Goal: Communication & Community: Participate in discussion

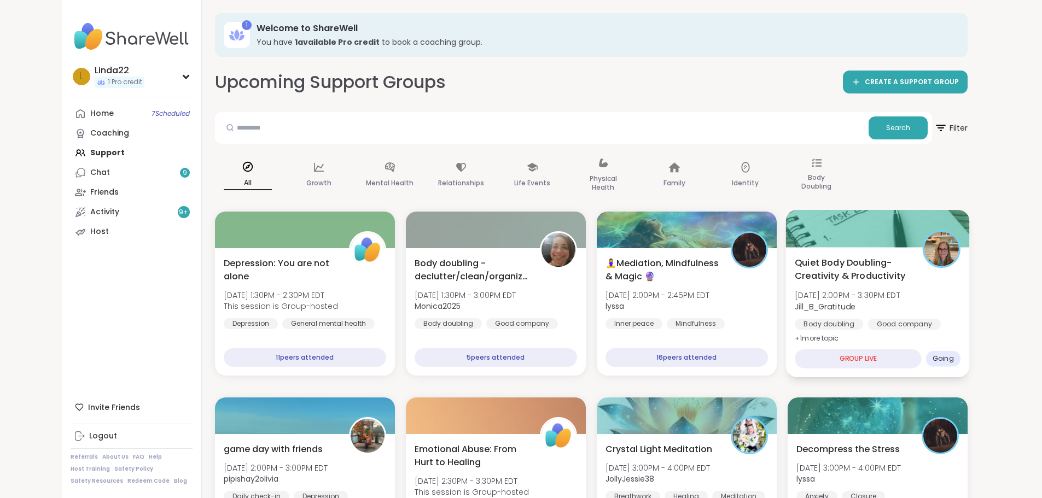
click at [868, 235] on div at bounding box center [877, 228] width 184 height 37
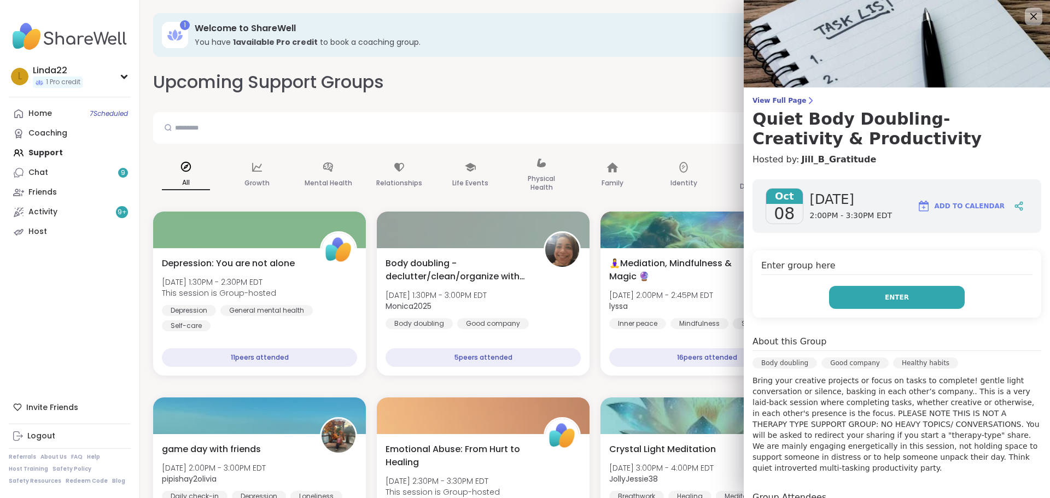
click at [854, 294] on button "Enter" at bounding box center [897, 297] width 136 height 23
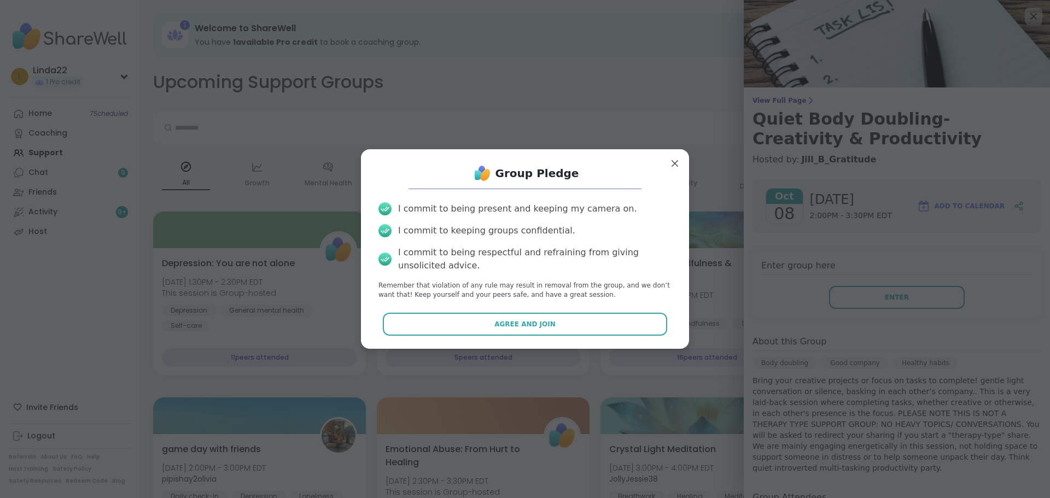
click at [573, 336] on div "Group Pledge I commit to being present and keeping my camera on. I commit to ke…" at bounding box center [525, 249] width 311 height 182
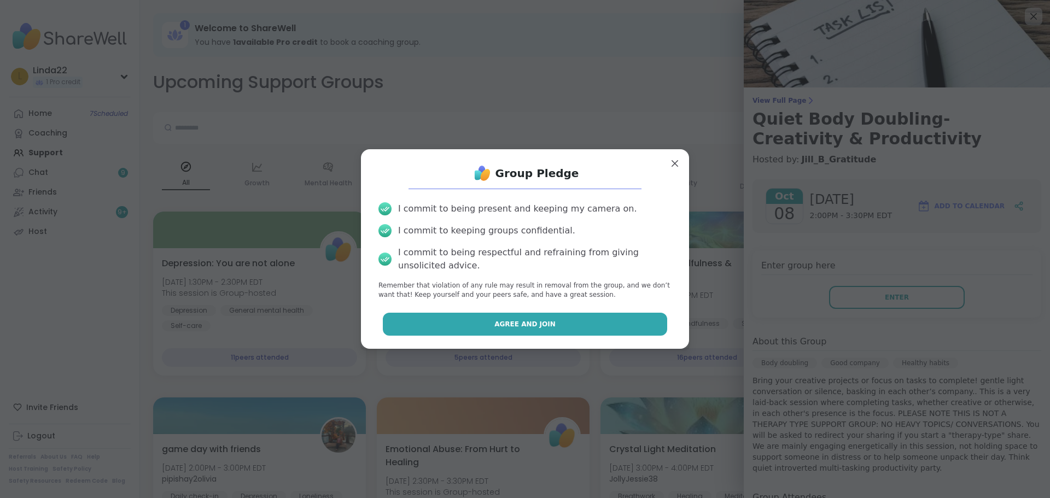
click at [570, 320] on button "Agree and Join" at bounding box center [525, 324] width 285 height 23
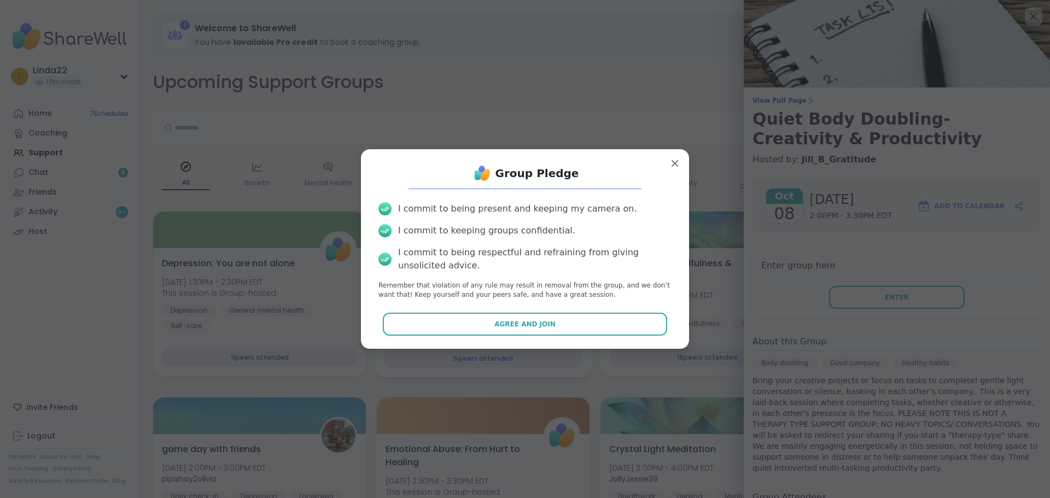
click at [570, 319] on div "Body doubling - declutter/clean/organize with me Wed, Oct 08 | 1:30PM - 3:00PM …" at bounding box center [482, 293] width 199 height 74
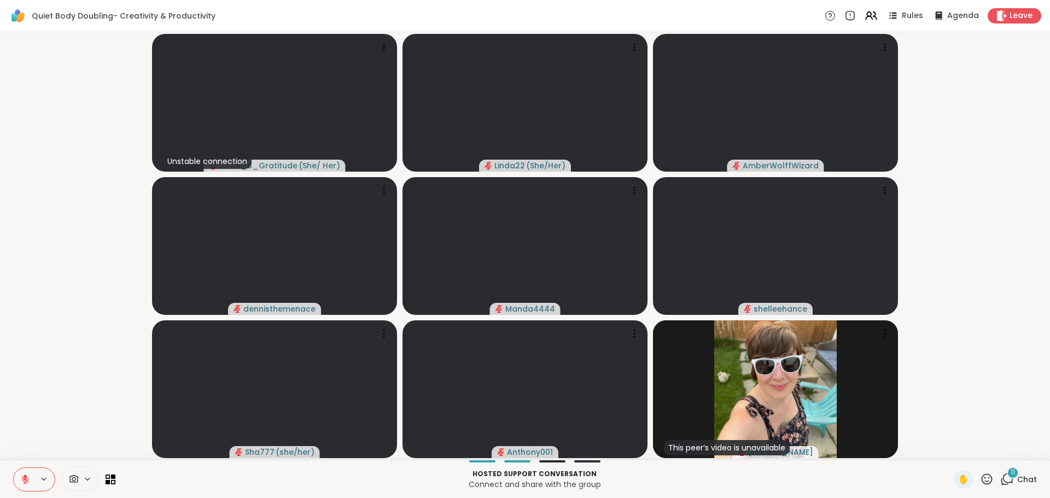
click at [1003, 482] on icon at bounding box center [1008, 479] width 10 height 10
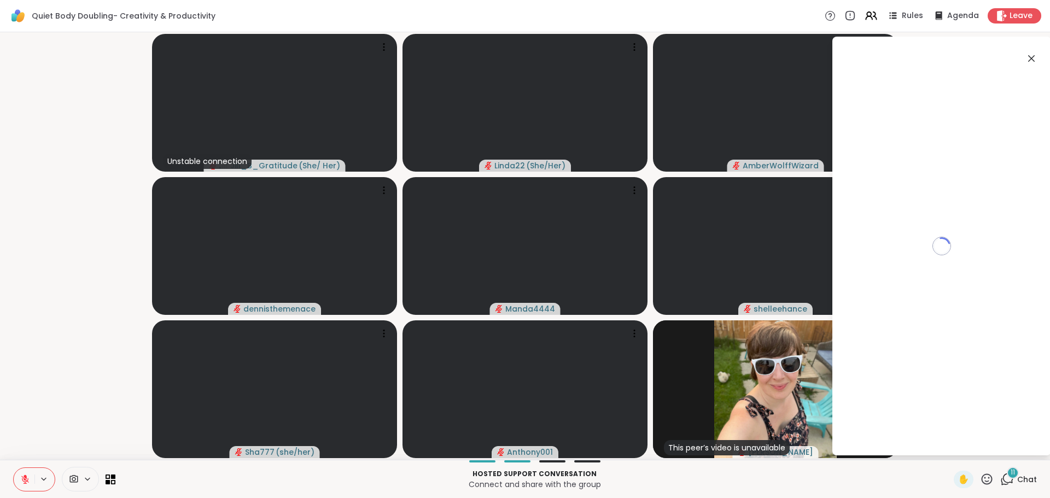
click at [1003, 482] on icon at bounding box center [1008, 479] width 10 height 10
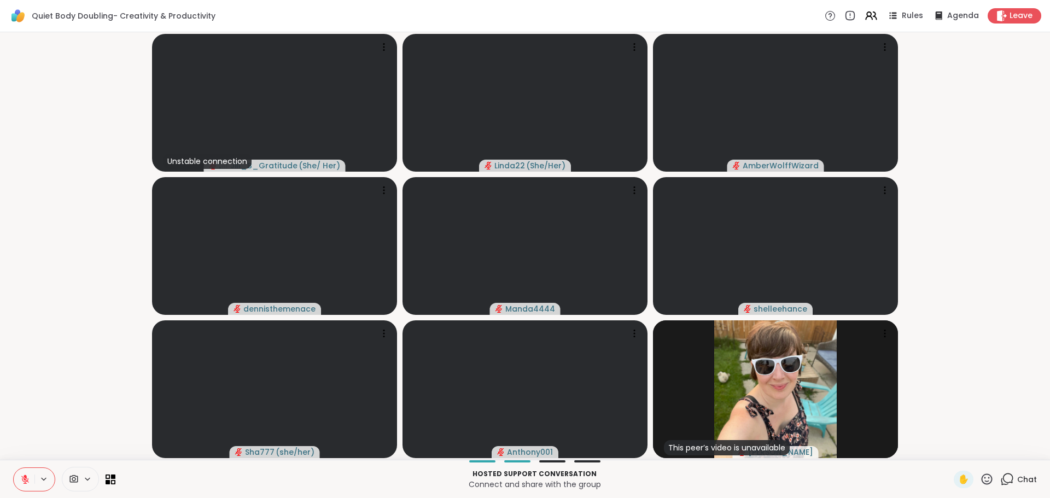
click at [1003, 482] on icon at bounding box center [1008, 479] width 10 height 10
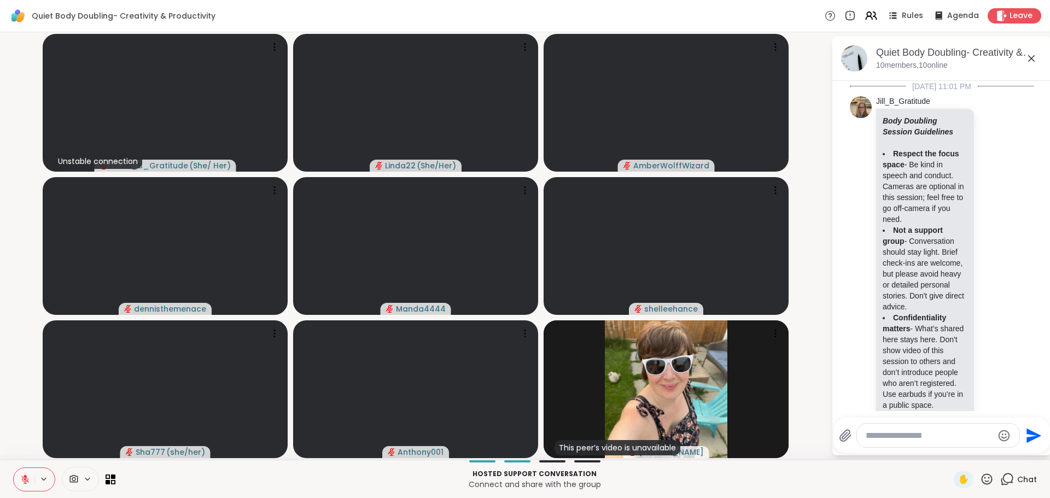
scroll to position [2595, 0]
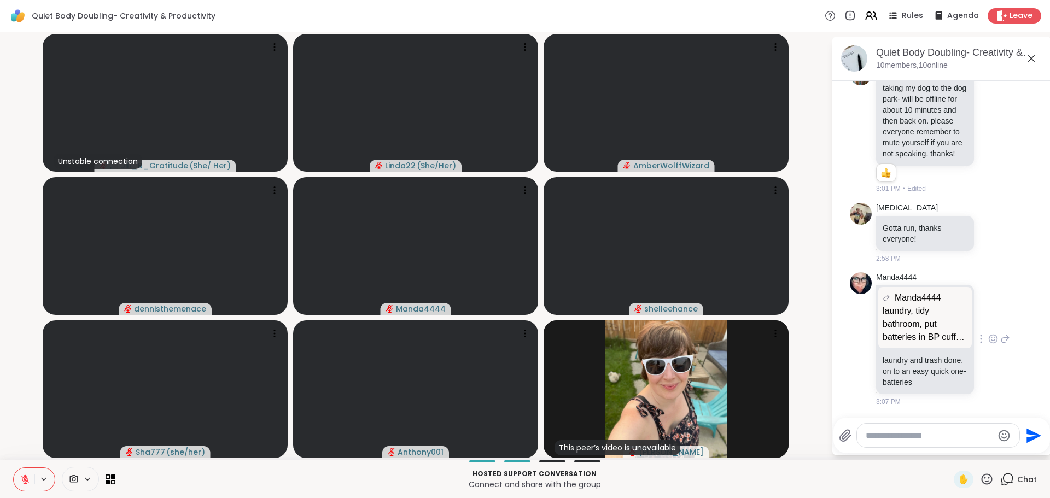
click at [988, 339] on icon at bounding box center [993, 339] width 10 height 11
click at [988, 323] on div "Select Reaction: Heart" at bounding box center [993, 322] width 10 height 10
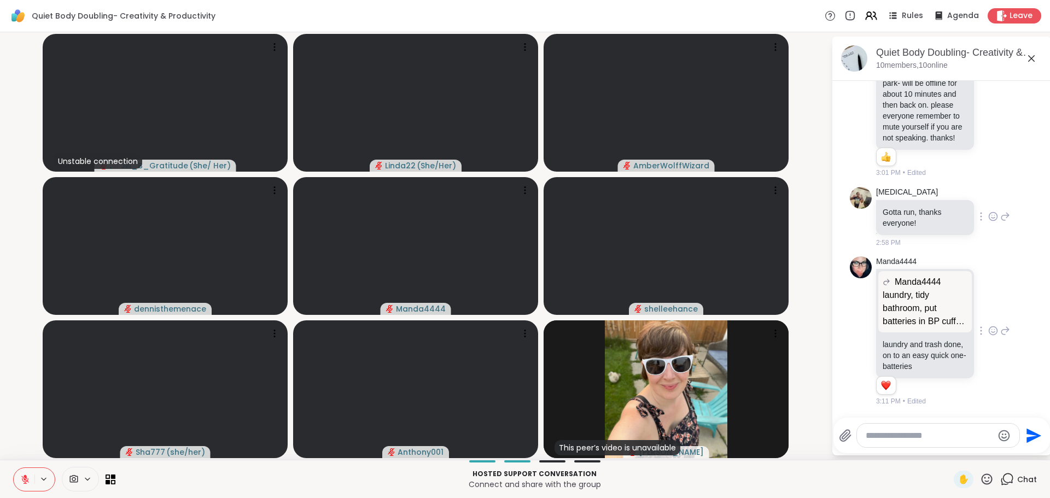
scroll to position [2501, 0]
click at [988, 222] on icon at bounding box center [993, 216] width 10 height 11
click at [988, 204] on div "Select Reaction: Heart" at bounding box center [993, 199] width 10 height 10
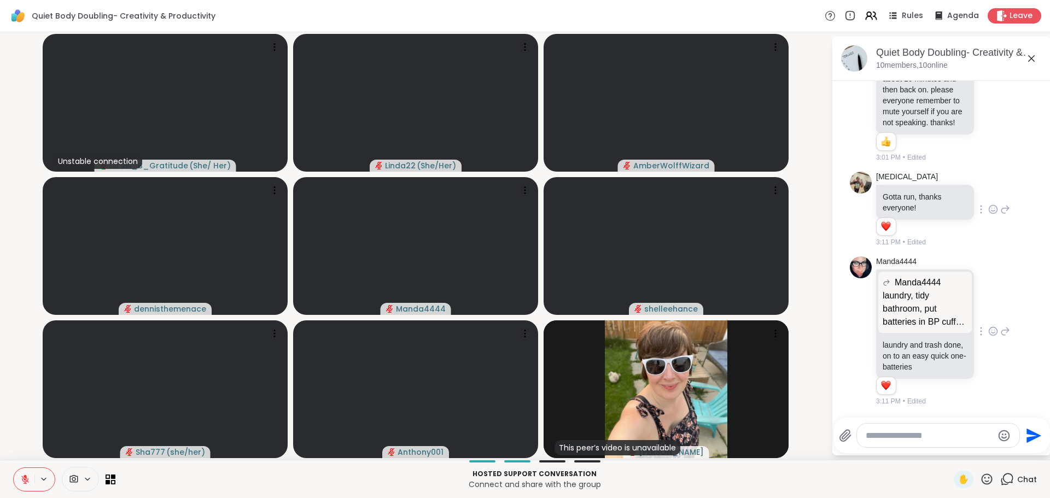
scroll to position [2392, 0]
click at [988, 102] on icon at bounding box center [993, 96] width 10 height 11
click at [964, 84] on div "Select Reaction: Thumbs up" at bounding box center [969, 79] width 10 height 10
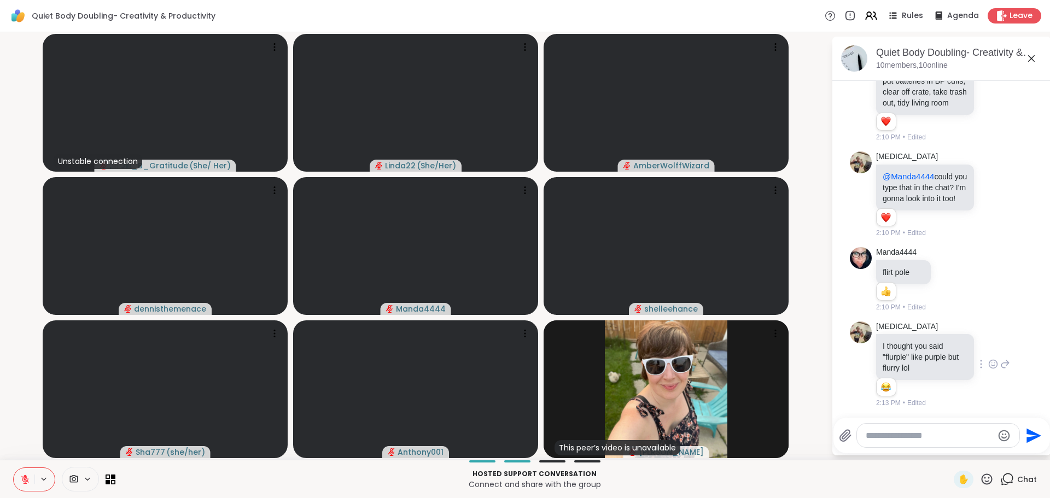
scroll to position [1298, 0]
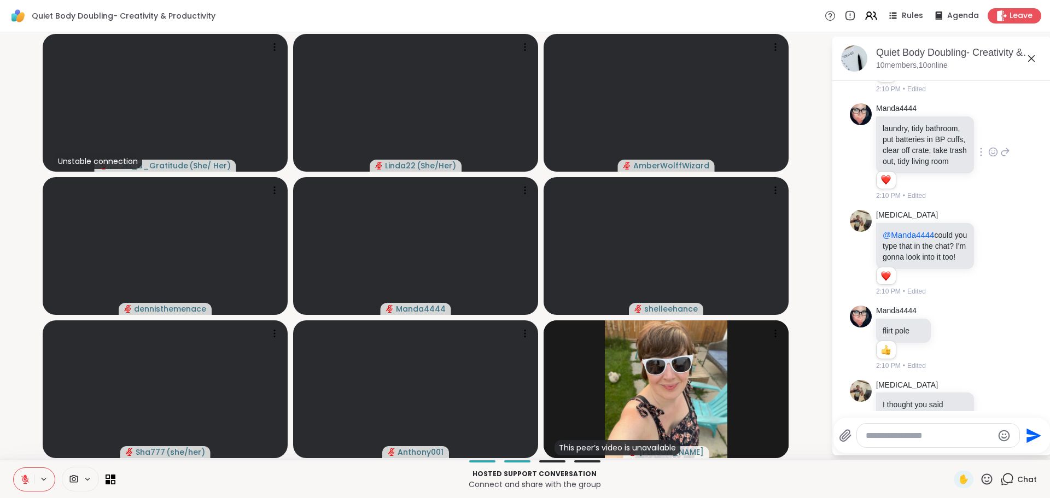
click at [988, 157] on icon at bounding box center [993, 152] width 10 height 11
click at [988, 139] on div "Select Reaction: Heart" at bounding box center [993, 135] width 10 height 10
click at [979, 201] on div "Manda4444 laundry, tidy bathroom, put batteries in BP cuffs, clear off crate, t…" at bounding box center [943, 152] width 134 height 98
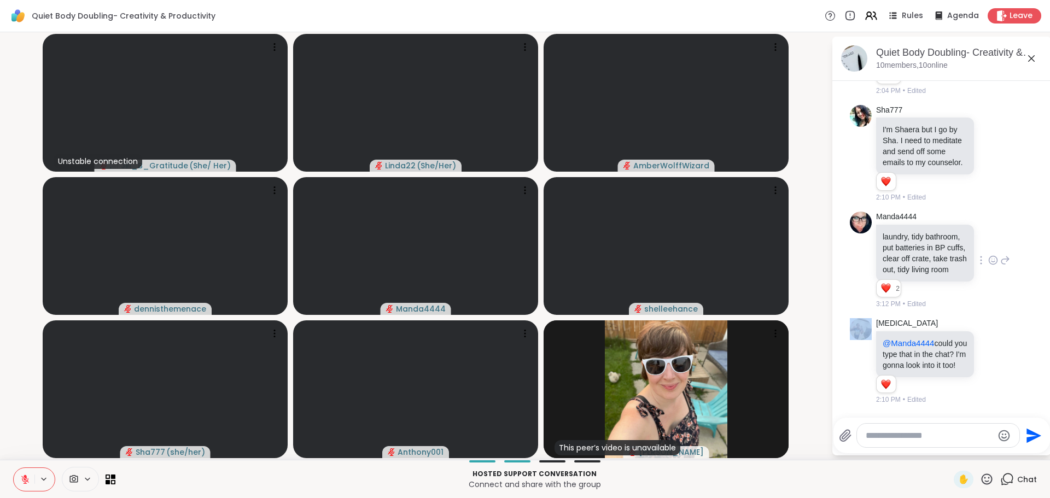
scroll to position [1189, 0]
click at [988, 160] on icon at bounding box center [993, 154] width 10 height 11
click at [988, 142] on div "Select Reaction: Heart" at bounding box center [993, 137] width 10 height 10
click at [979, 204] on div "Sha777 I'm Shaera but I go by Sha. I need to meditate and send off some emails …" at bounding box center [943, 155] width 134 height 98
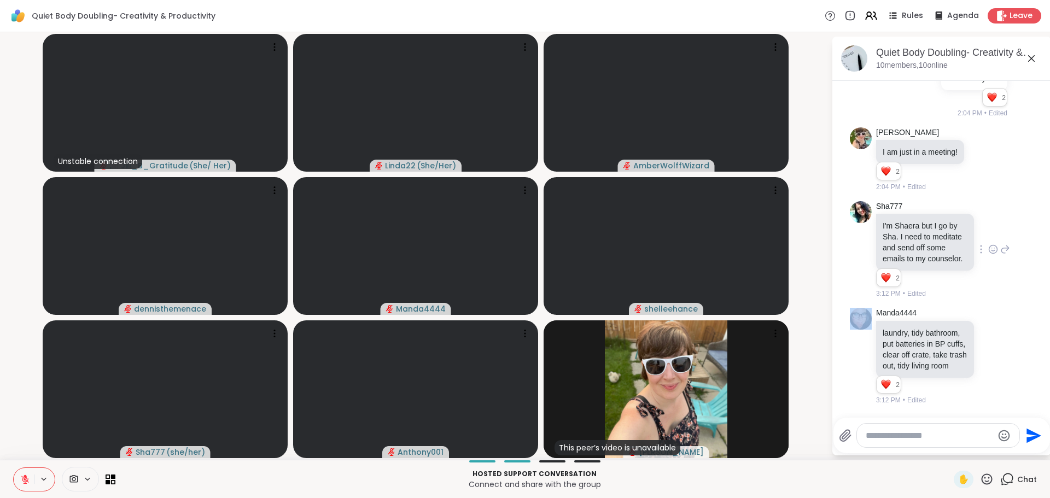
scroll to position [1079, 0]
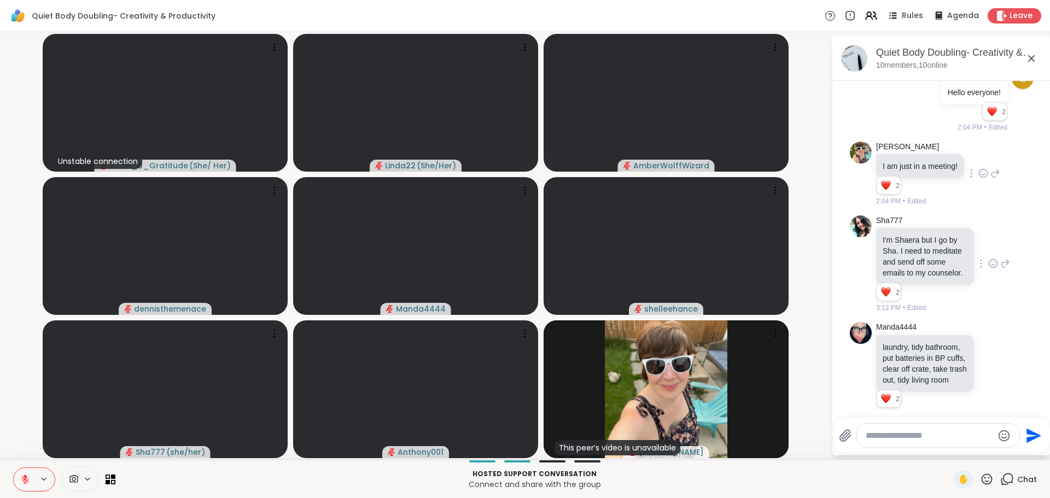
click at [990, 180] on div at bounding box center [983, 173] width 34 height 13
click at [987, 178] on icon at bounding box center [983, 174] width 8 height 8
click at [901, 161] on div "Select Reaction: Heart" at bounding box center [896, 156] width 10 height 10
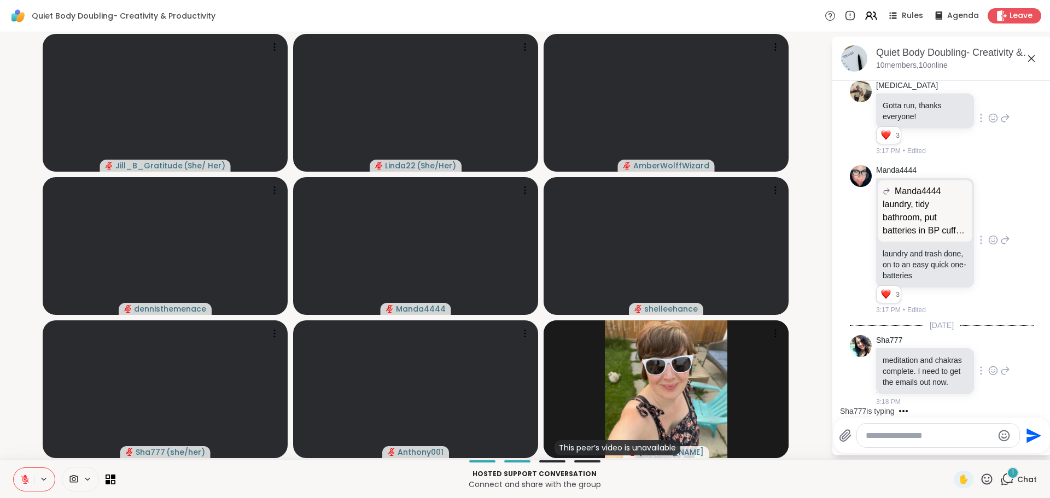
scroll to position [2728, 0]
click at [988, 365] on icon at bounding box center [993, 370] width 10 height 11
click at [988, 349] on div "Select Reaction: Heart" at bounding box center [993, 353] width 10 height 10
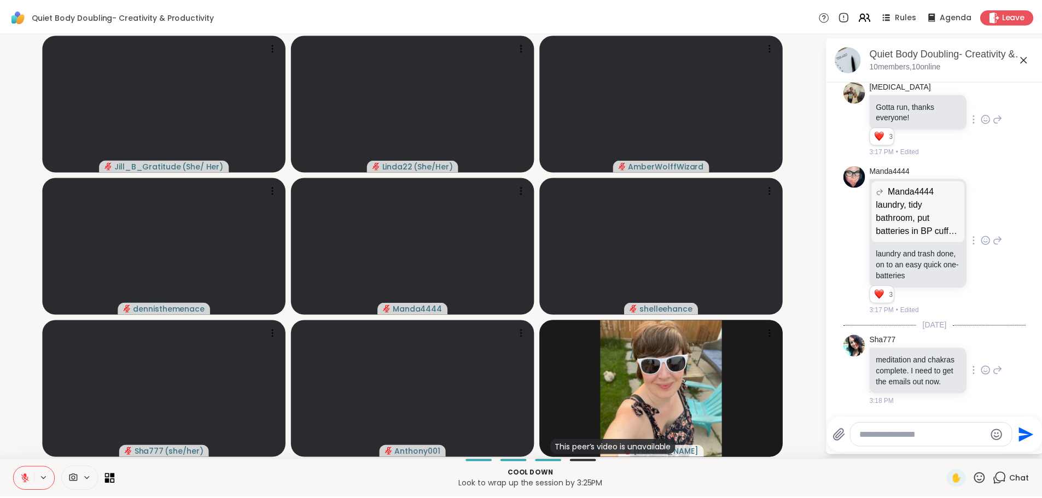
scroll to position [2744, 0]
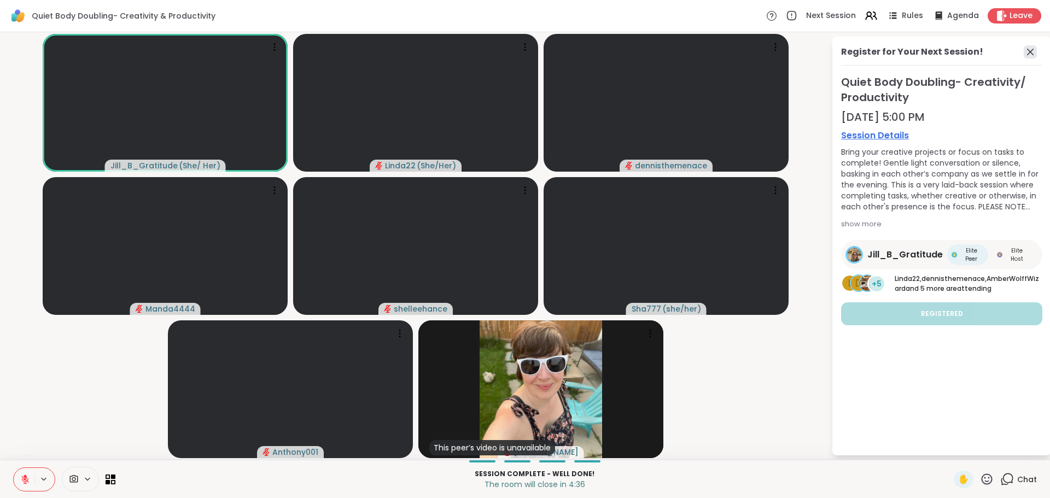
click at [1029, 46] on icon at bounding box center [1030, 51] width 13 height 13
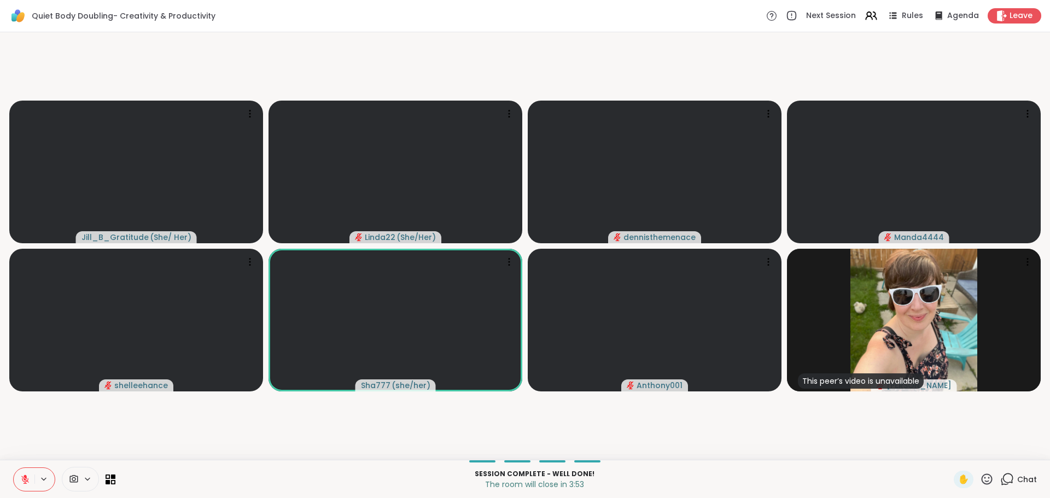
click at [980, 474] on icon at bounding box center [987, 479] width 14 height 14
click at [949, 446] on span "❤️" at bounding box center [954, 450] width 11 height 13
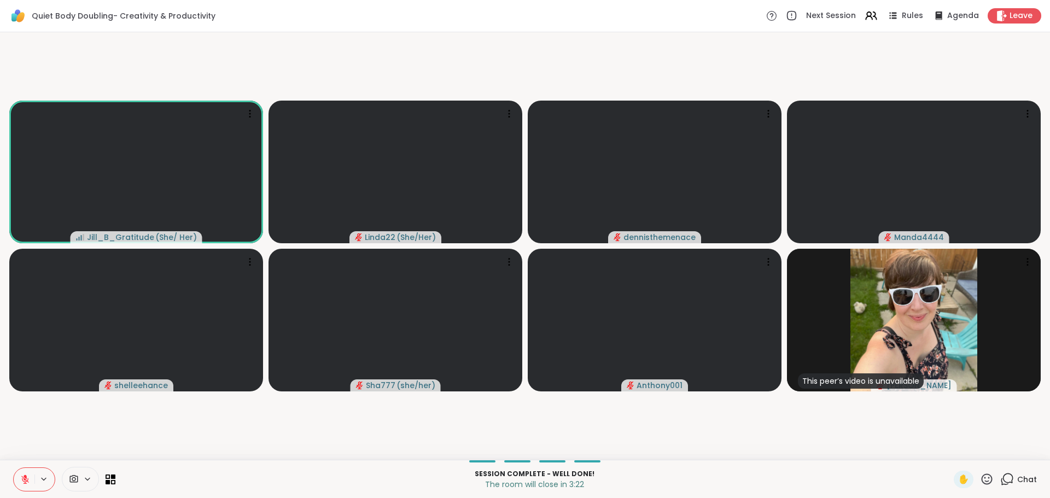
click at [982, 481] on icon at bounding box center [987, 479] width 11 height 11
click at [949, 454] on span "❤️" at bounding box center [954, 450] width 11 height 13
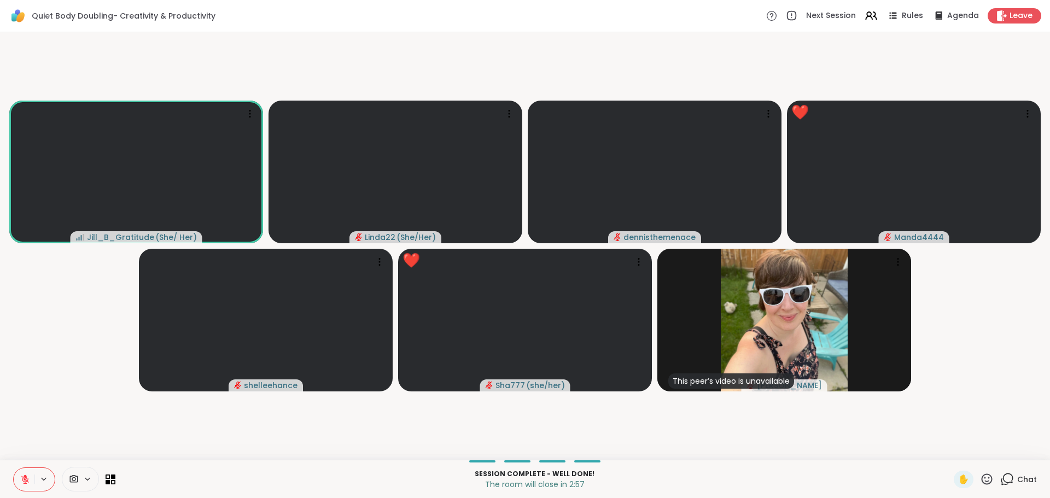
click at [980, 474] on icon at bounding box center [987, 479] width 14 height 14
click at [949, 452] on span "❤️" at bounding box center [954, 450] width 11 height 13
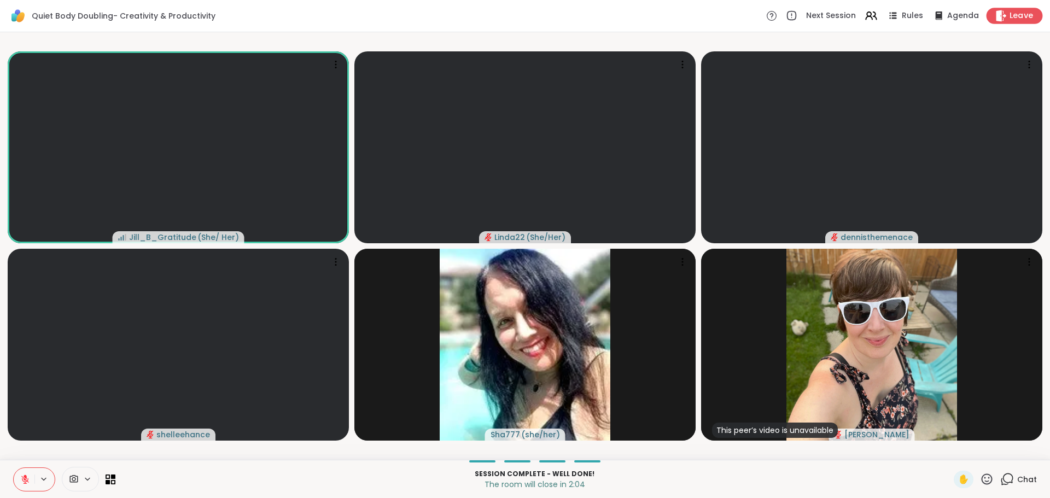
click at [998, 20] on icon at bounding box center [1000, 15] width 11 height 11
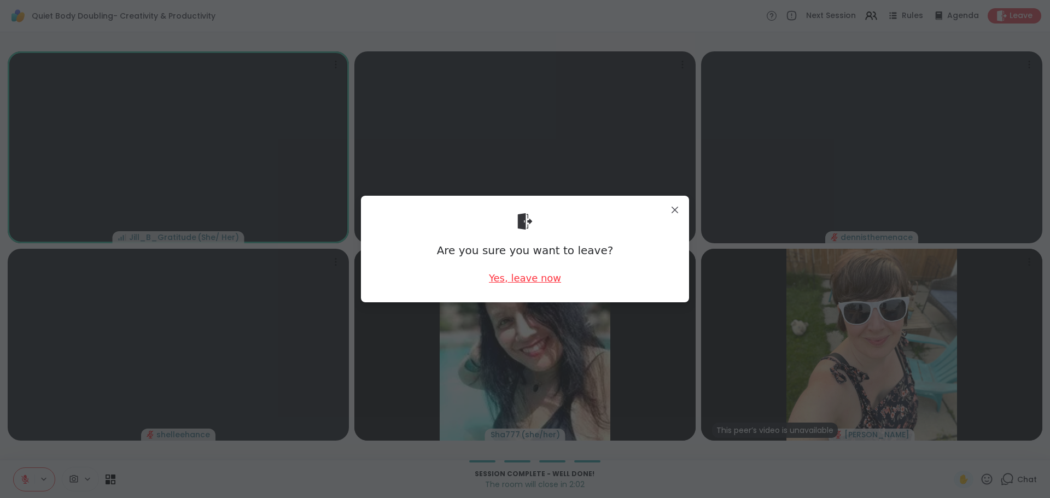
click at [499, 283] on div "Yes, leave now" at bounding box center [525, 278] width 72 height 14
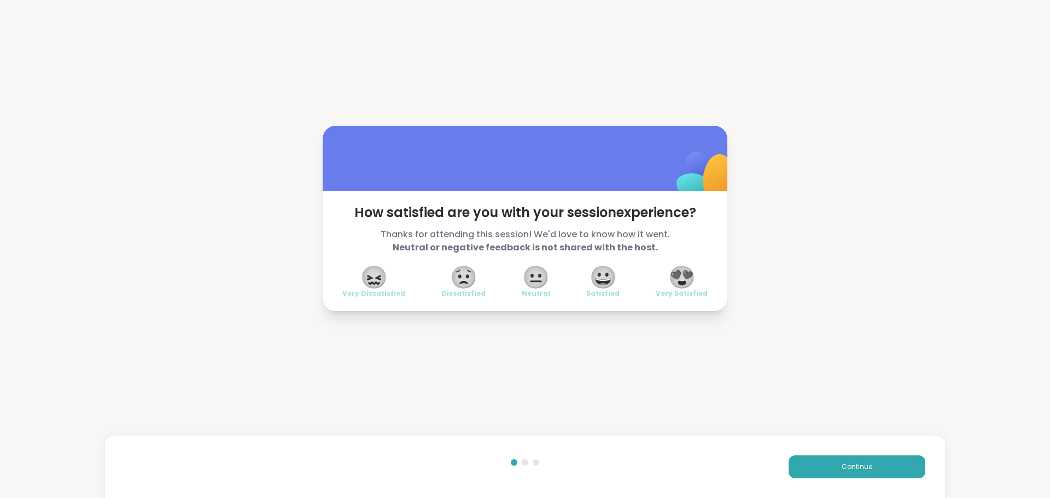
click at [687, 278] on span "😍" at bounding box center [681, 277] width 27 height 20
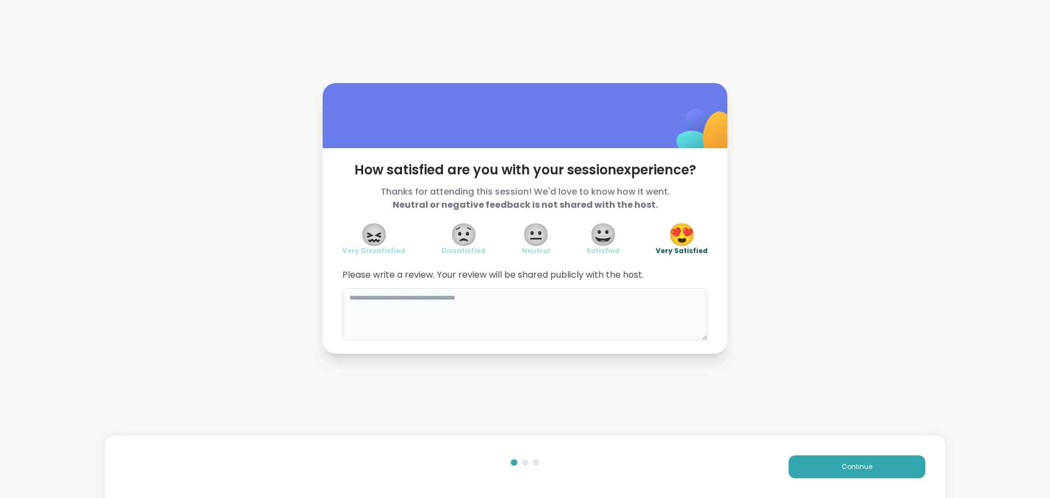
click at [620, 314] on textarea at bounding box center [524, 314] width 365 height 52
type textarea "**********"
click at [816, 459] on button "Continue" at bounding box center [857, 466] width 137 height 23
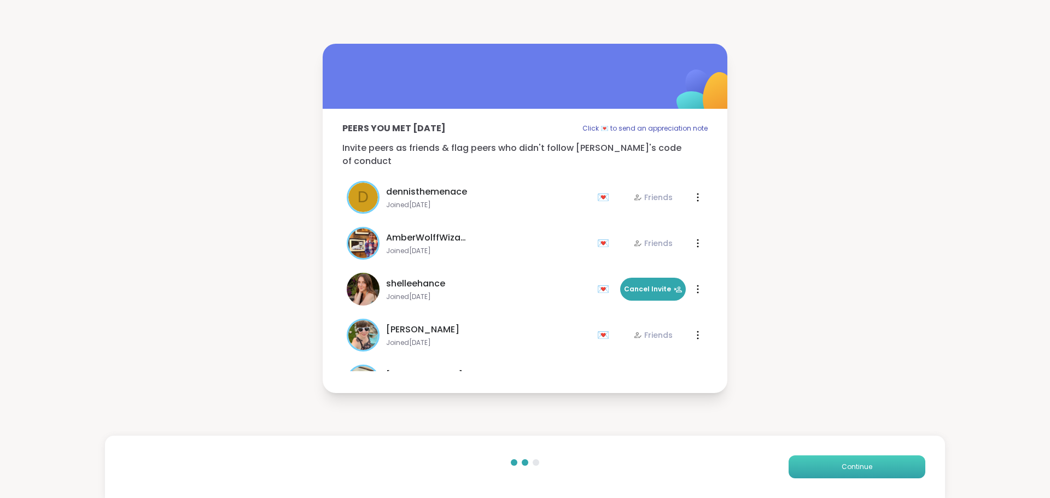
click at [816, 459] on button "Continue" at bounding box center [857, 466] width 137 height 23
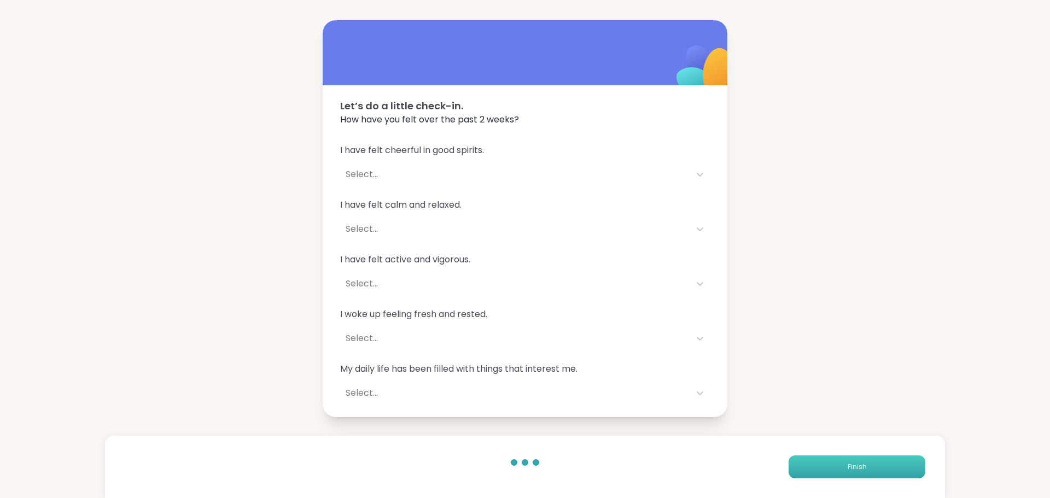
click at [816, 459] on button "Finish" at bounding box center [857, 466] width 137 height 23
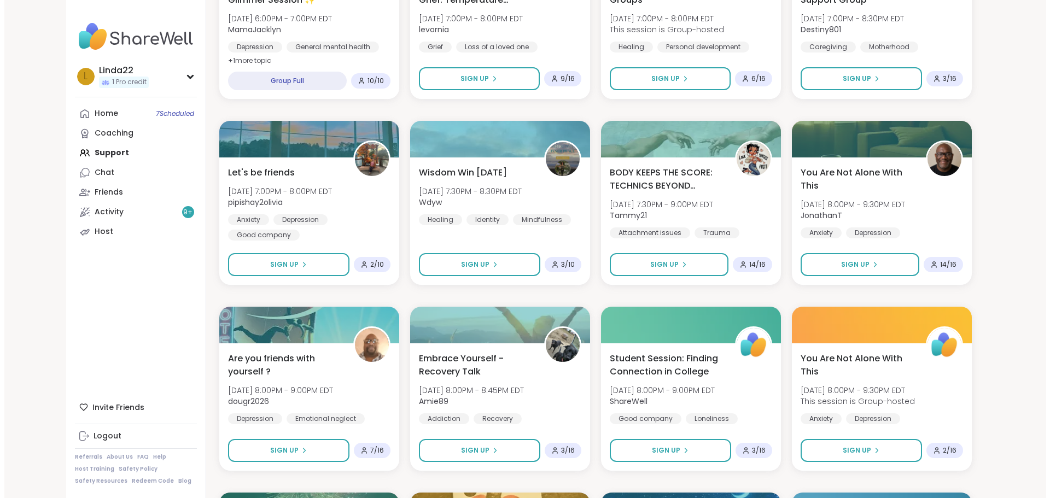
scroll to position [875, 0]
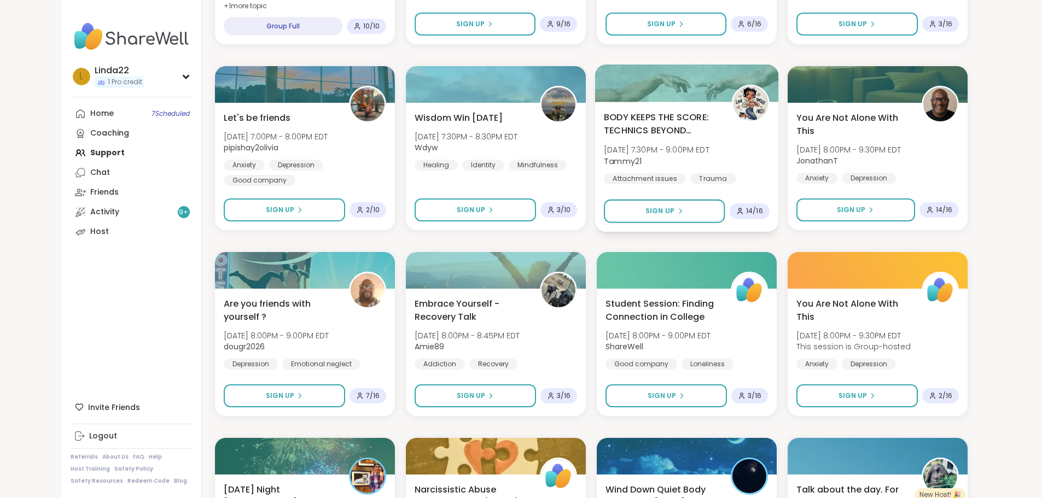
click at [670, 101] on div at bounding box center [686, 83] width 184 height 37
click at [662, 88] on div at bounding box center [686, 83] width 184 height 37
click at [661, 92] on div at bounding box center [686, 83] width 184 height 37
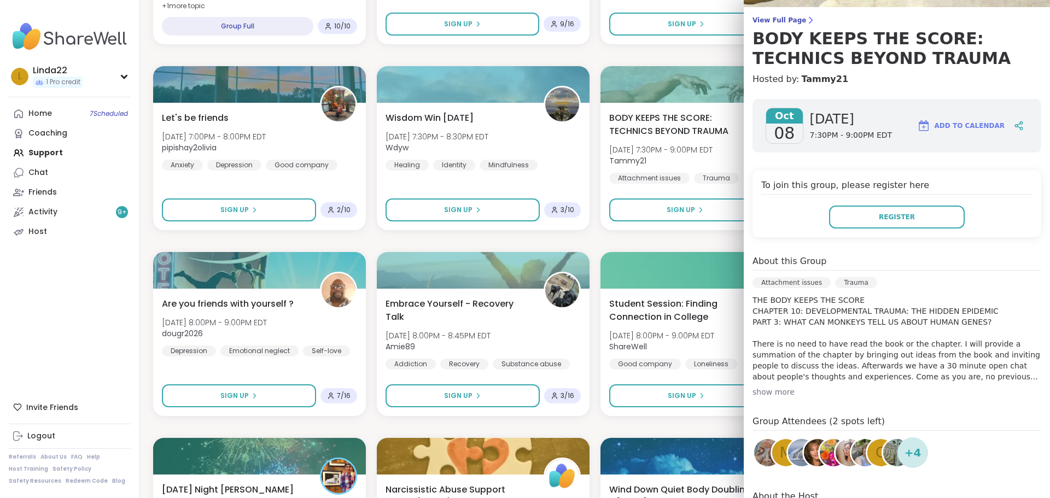
scroll to position [109, 0]
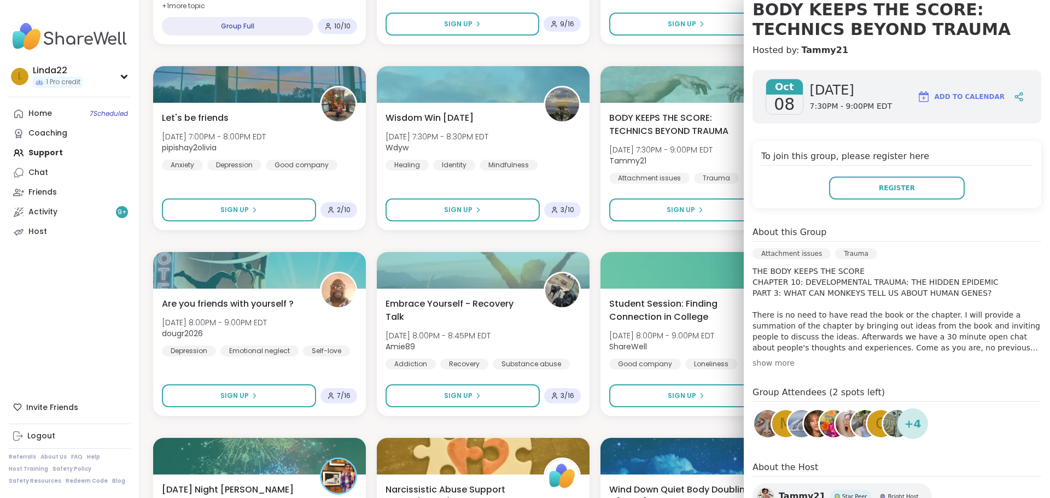
click at [757, 359] on div "show more" at bounding box center [896, 363] width 289 height 11
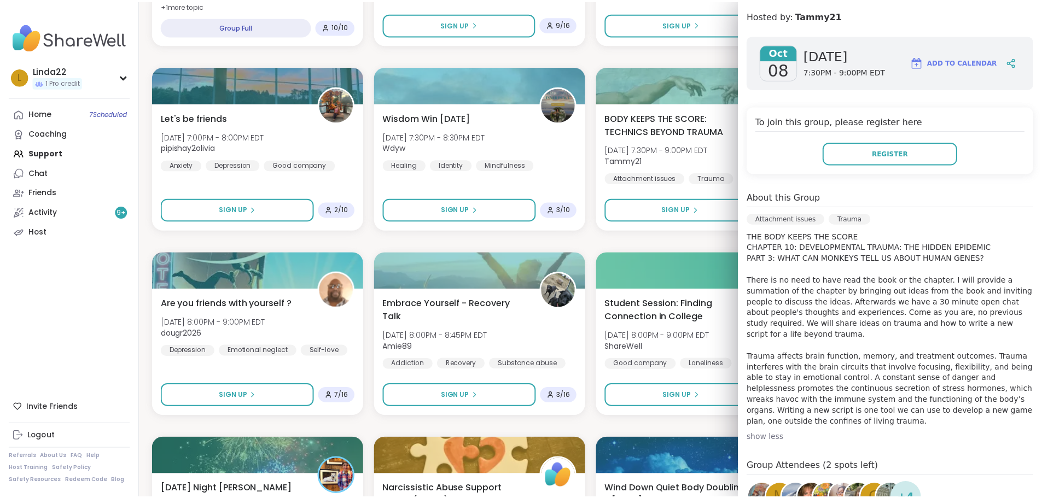
scroll to position [164, 0]
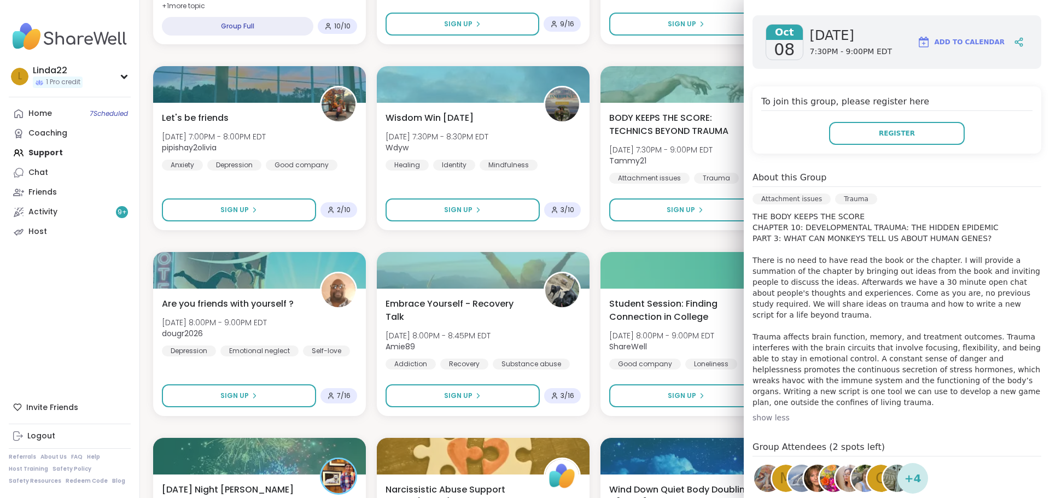
click at [660, 243] on div "Quiet Body Doubling- Creativity & Productivity Wed, Oct 08 | 2:00PM - 3:30PM ED…" at bounding box center [595, 147] width 884 height 1651
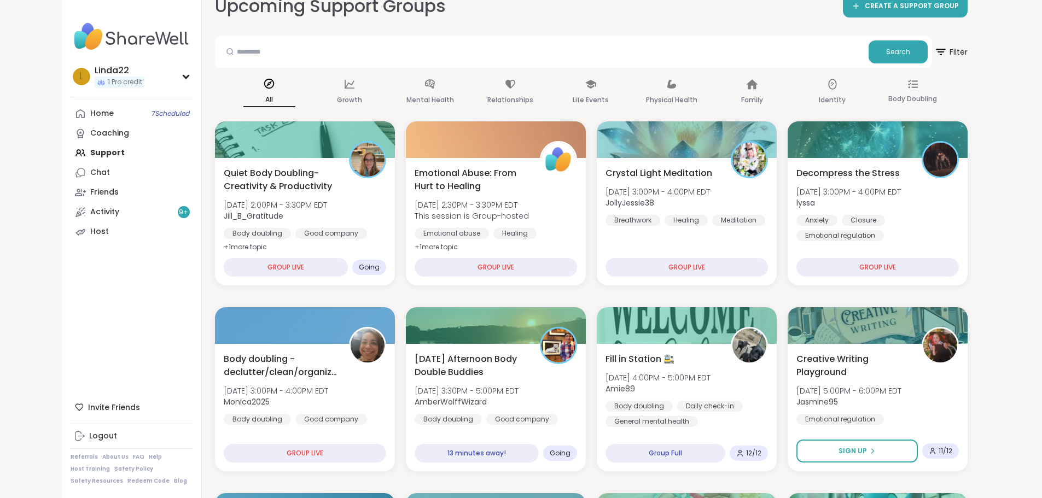
scroll to position [0, 0]
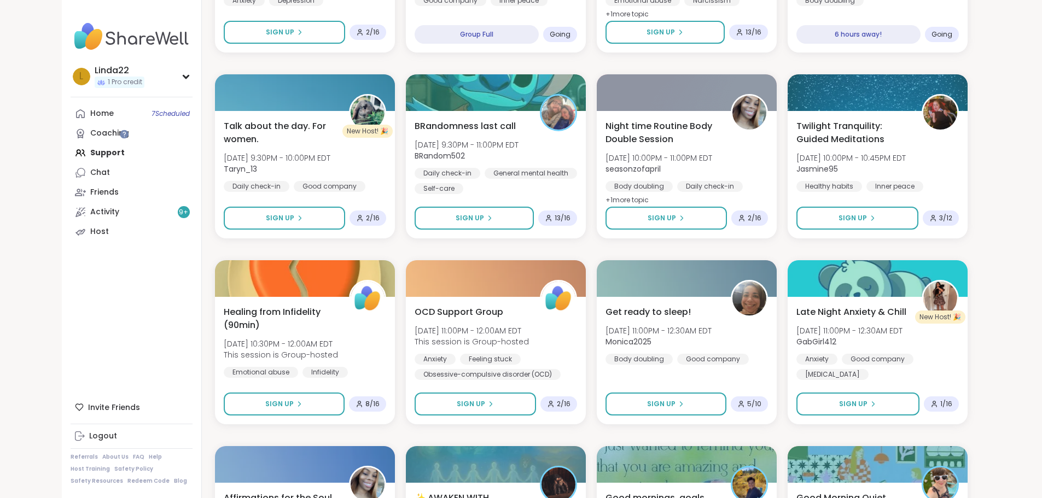
scroll to position [2187, 0]
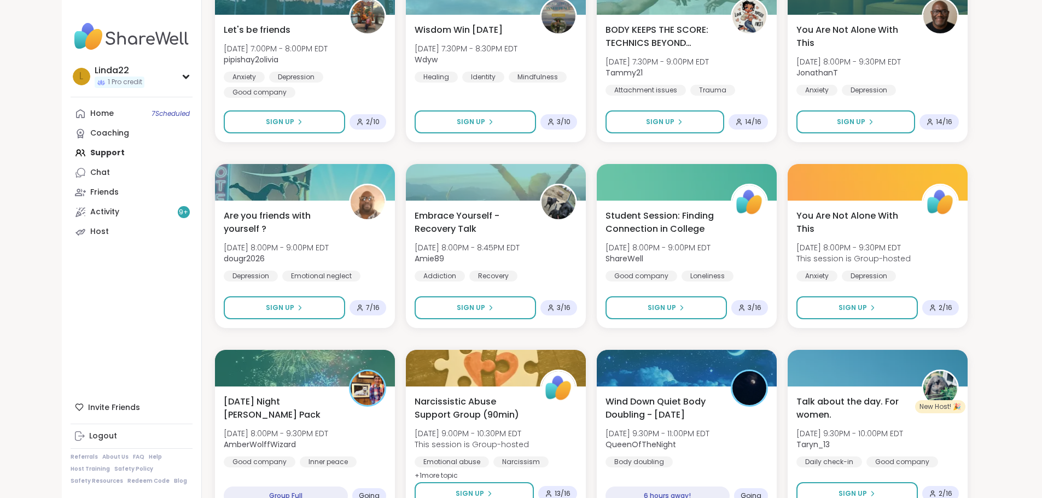
scroll to position [887, 0]
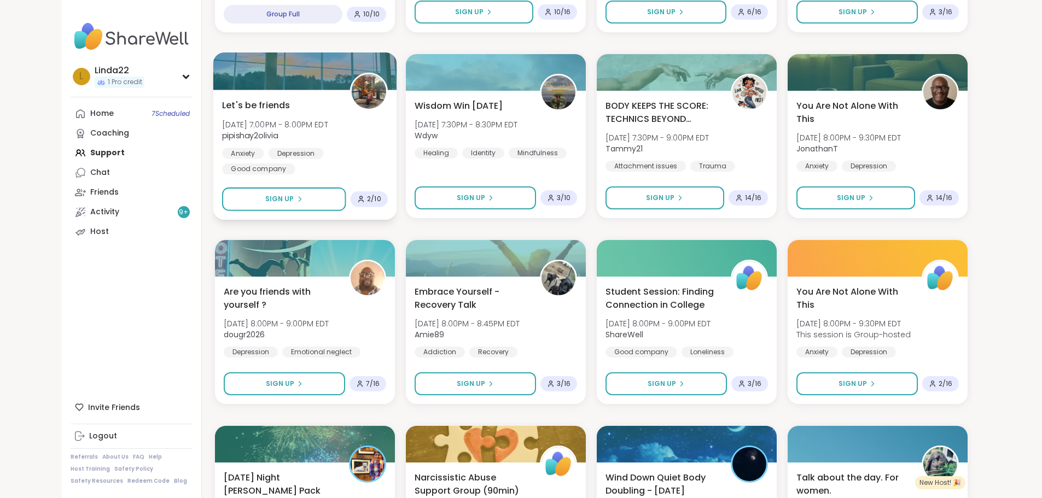
click at [254, 71] on div at bounding box center [305, 70] width 184 height 37
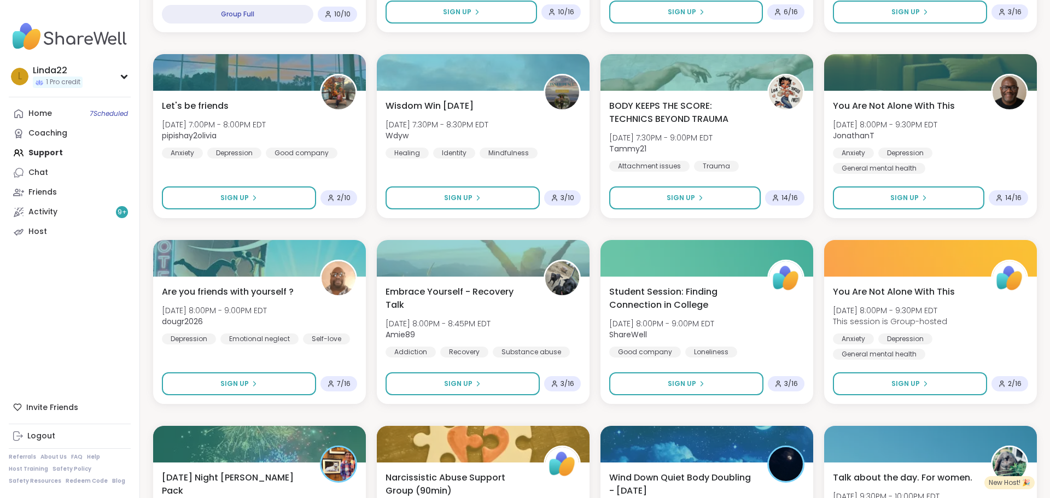
click at [652, 225] on div "Quiet Body Doubling- Creativity & Productivity Wed, Oct 08 | 2:00PM - 3:30PM ED…" at bounding box center [595, 135] width 884 height 1651
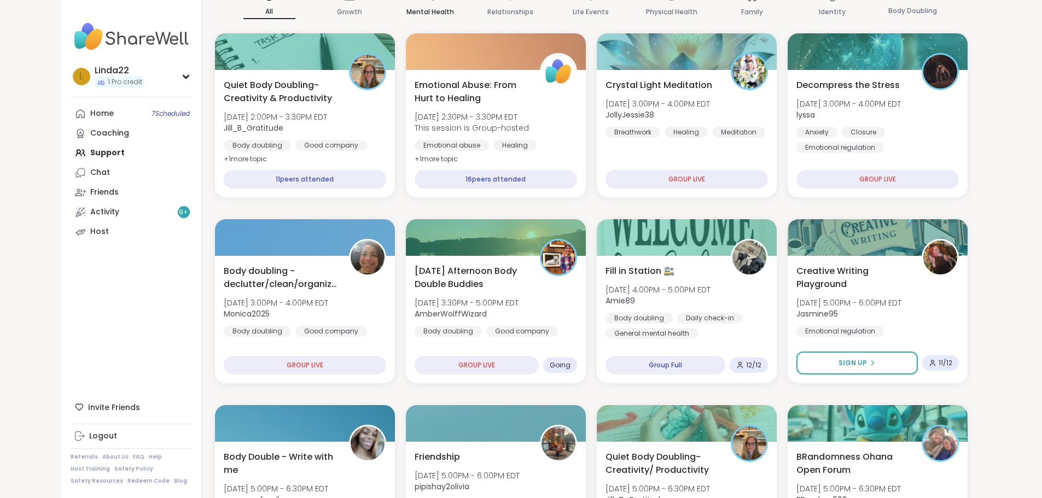
scroll to position [190, 0]
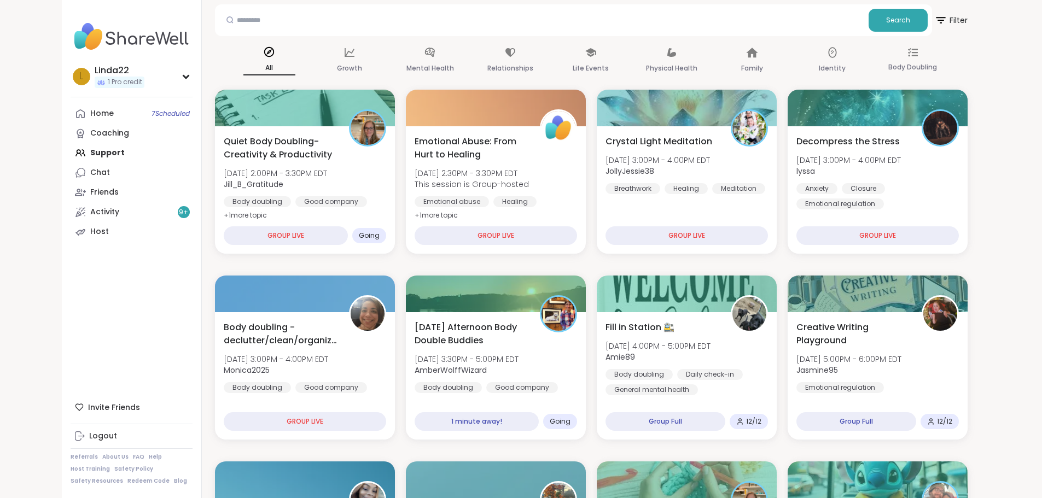
scroll to position [109, 0]
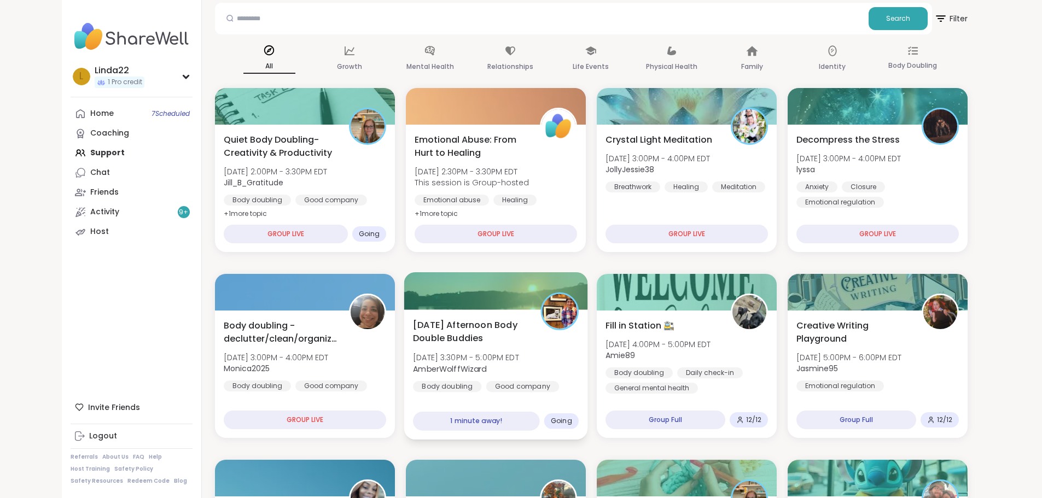
click at [413, 290] on div at bounding box center [496, 290] width 184 height 37
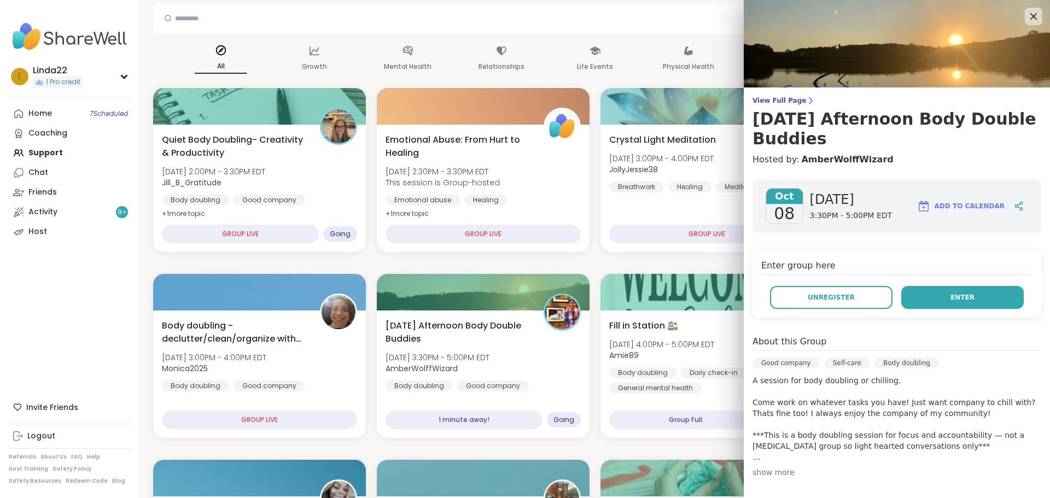
click at [961, 292] on button "Enter" at bounding box center [962, 297] width 122 height 23
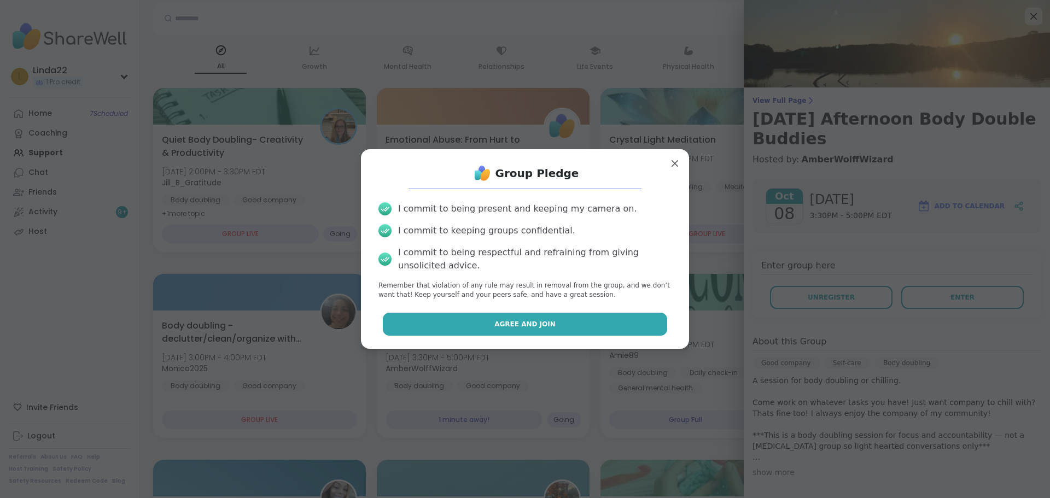
click at [587, 316] on button "Agree and Join" at bounding box center [525, 324] width 285 height 23
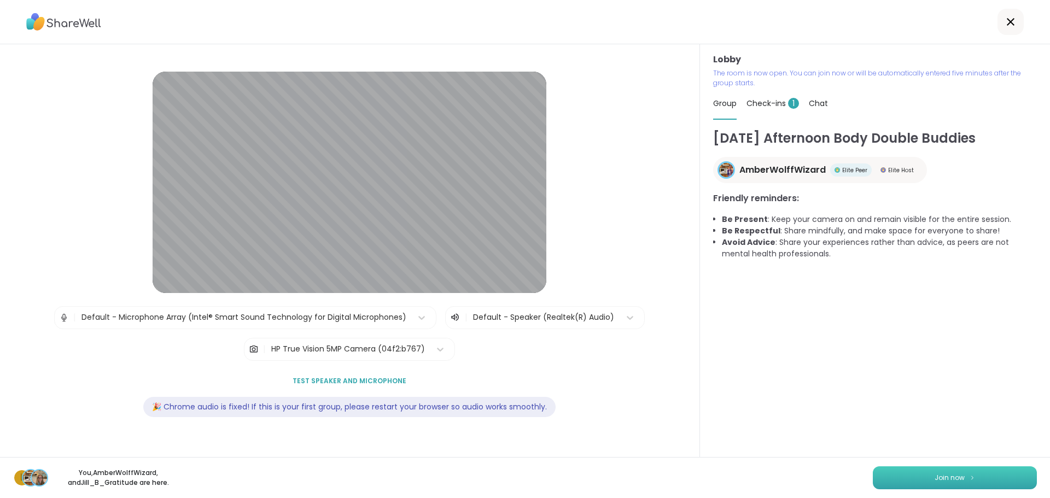
click at [873, 481] on button "Join now" at bounding box center [955, 477] width 164 height 23
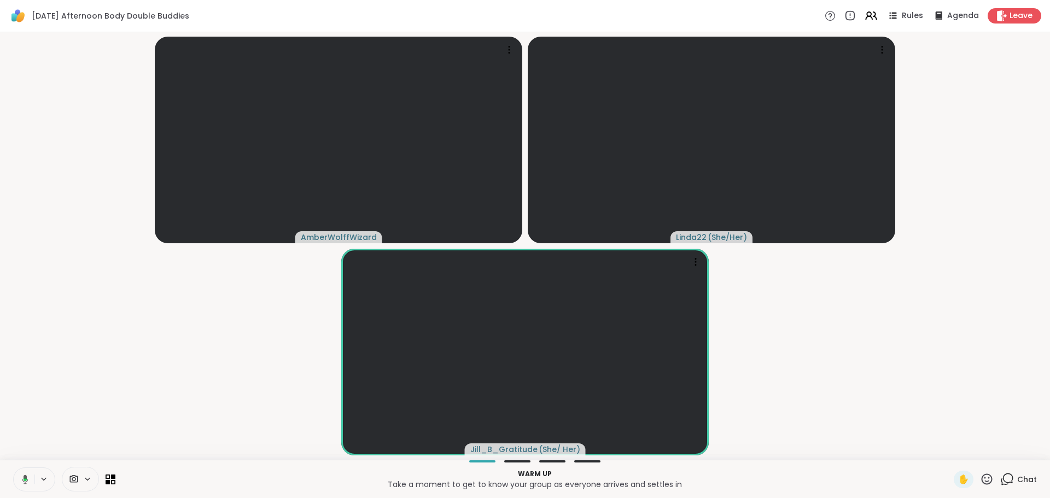
click at [25, 479] on icon at bounding box center [25, 479] width 3 height 3
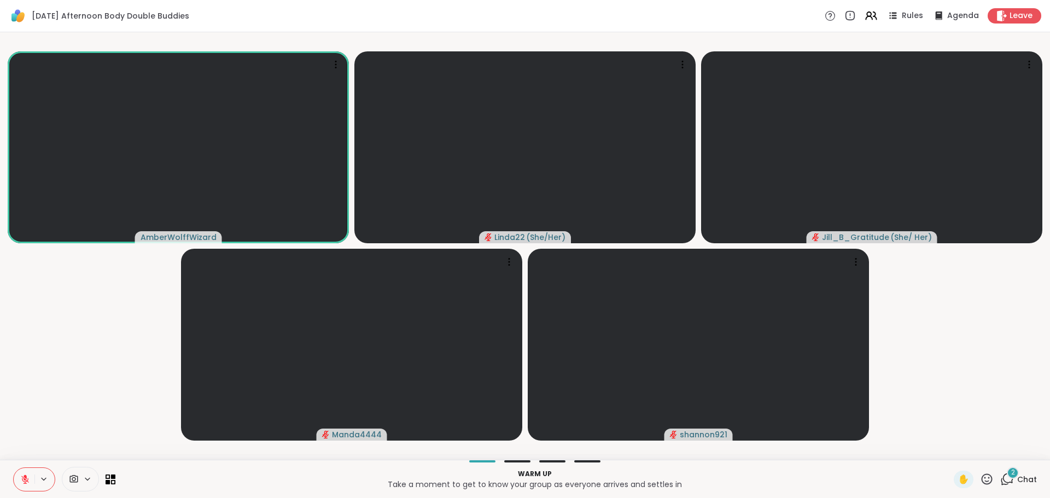
click at [980, 474] on icon at bounding box center [987, 479] width 14 height 14
click at [949, 447] on span "❤️" at bounding box center [954, 450] width 11 height 13
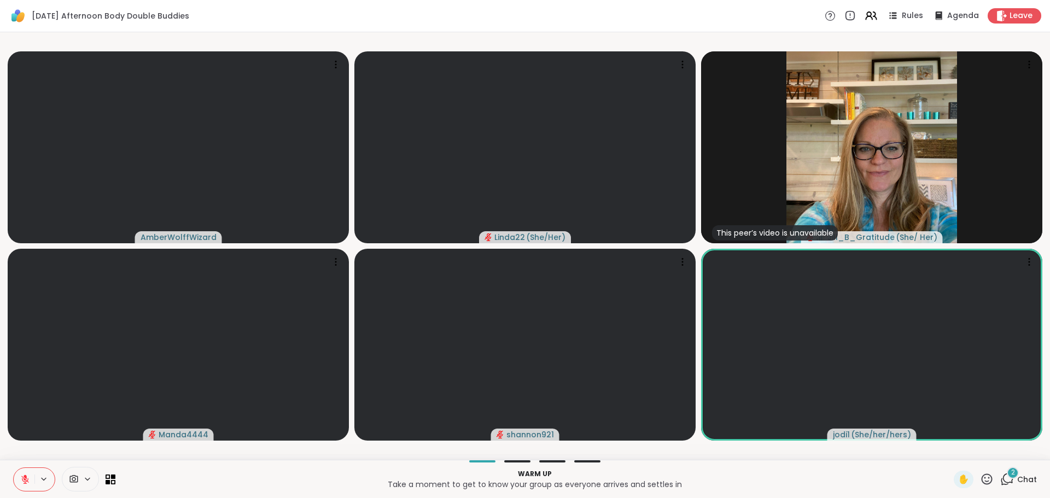
click at [1000, 477] on icon at bounding box center [1007, 479] width 14 height 14
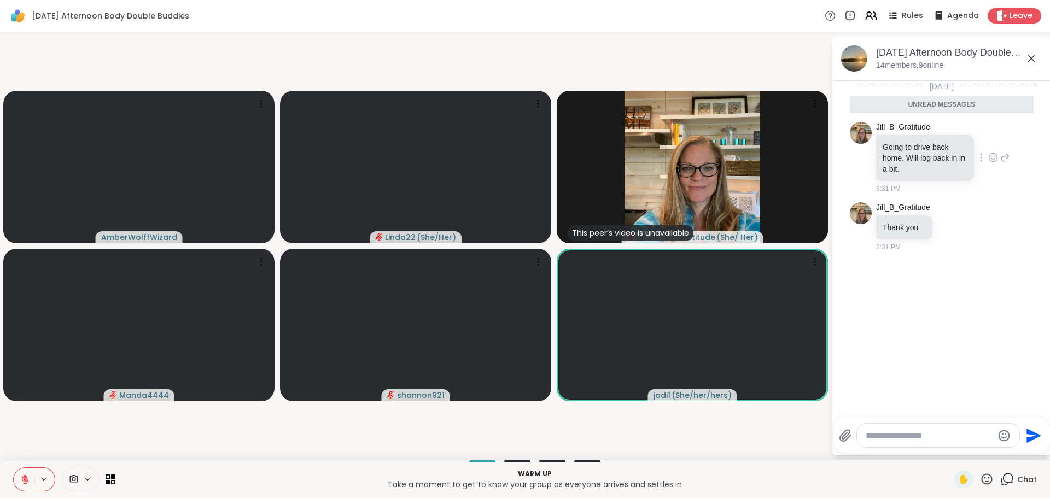
click at [988, 156] on icon at bounding box center [993, 157] width 10 height 11
click at [988, 144] on div "Select Reaction: Heart" at bounding box center [993, 140] width 10 height 10
click at [909, 434] on textarea "Type your message" at bounding box center [929, 435] width 127 height 11
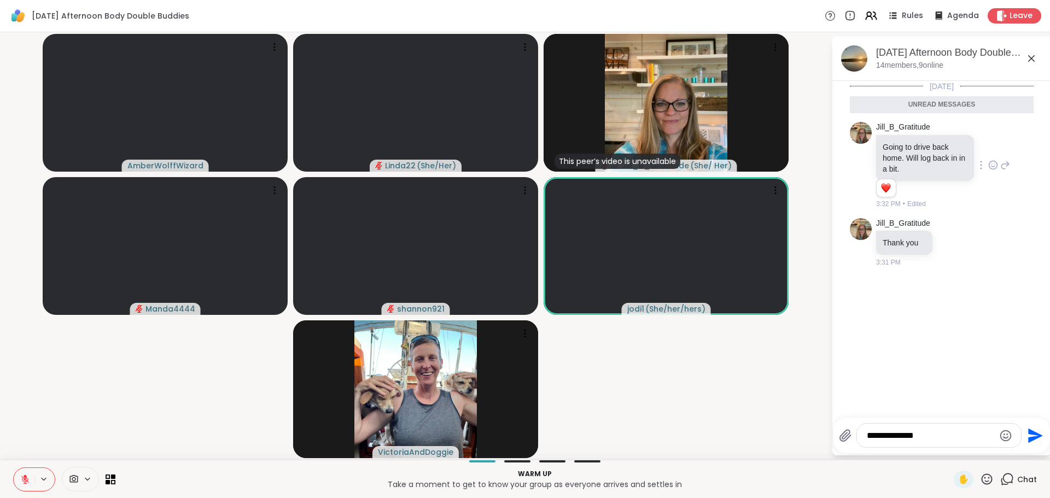
type textarea "**********"
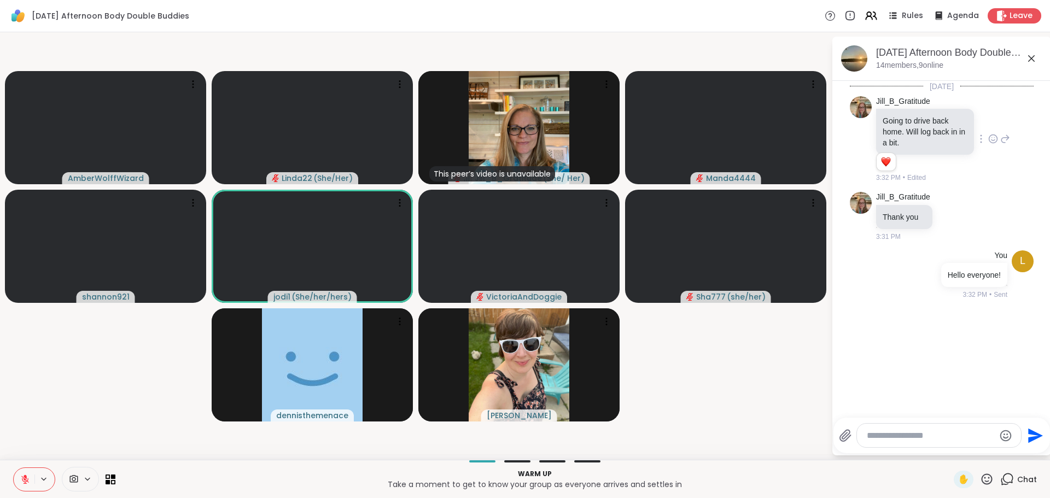
click at [24, 477] on icon at bounding box center [25, 480] width 10 height 10
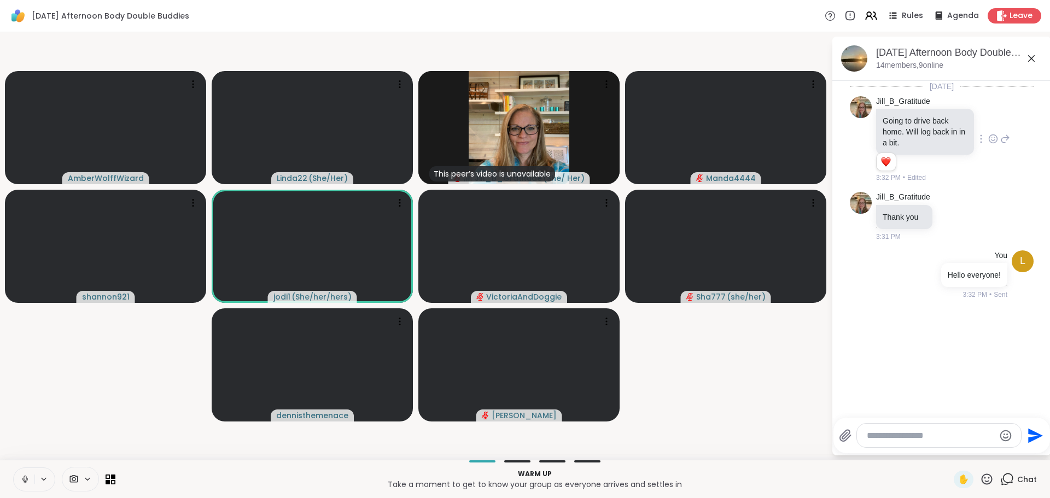
click at [21, 477] on icon at bounding box center [25, 480] width 10 height 10
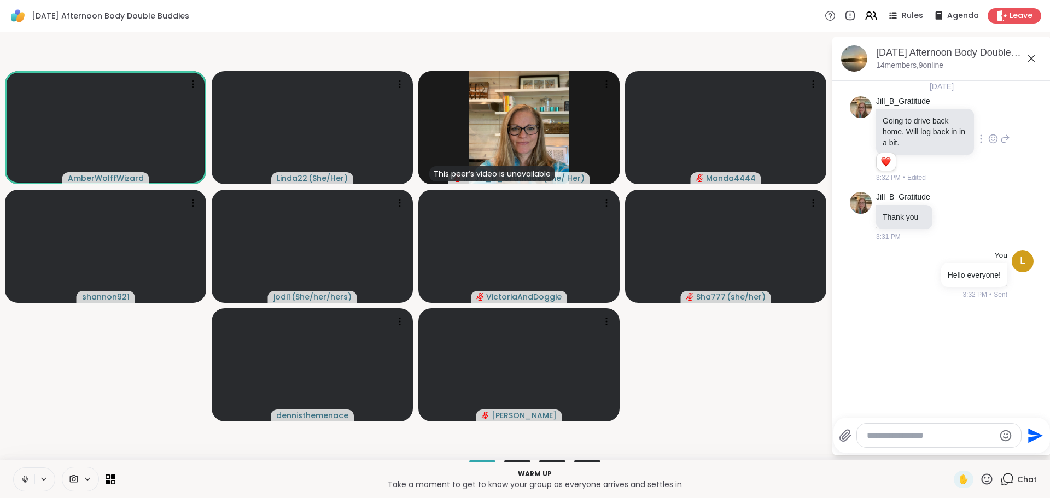
click at [20, 480] on icon at bounding box center [25, 480] width 10 height 10
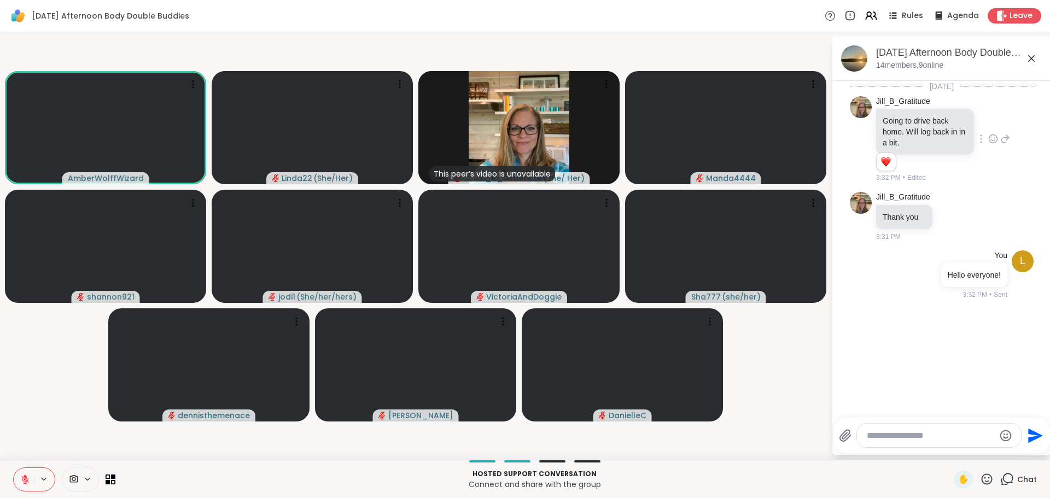
click at [907, 433] on textarea "Type your message" at bounding box center [930, 435] width 127 height 11
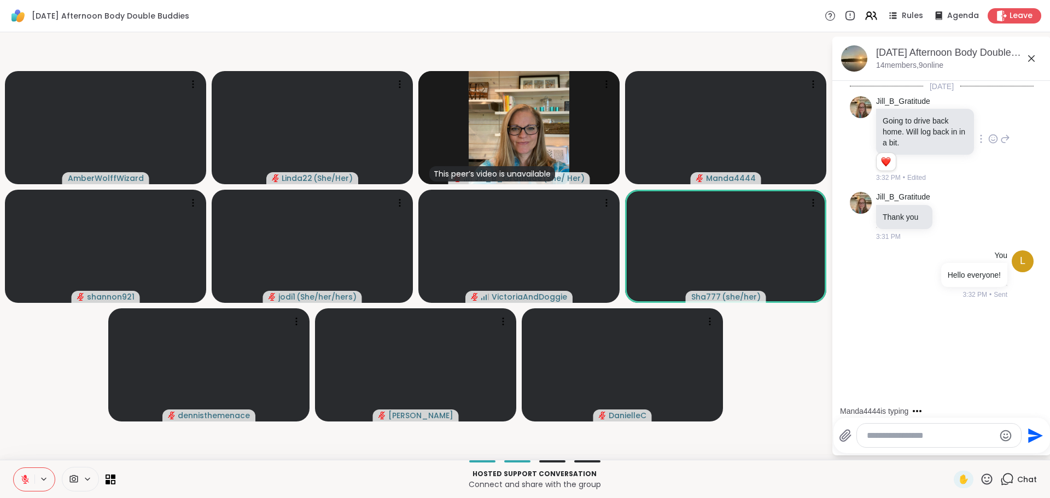
click at [980, 478] on icon at bounding box center [987, 479] width 14 height 14
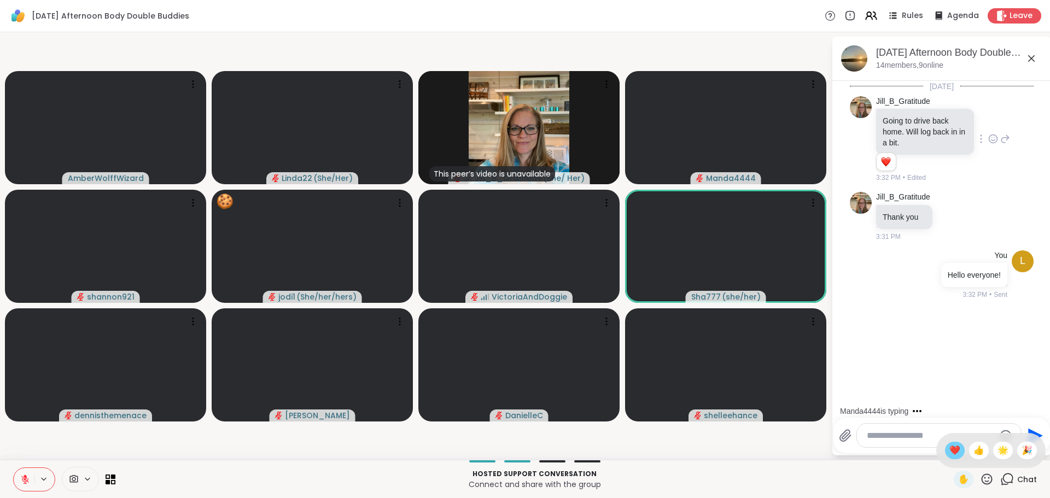
click at [949, 453] on span "❤️" at bounding box center [954, 450] width 11 height 13
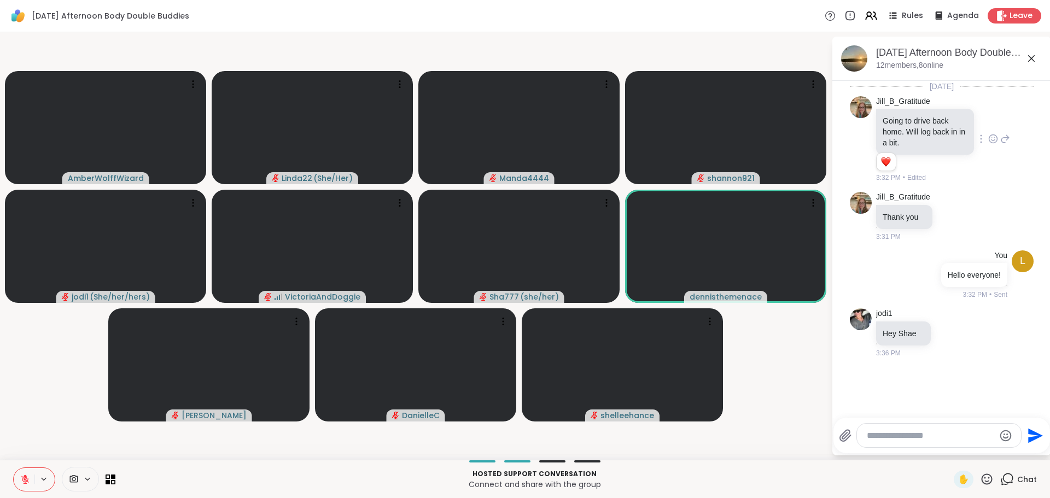
click at [980, 474] on icon at bounding box center [987, 479] width 14 height 14
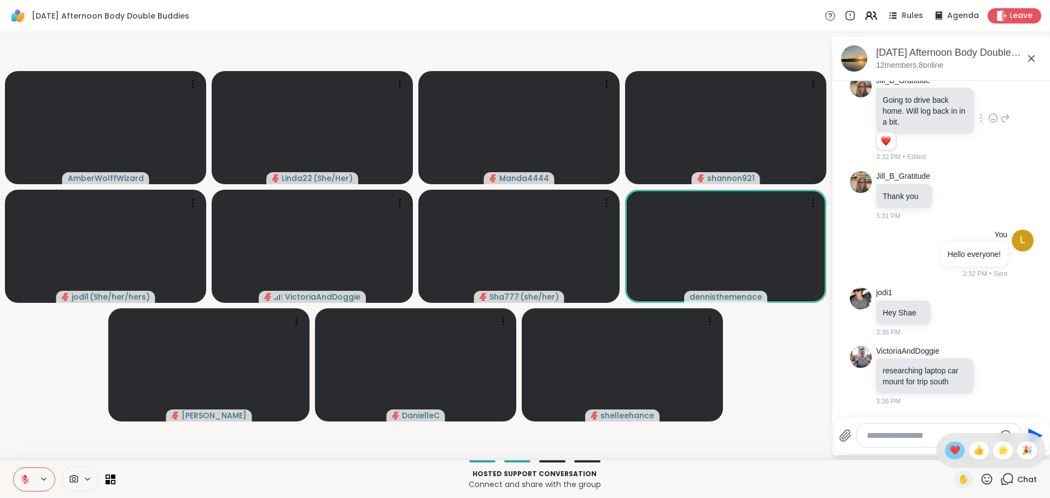
click at [949, 451] on span "❤️" at bounding box center [954, 450] width 11 height 13
click at [943, 451] on div "Send" at bounding box center [941, 436] width 217 height 36
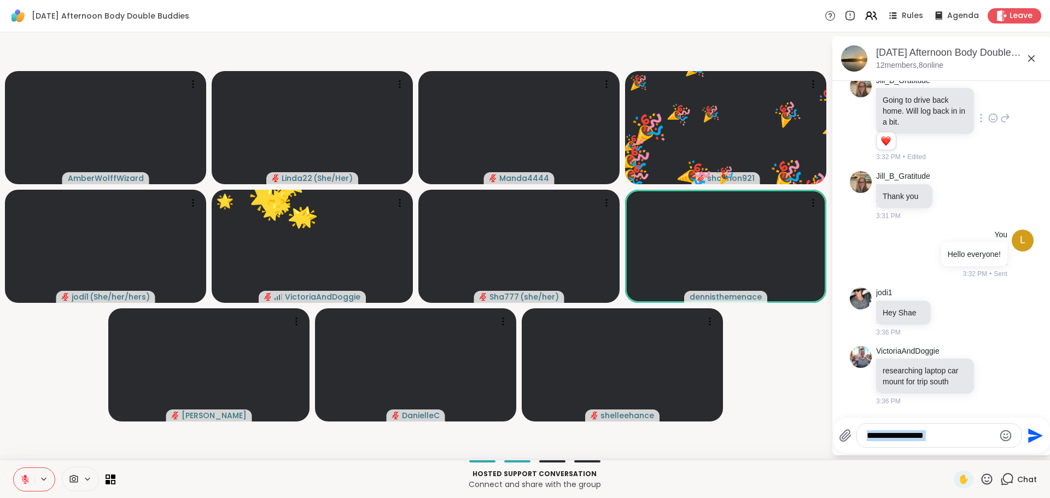
click at [923, 436] on textarea "Type your message" at bounding box center [930, 435] width 127 height 11
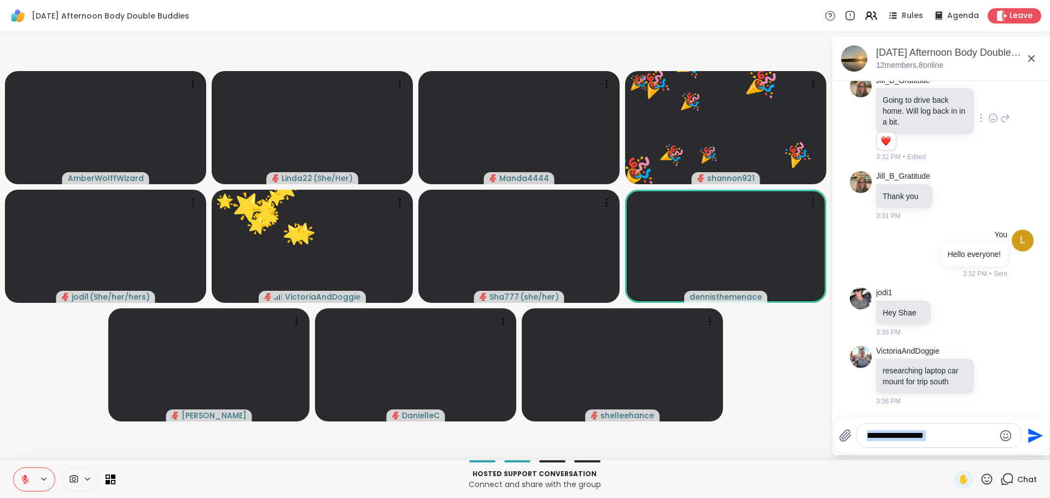
click at [923, 436] on textarea "Type your message" at bounding box center [930, 435] width 127 height 11
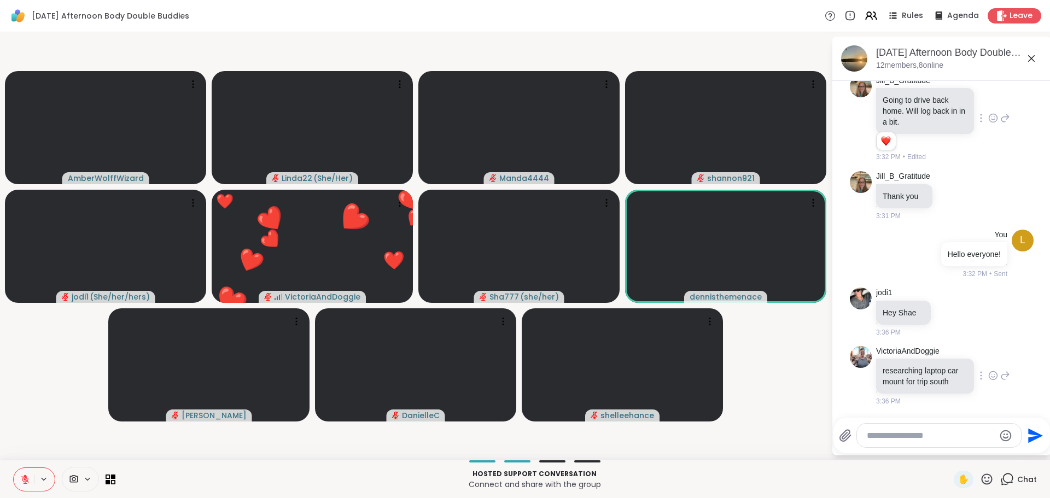
click at [988, 370] on icon at bounding box center [993, 375] width 10 height 11
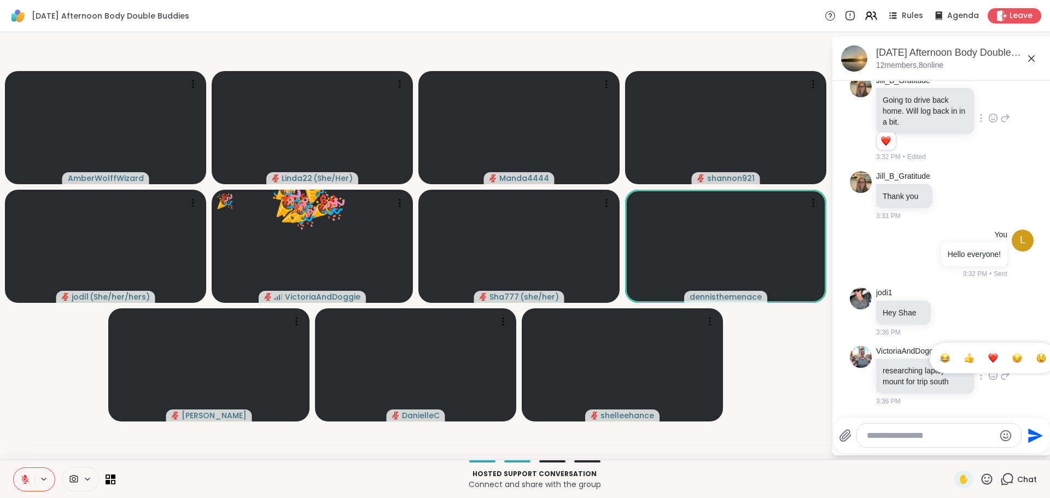
click at [982, 347] on button "Select Reaction: Heart" at bounding box center [993, 358] width 22 height 22
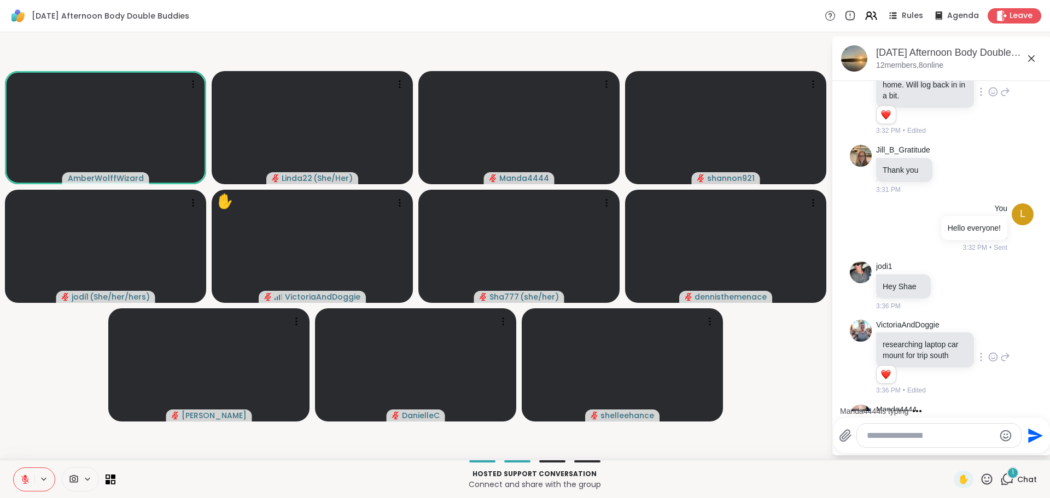
scroll to position [204, 0]
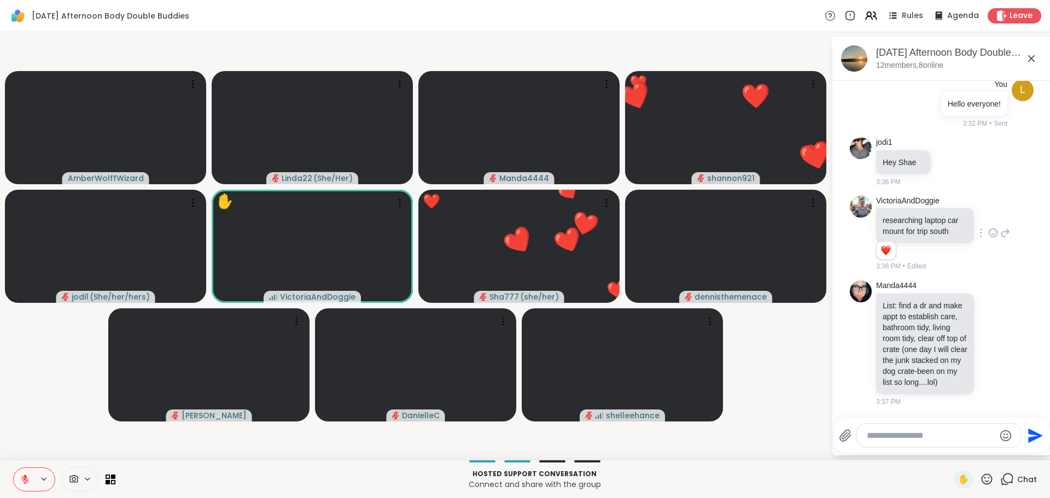
click at [980, 473] on icon at bounding box center [987, 479] width 14 height 14
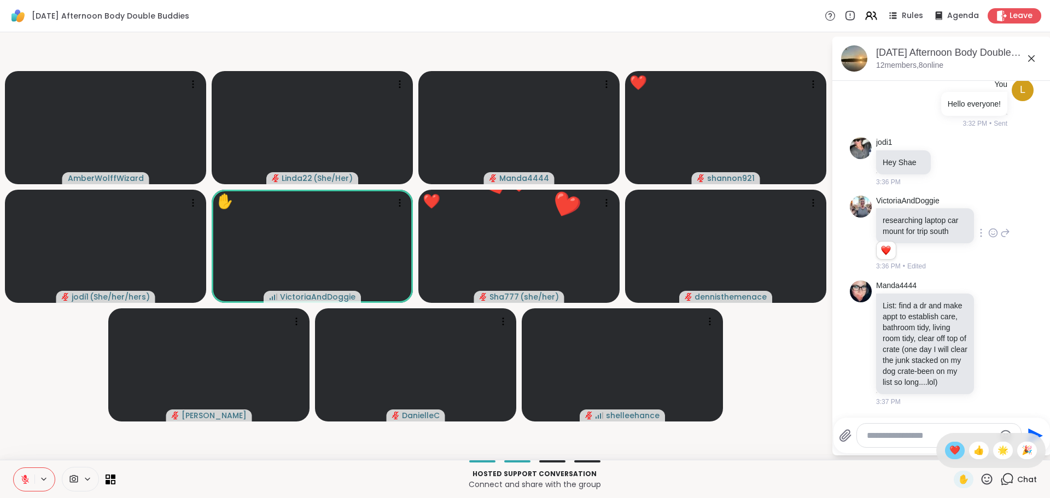
click at [945, 446] on div "❤️" at bounding box center [955, 450] width 20 height 17
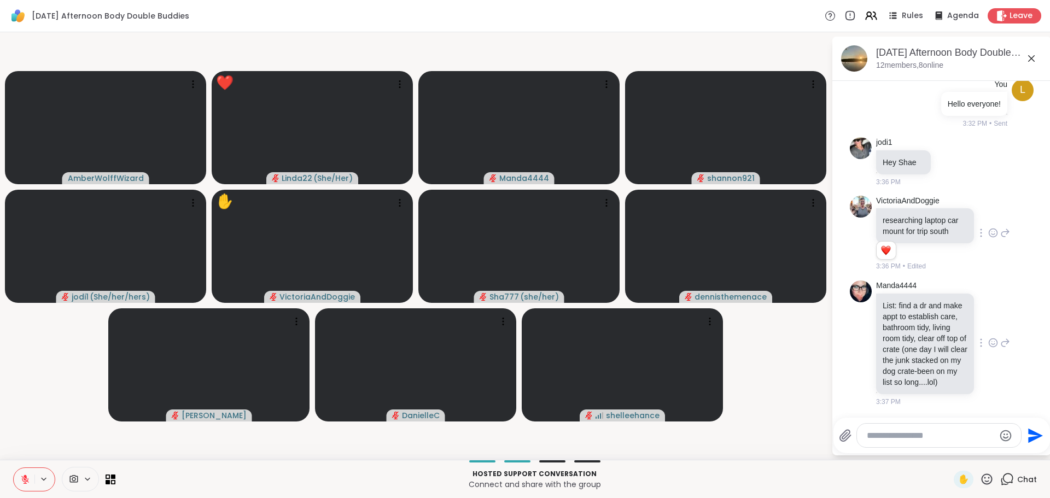
click at [988, 337] on icon at bounding box center [993, 342] width 10 height 11
click at [988, 320] on div "Select Reaction: Heart" at bounding box center [993, 325] width 10 height 10
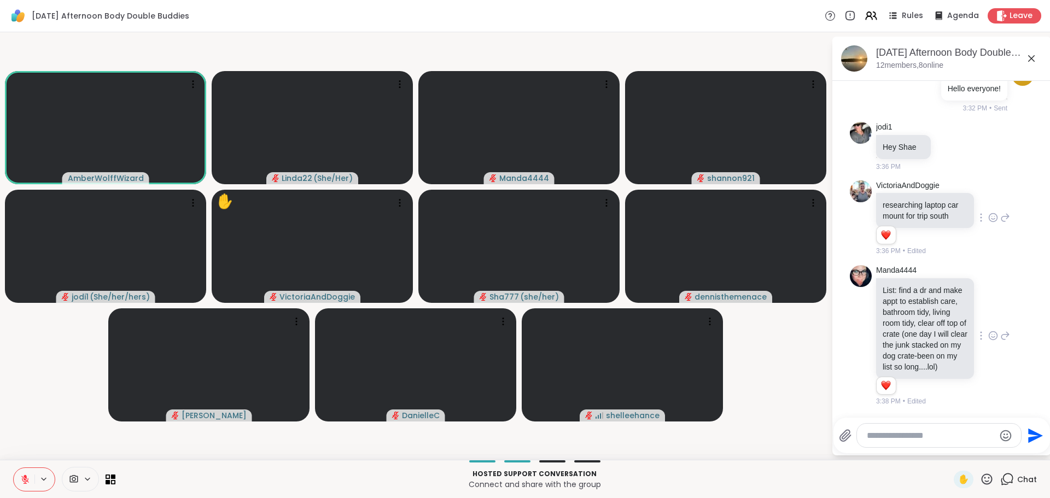
click at [908, 433] on textarea "Type your message" at bounding box center [930, 435] width 127 height 11
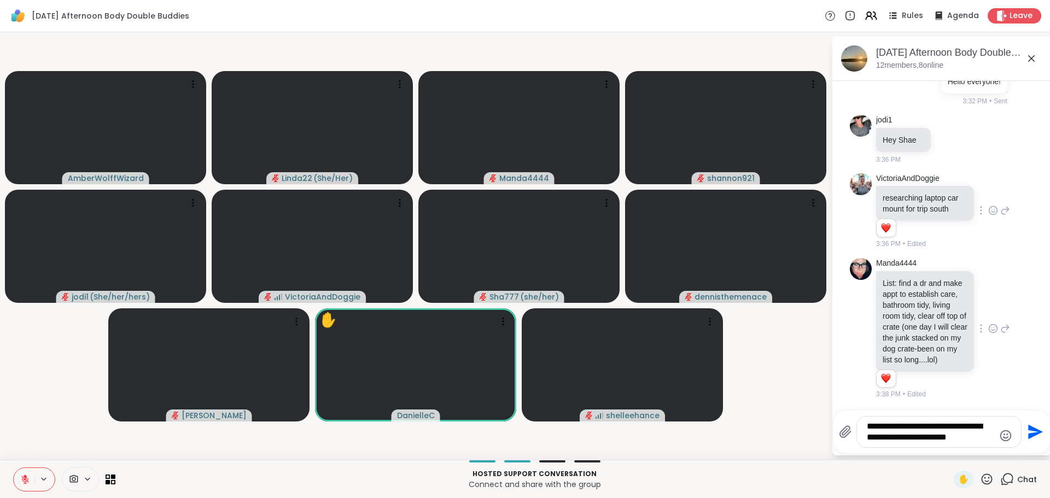
type textarea "**********"
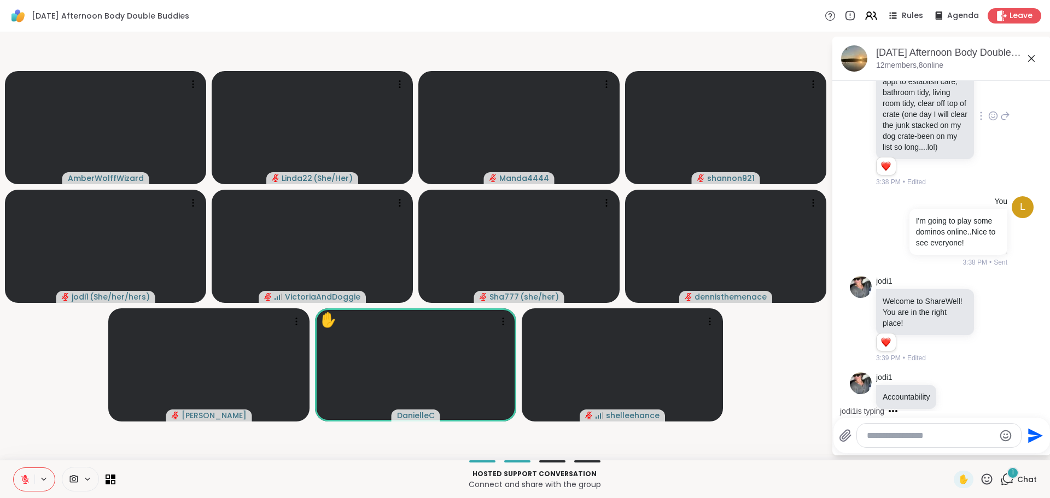
scroll to position [480, 0]
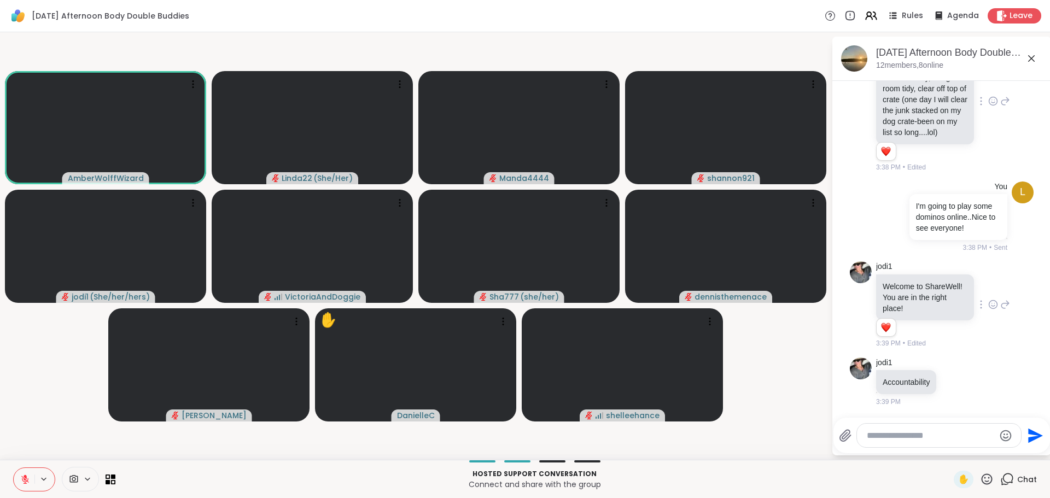
click at [989, 301] on icon at bounding box center [993, 305] width 8 height 8
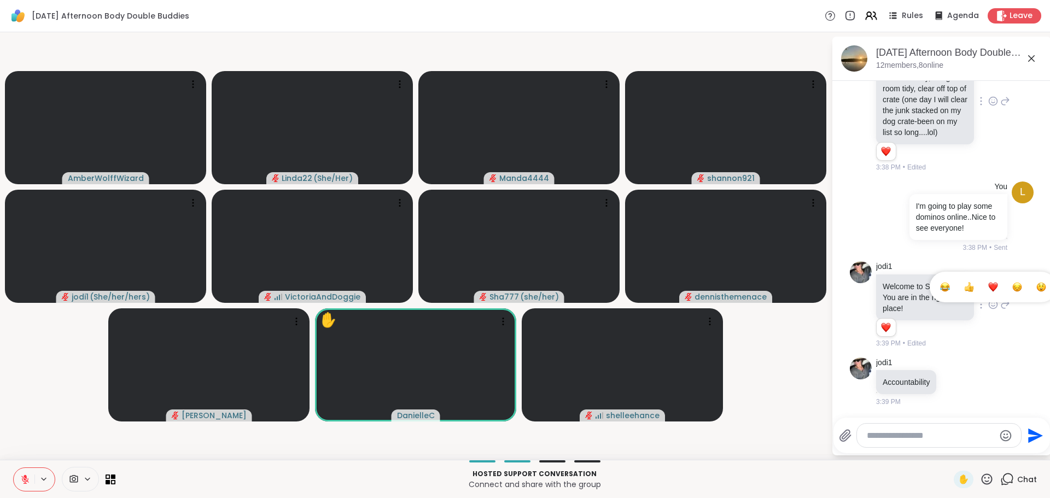
click at [988, 289] on div "Select Reaction: Heart" at bounding box center [993, 287] width 10 height 10
click at [979, 289] on div "jodi1 Welcome to ShareWell! You are in the right place! 1 1 3:39 PM • Edited" at bounding box center [943, 304] width 134 height 87
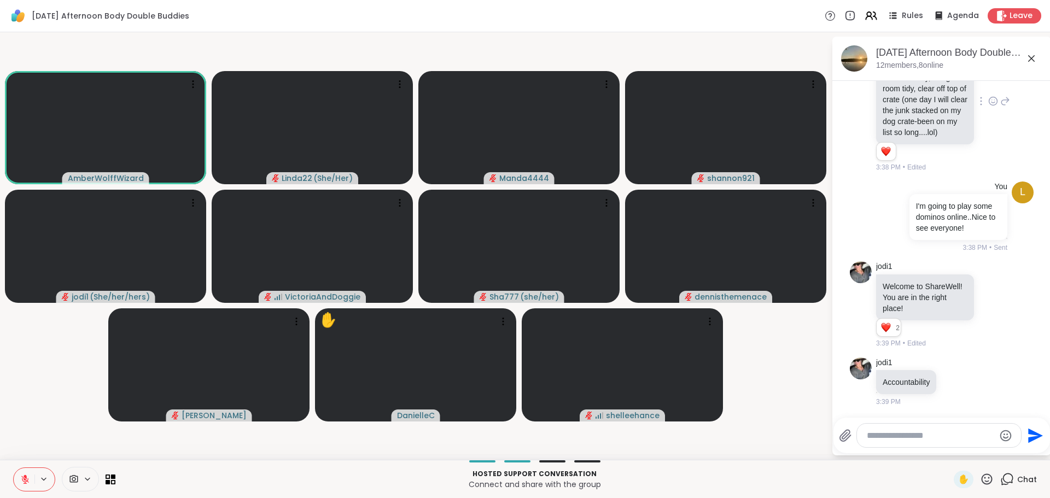
click at [738, 394] on video-player-container "AmberWolffWizard Linda22 ( She/Her ) Manda4444 shannon921 jodi1 ( She/her/hers …" at bounding box center [416, 246] width 818 height 419
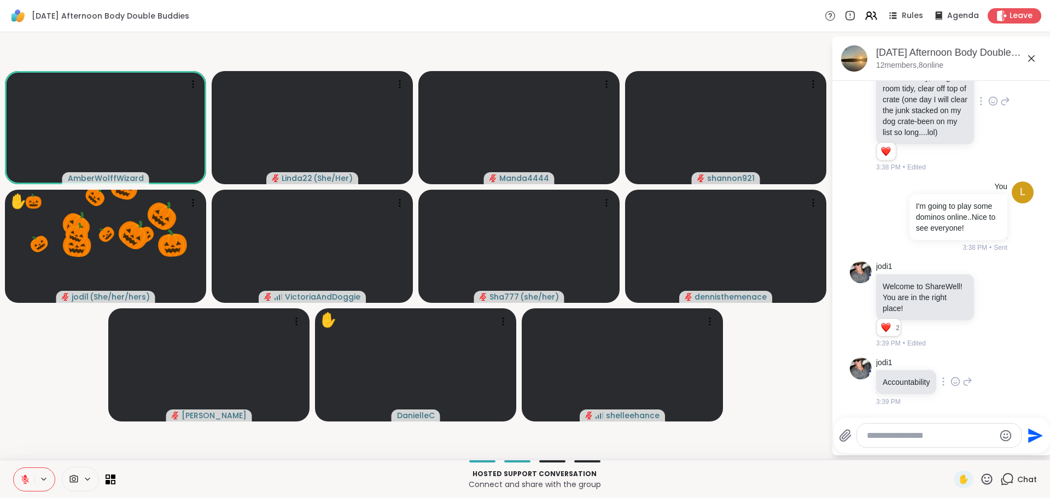
scroll to position [496, 0]
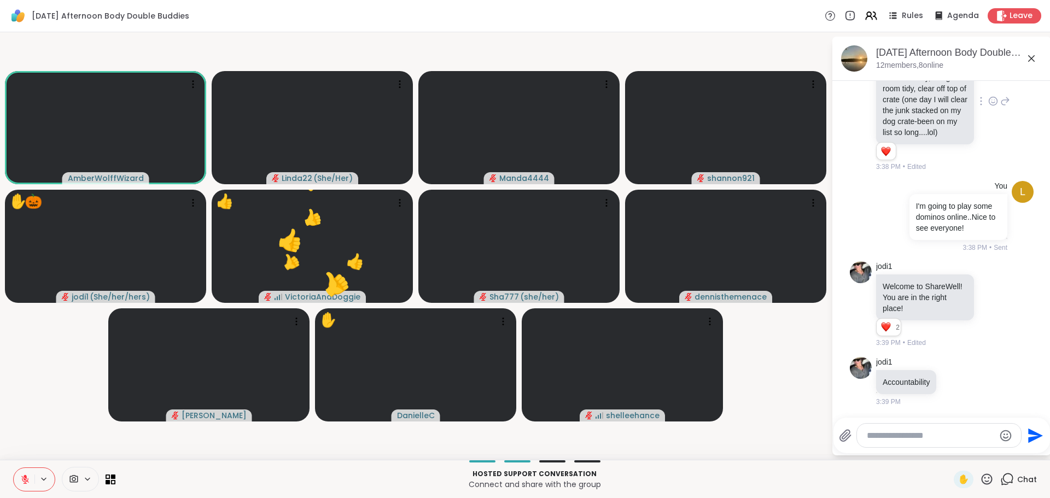
click at [982, 478] on icon at bounding box center [987, 479] width 11 height 11
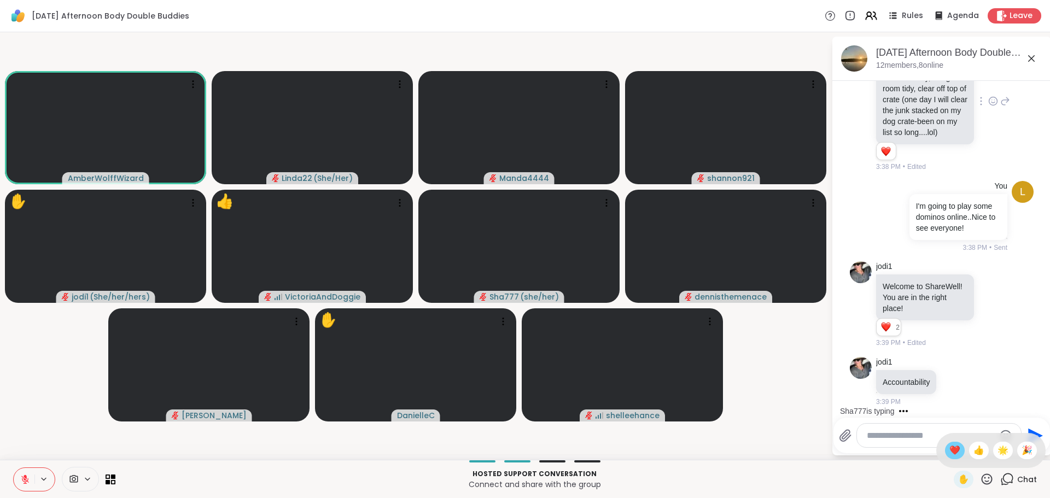
click at [949, 448] on span "❤️" at bounding box center [954, 450] width 11 height 13
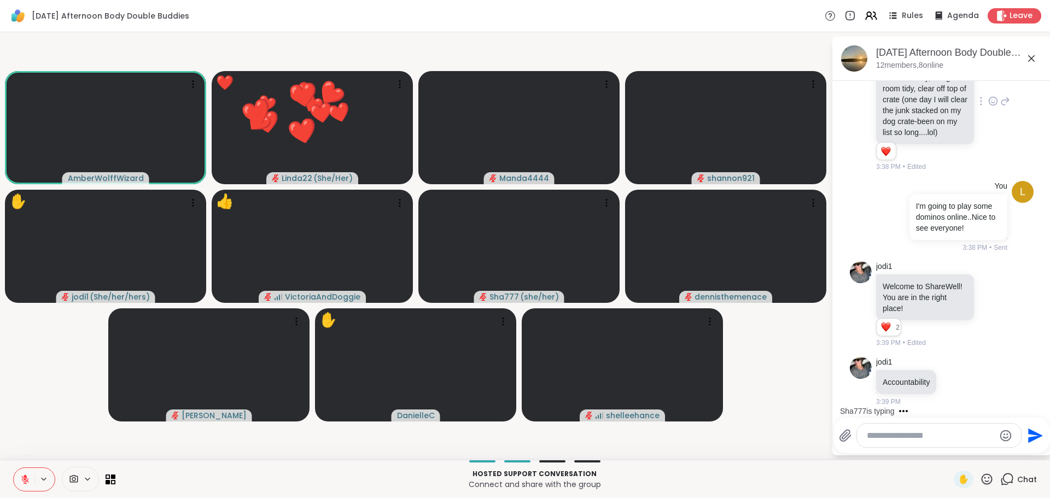
click at [785, 411] on video-player-container "AmberWolffWizard ❤️ Linda22 ( She/Her ) ❤️ ❤️ ❤️ ❤️ ❤️ ❤️ ❤️ ❤️ ❤️ ❤️ ❤️ ❤️ ❤️ …" at bounding box center [416, 246] width 818 height 419
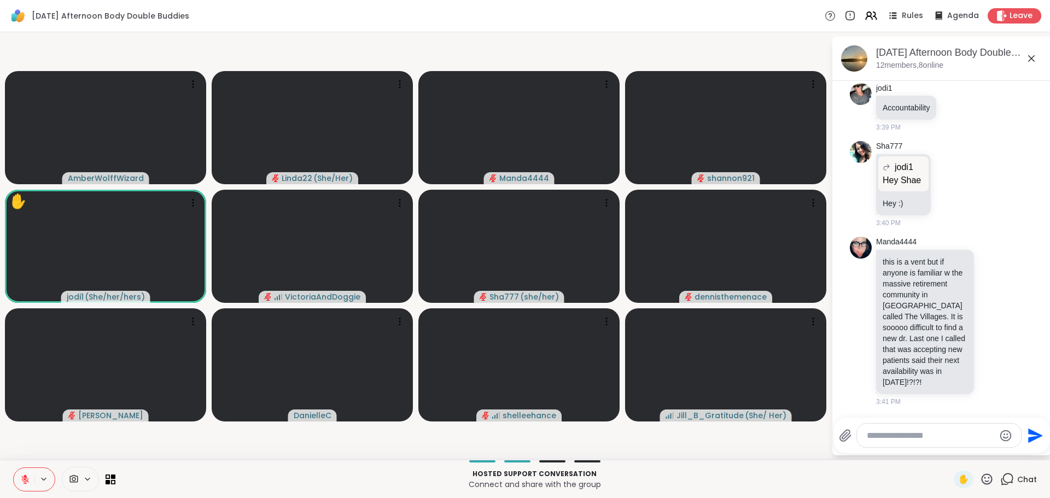
scroll to position [914, 0]
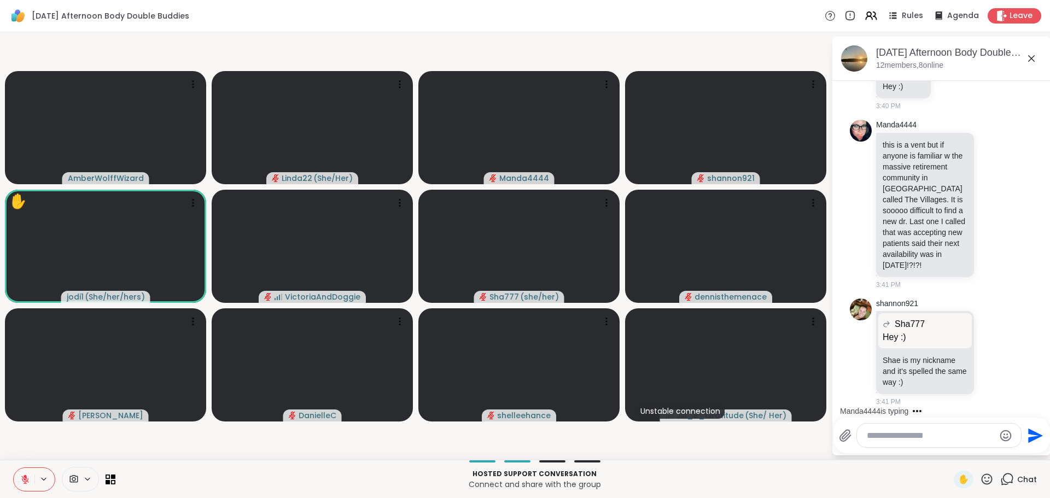
click at [980, 481] on icon at bounding box center [987, 479] width 14 height 14
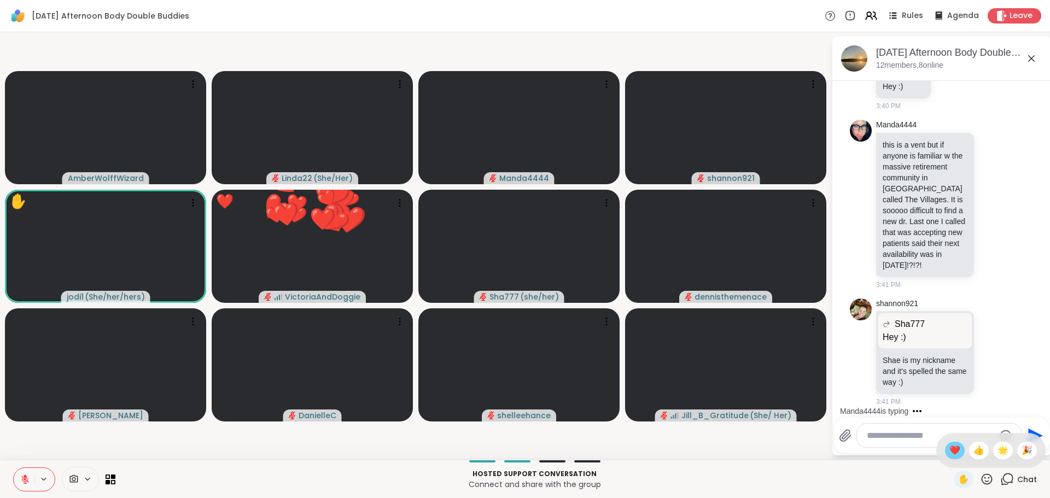
click at [949, 448] on span "❤️" at bounding box center [954, 450] width 11 height 13
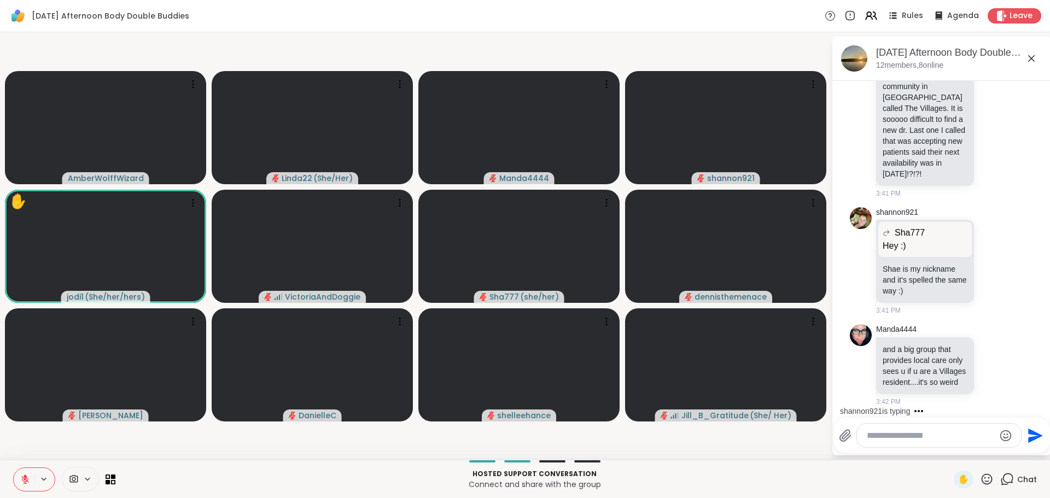
scroll to position [1107, 0]
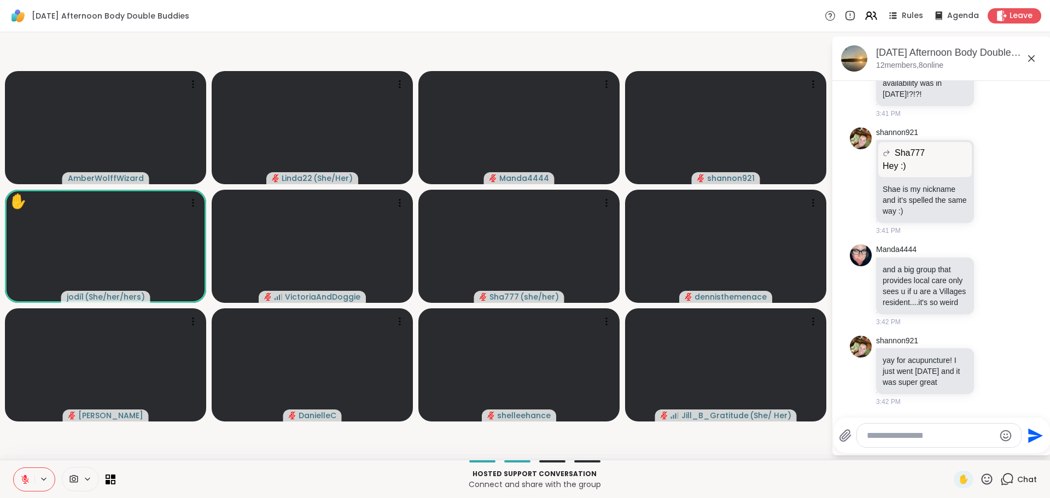
click at [980, 478] on icon at bounding box center [987, 479] width 14 height 14
click at [949, 452] on span "❤️" at bounding box center [954, 450] width 11 height 13
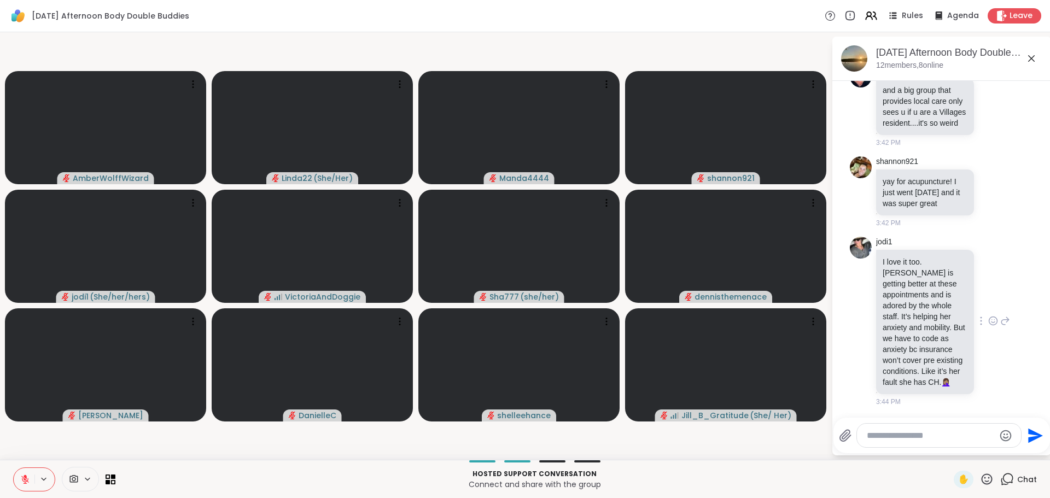
scroll to position [1328, 0]
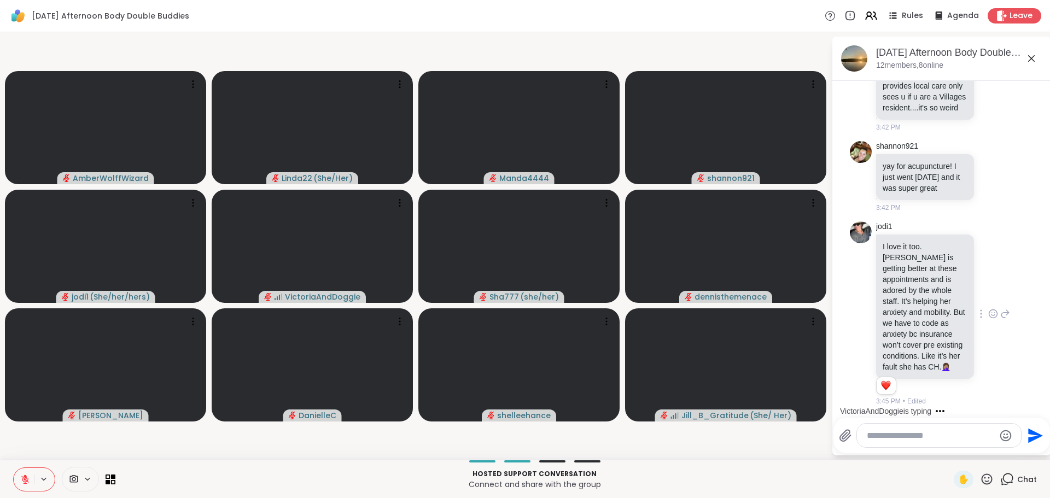
click at [991, 314] on icon at bounding box center [992, 314] width 3 height 1
click at [988, 295] on div "Select Reaction: Heart" at bounding box center [993, 296] width 10 height 10
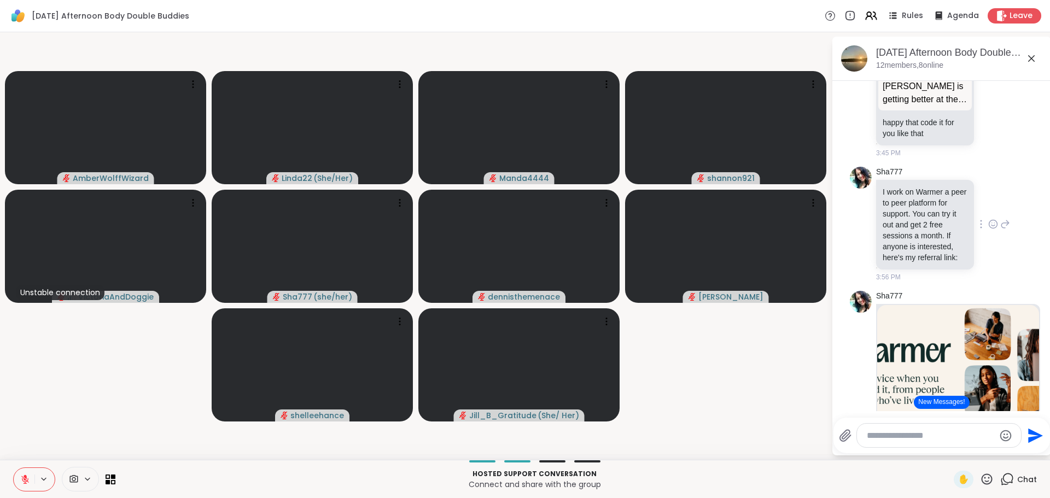
scroll to position [2035, 0]
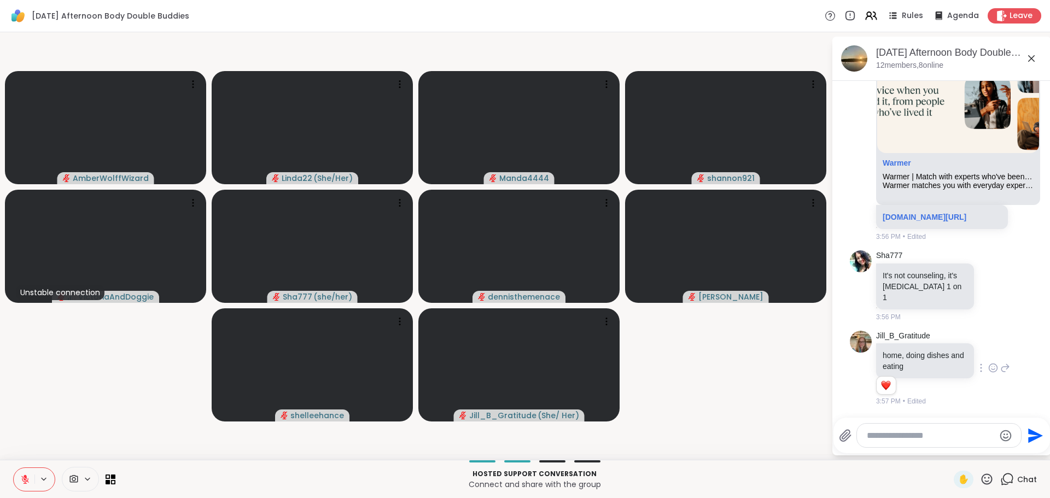
click at [988, 367] on icon at bounding box center [993, 368] width 10 height 11
click at [982, 357] on button "Select Reaction: Heart" at bounding box center [993, 351] width 22 height 22
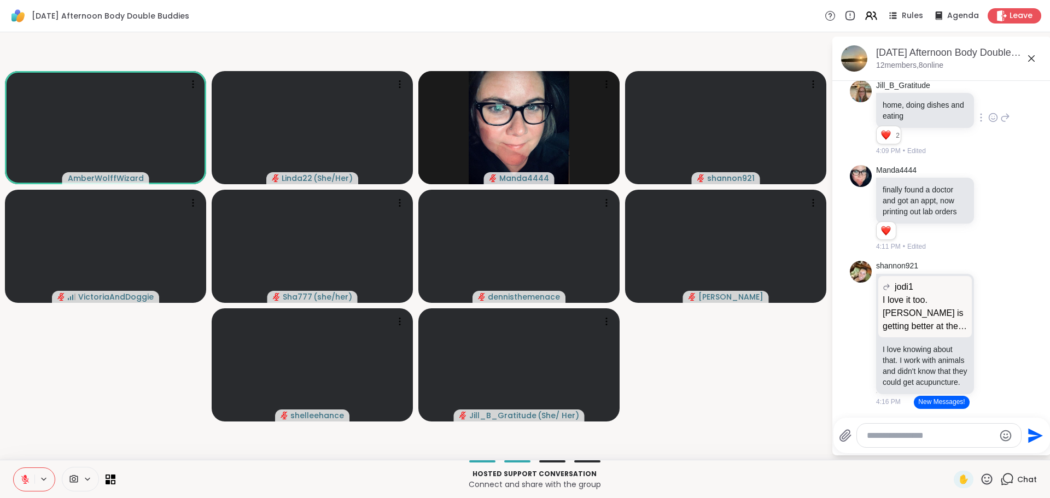
scroll to position [2307, 0]
click at [716, 424] on video-player-container "AmberWolffWizard Linda22 ( She/Her ) Manda4444 shannon921 VictoriaAndDoggie Sha…" at bounding box center [416, 246] width 818 height 419
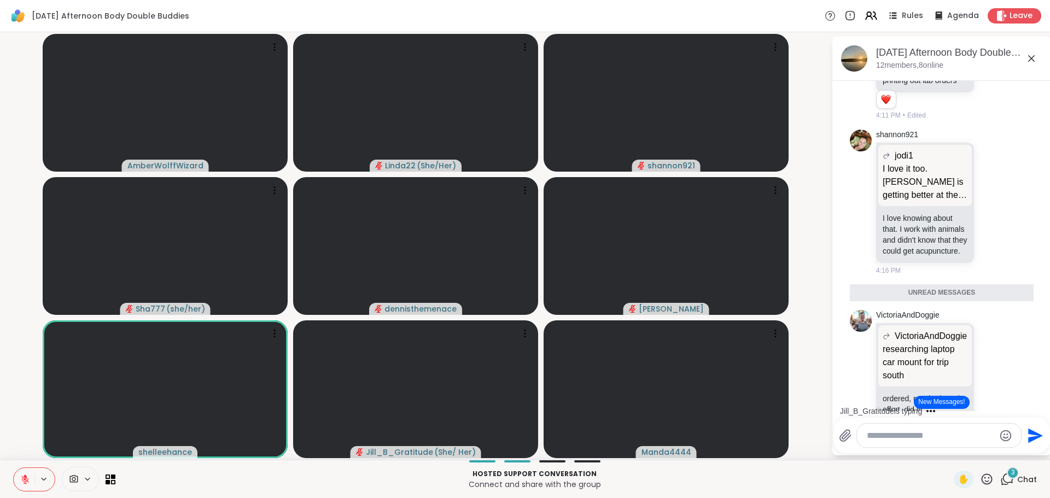
scroll to position [2466, 0]
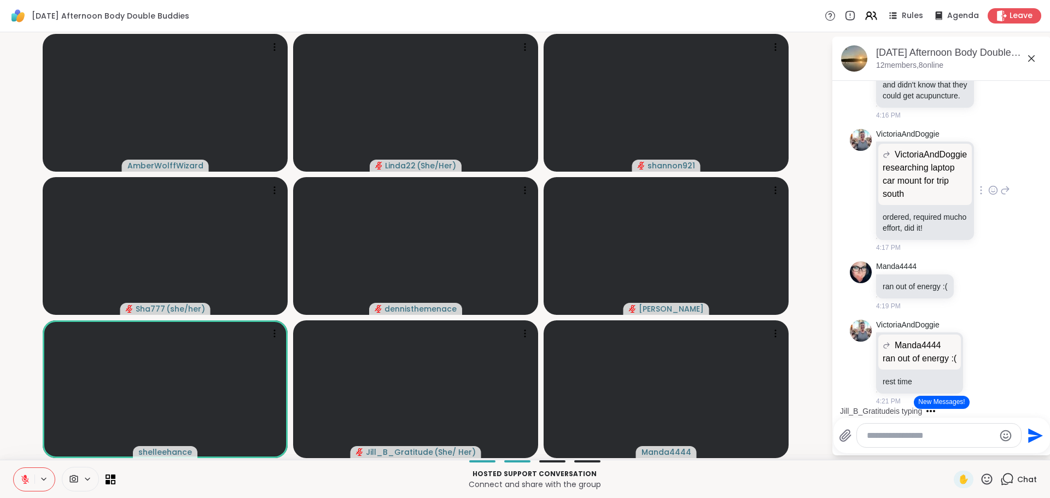
drag, startPoint x: 989, startPoint y: 247, endPoint x: 995, endPoint y: 280, distance: 34.0
click at [813, 369] on video-player-container "AmberWolffWizard Linda22 ( She/Her ) shannon921 Sha777 ( she/her ) dennisthemen…" at bounding box center [416, 246] width 818 height 419
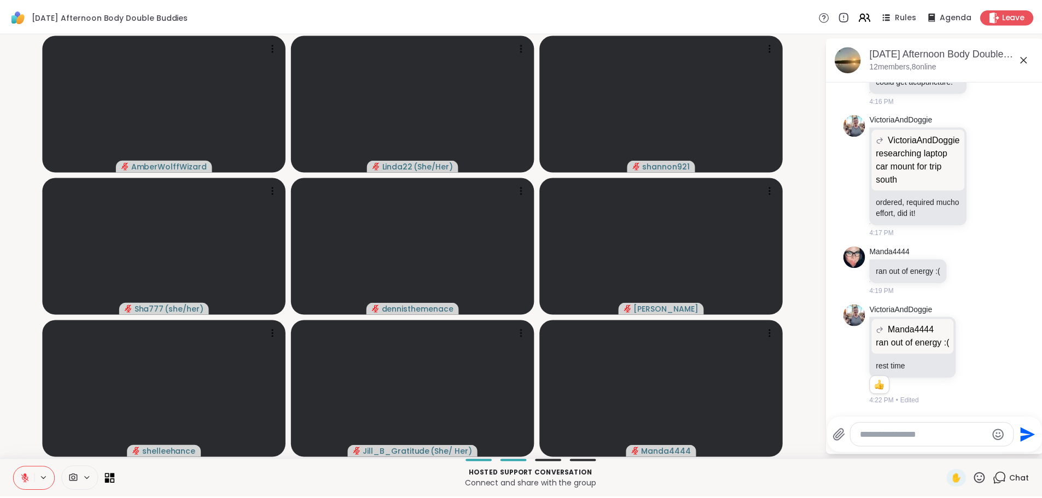
scroll to position [2622, 0]
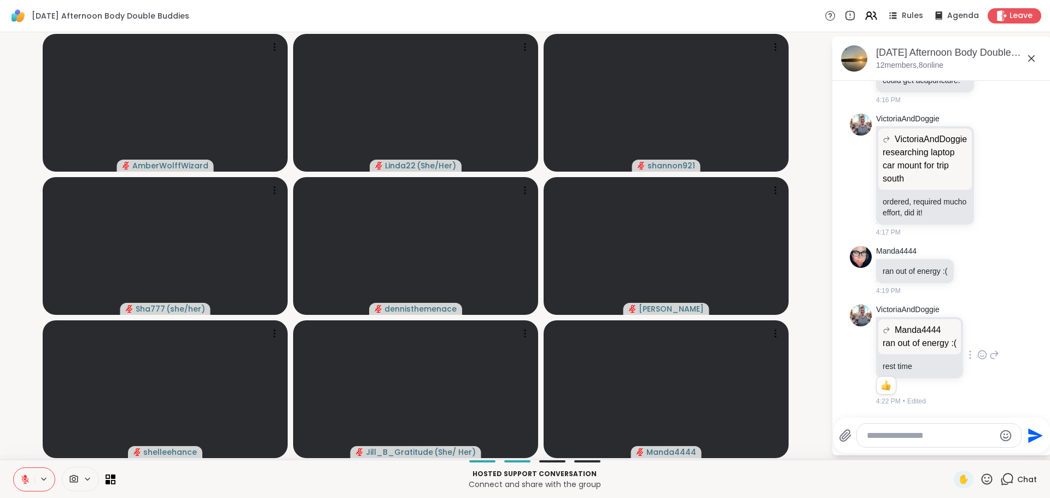
click at [980, 349] on icon at bounding box center [982, 354] width 10 height 11
click at [977, 332] on div "Select Reaction: Heart" at bounding box center [982, 337] width 10 height 10
click at [968, 265] on icon at bounding box center [973, 270] width 10 height 11
click at [968, 248] on div "Select Reaction: Heart" at bounding box center [973, 253] width 10 height 10
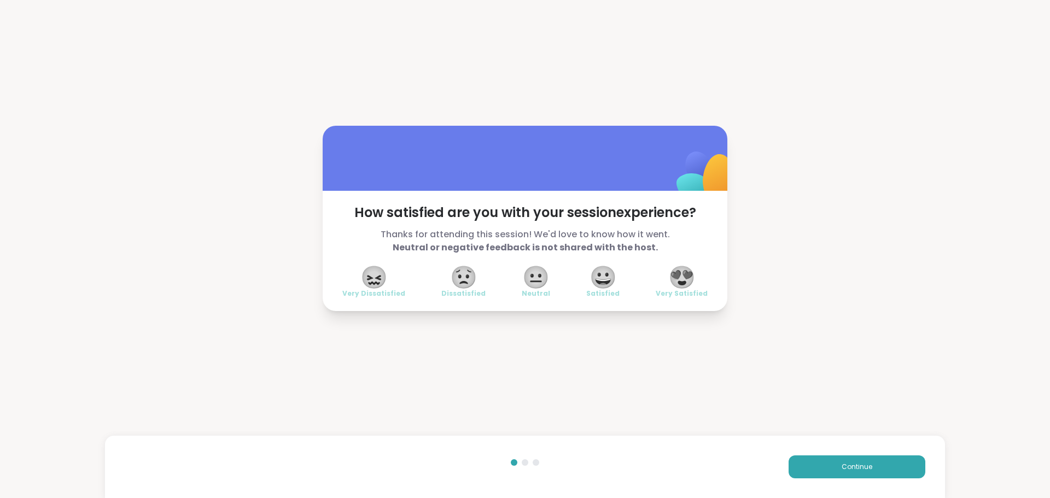
click at [676, 287] on span "😍" at bounding box center [681, 277] width 27 height 20
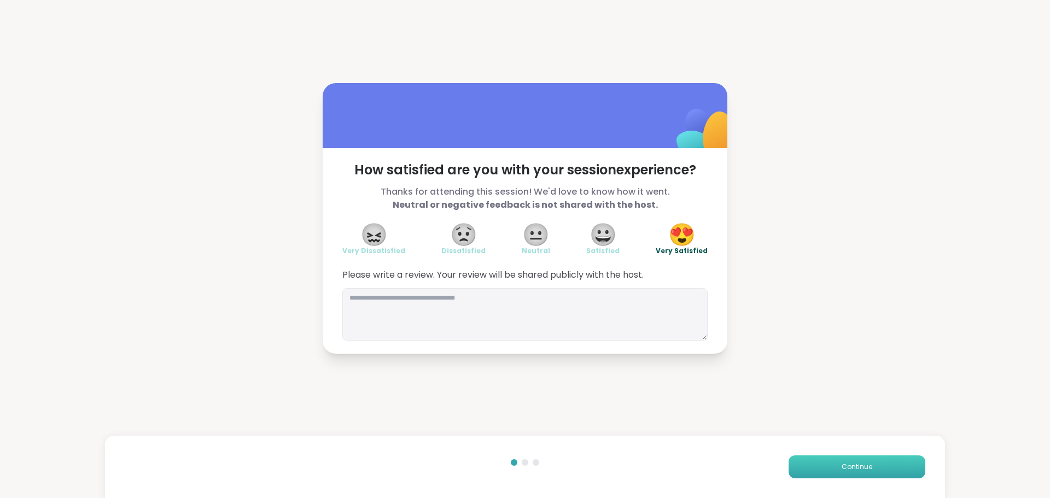
click at [814, 470] on button "Continue" at bounding box center [857, 466] width 137 height 23
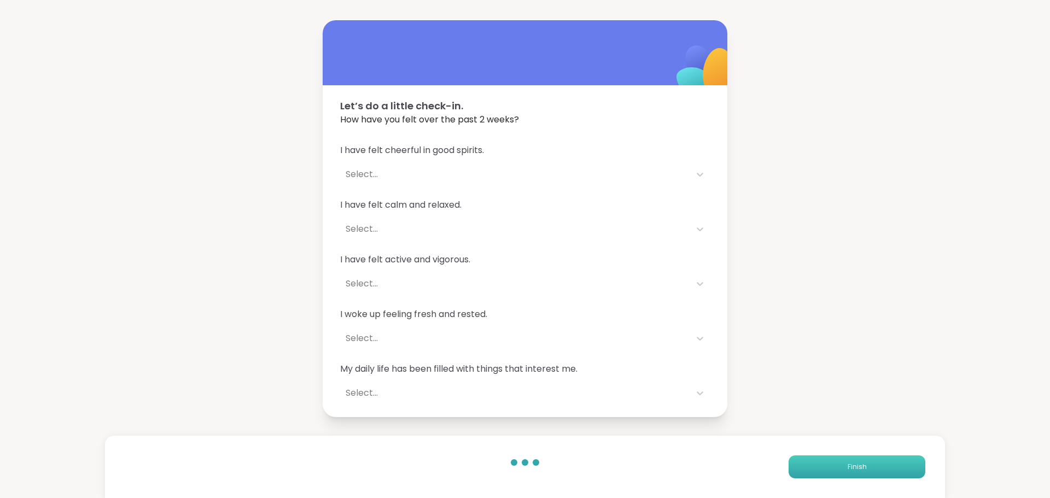
click at [814, 470] on button "Finish" at bounding box center [857, 466] width 137 height 23
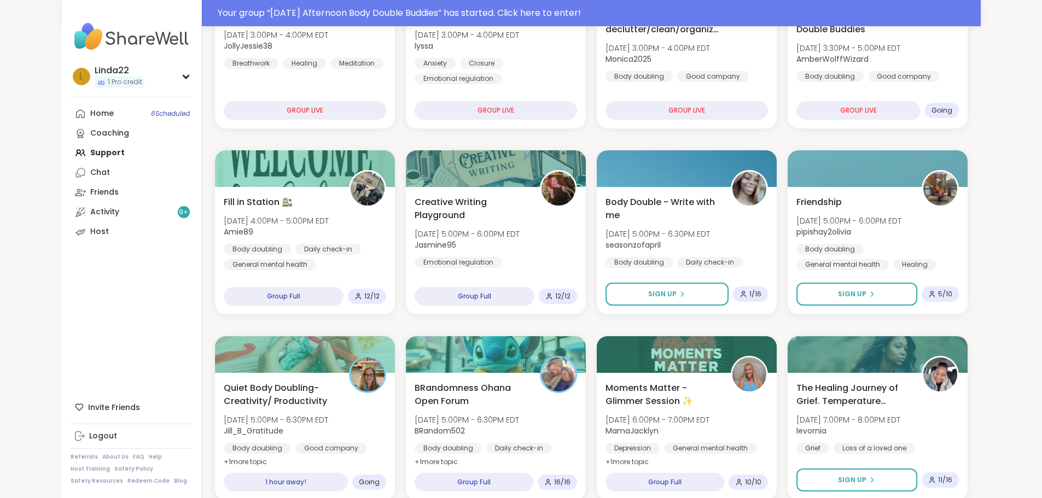
scroll to position [55, 0]
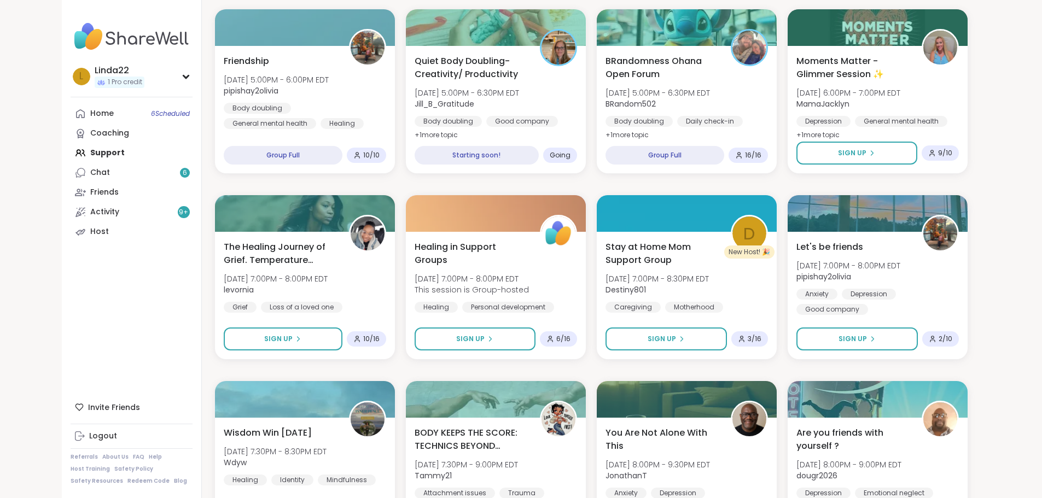
scroll to position [273, 0]
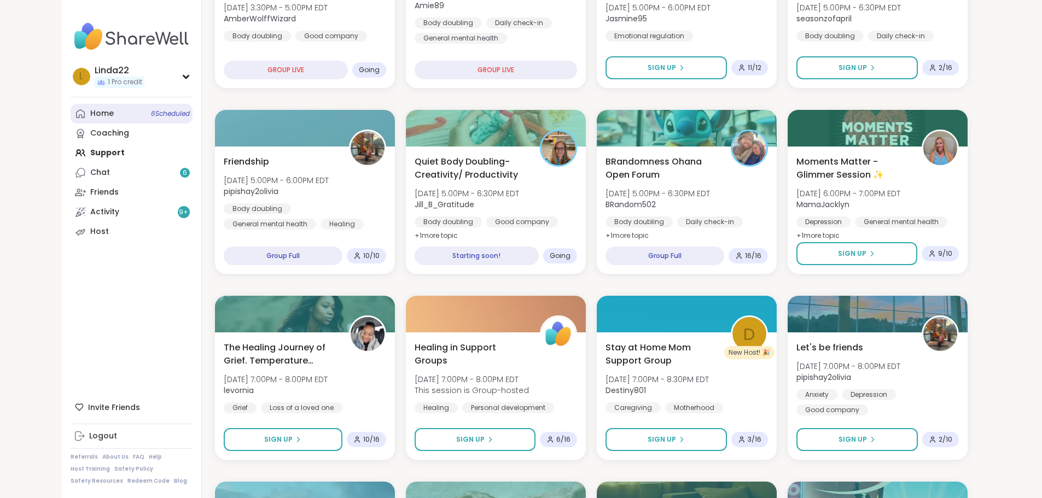
click at [151, 113] on span "6 Scheduled" at bounding box center [170, 113] width 39 height 9
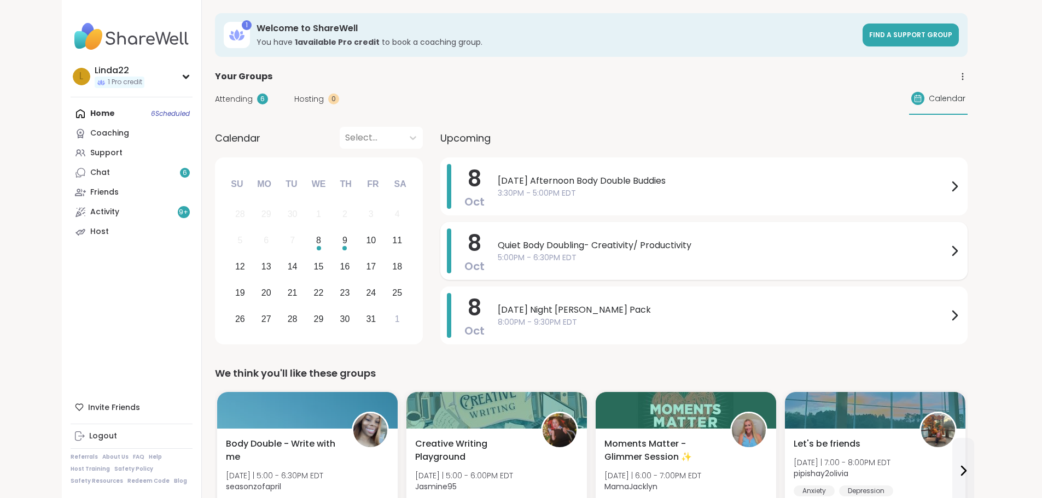
click at [500, 259] on span "5:00PM - 6:30PM EDT" at bounding box center [723, 257] width 450 height 11
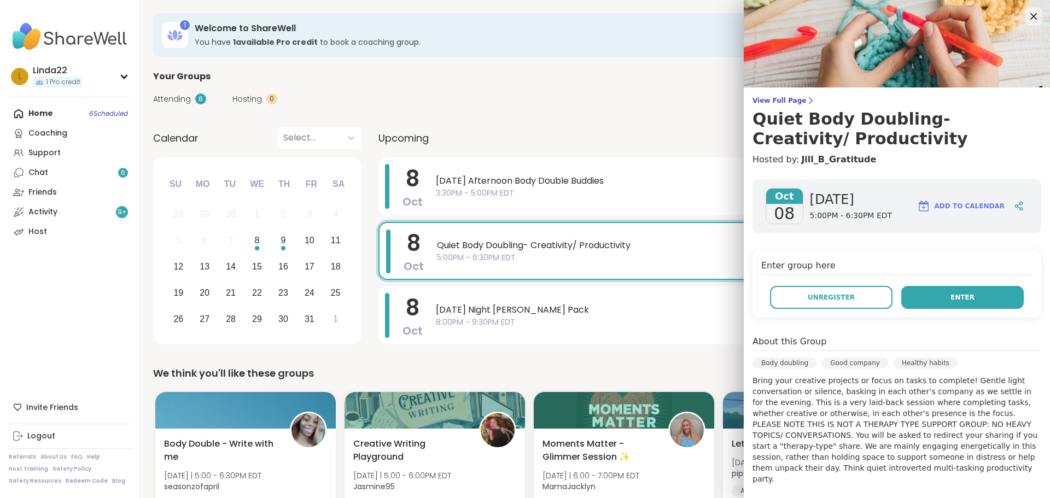
click at [975, 297] on button "Enter" at bounding box center [962, 297] width 122 height 23
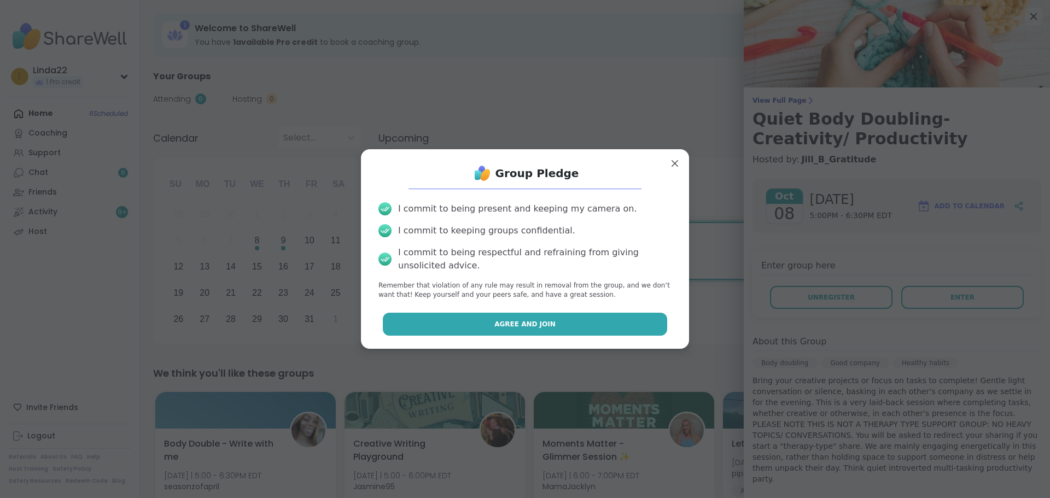
click at [569, 328] on button "Agree and Join" at bounding box center [525, 324] width 285 height 23
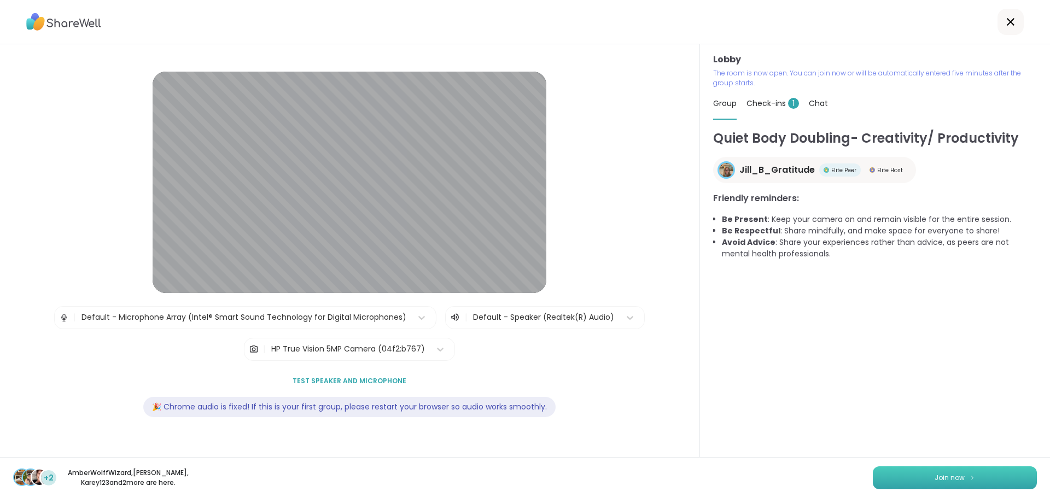
click at [976, 476] on button "Join now" at bounding box center [955, 477] width 164 height 23
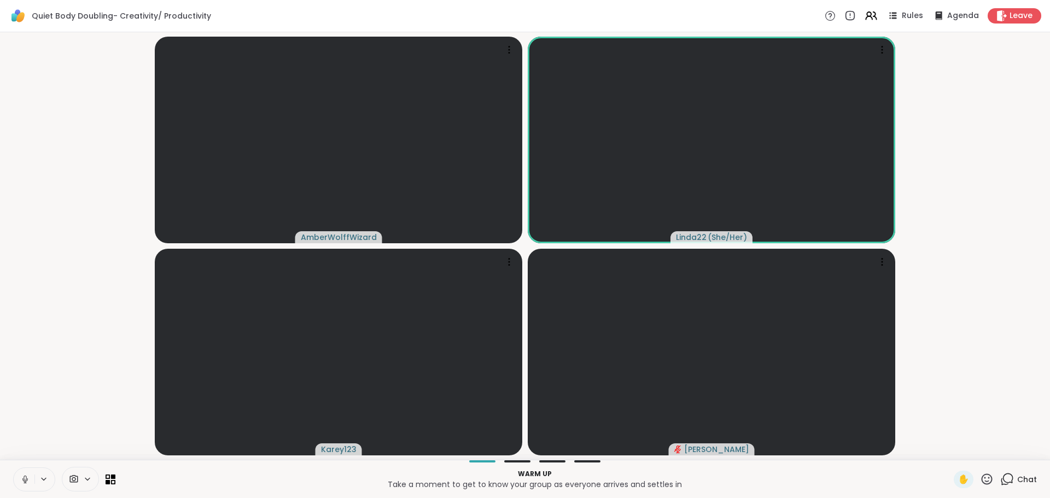
click at [24, 481] on icon at bounding box center [24, 479] width 5 height 3
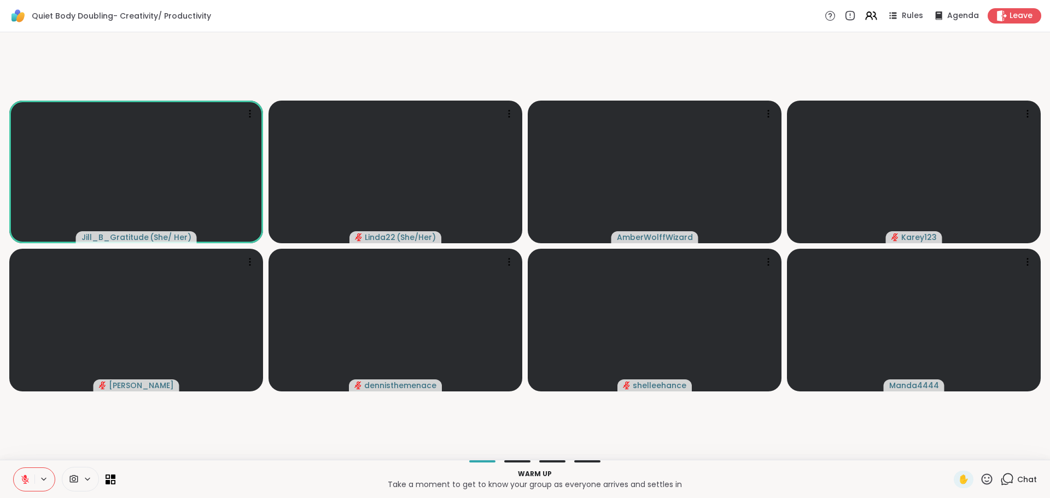
click at [1000, 482] on icon at bounding box center [1007, 479] width 14 height 14
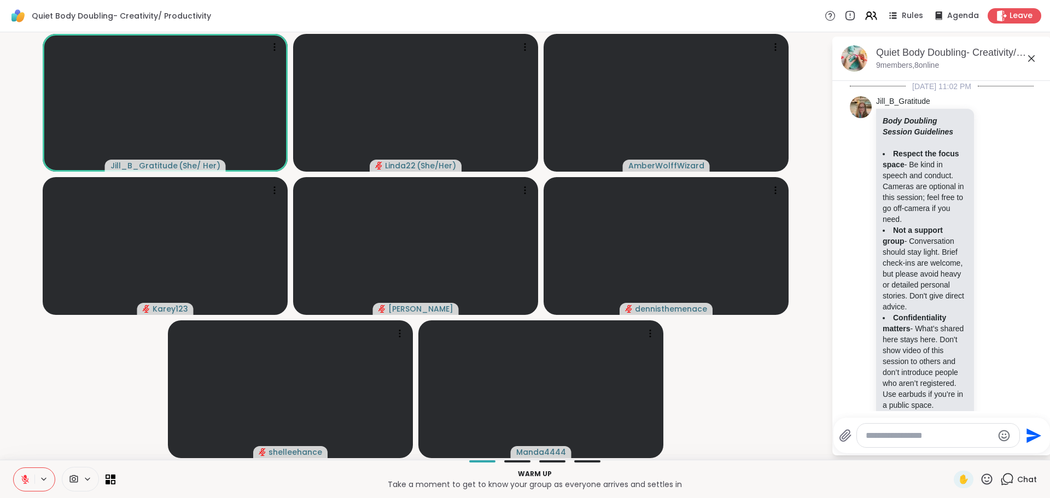
scroll to position [264, 0]
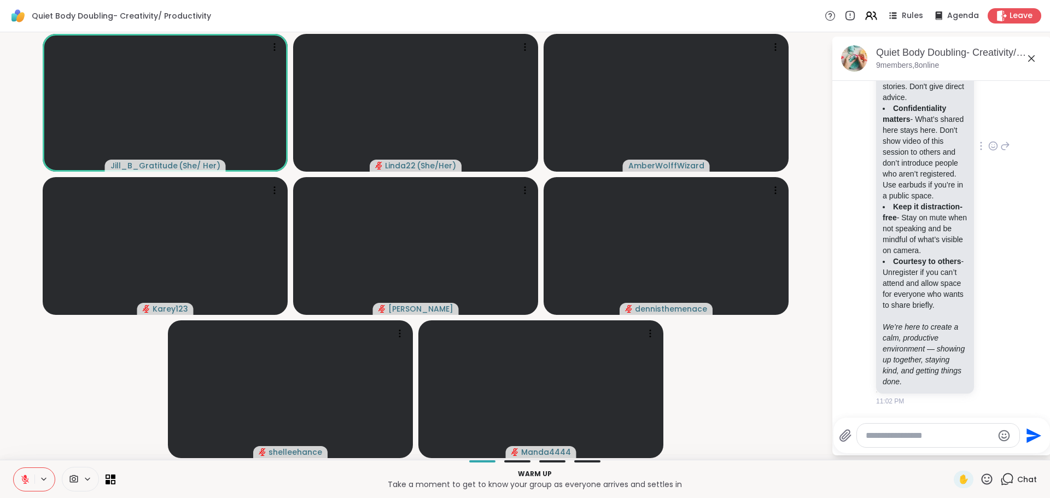
click at [988, 141] on icon at bounding box center [993, 146] width 10 height 11
click at [982, 118] on button "Select Reaction: Heart" at bounding box center [993, 129] width 22 height 22
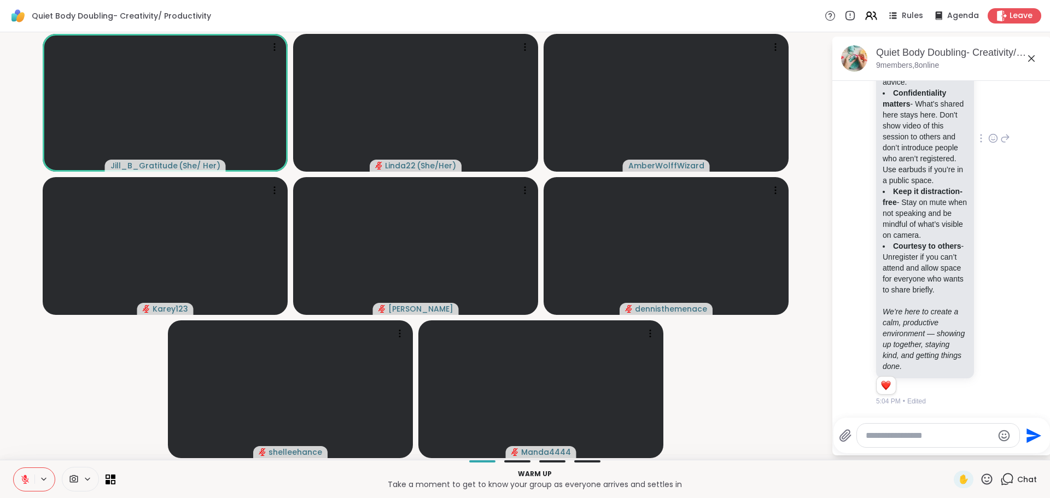
scroll to position [279, 0]
click at [916, 437] on textarea "Type your message" at bounding box center [929, 435] width 127 height 11
type textarea "**********"
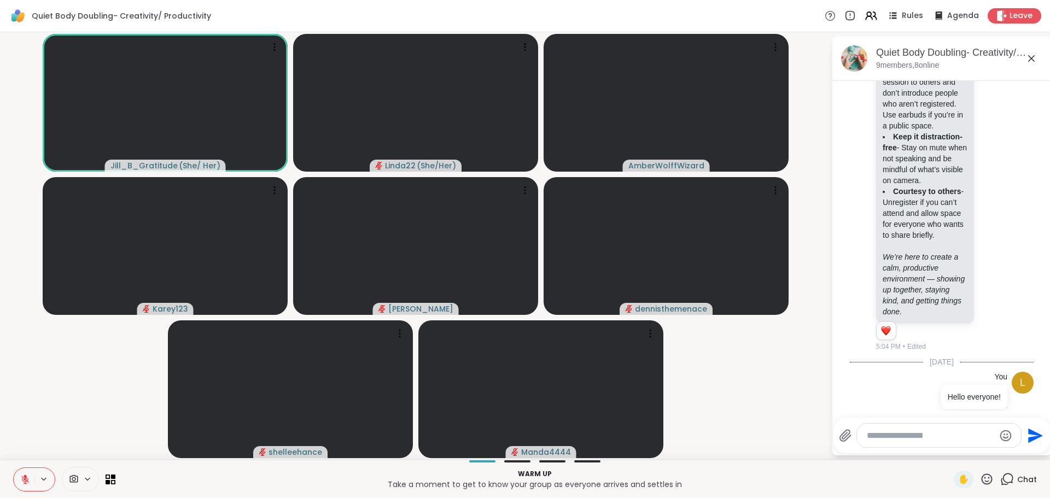
scroll to position [349, 0]
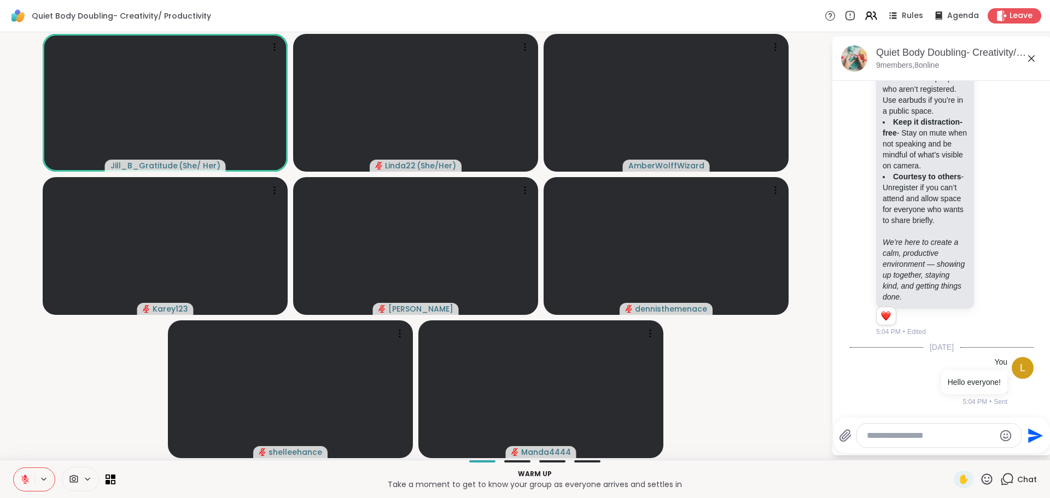
click at [982, 484] on icon at bounding box center [987, 479] width 11 height 11
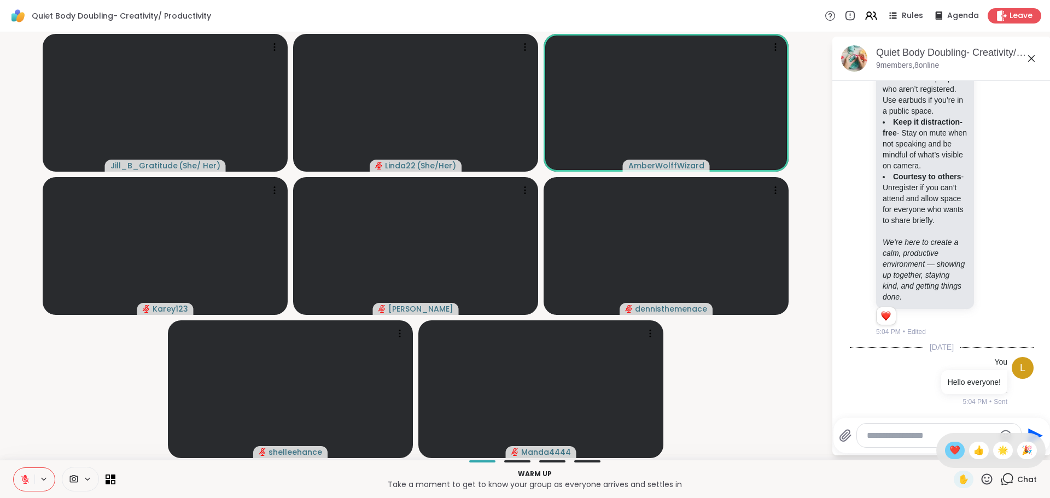
click at [949, 447] on span "❤️" at bounding box center [954, 450] width 11 height 13
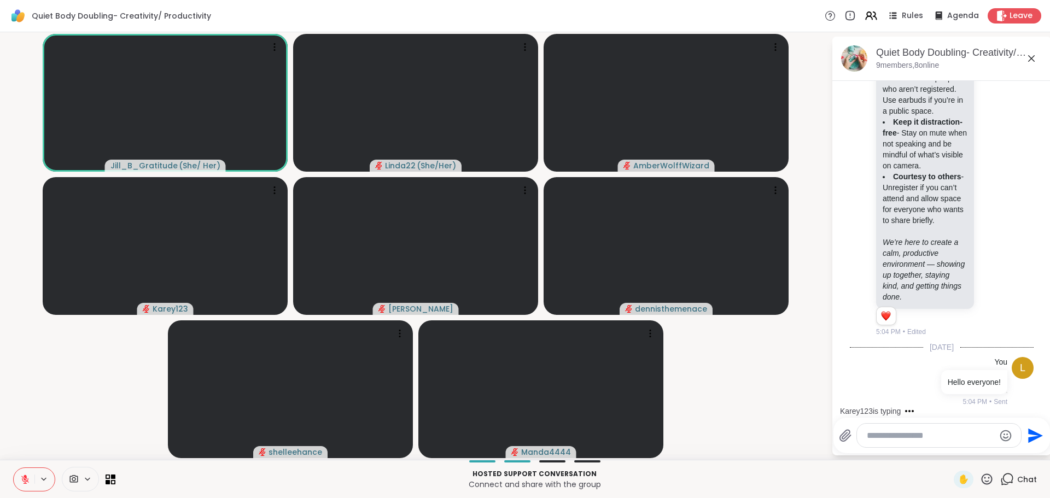
click at [931, 435] on textarea "Type your message" at bounding box center [930, 435] width 127 height 11
type textarea "**********"
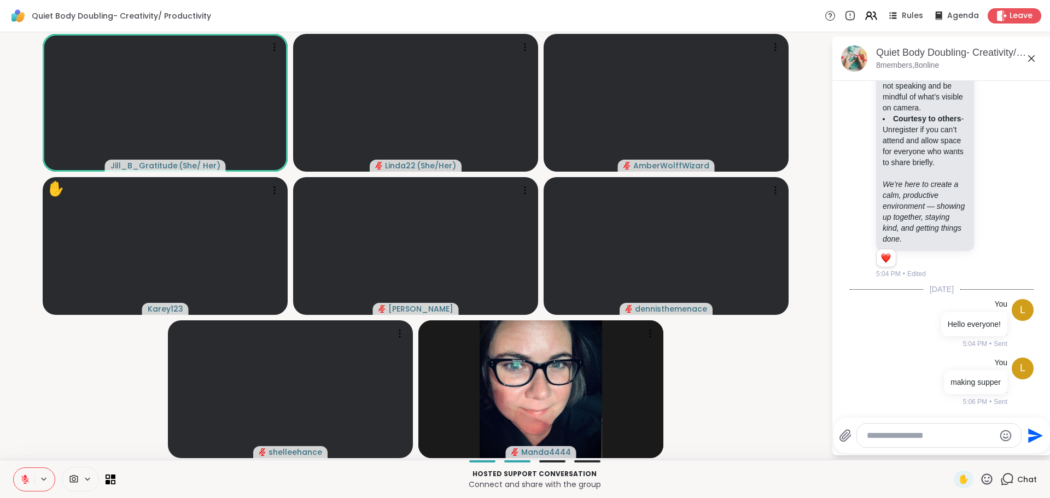
click at [980, 478] on icon at bounding box center [987, 479] width 14 height 14
click at [945, 448] on div "❤️" at bounding box center [955, 450] width 20 height 17
click at [934, 448] on div "Send" at bounding box center [941, 436] width 217 height 36
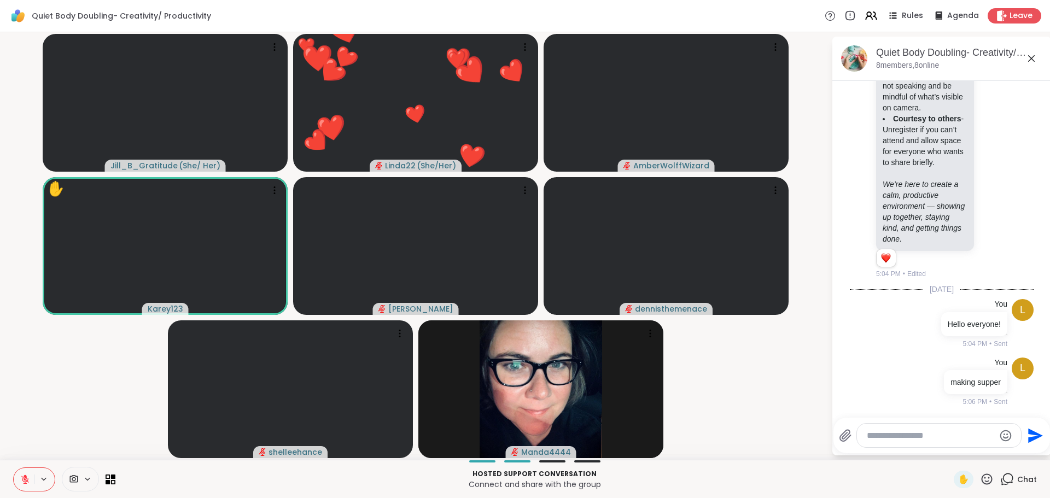
click at [777, 418] on video-player-container "Jill_B_Gratitude ( She/ Her ) ❤️ Linda22 ( She/Her ) ❤️ ❤️ ❤️ ❤️ ❤️ ❤️ ❤️ ❤️ ❤️…" at bounding box center [416, 246] width 818 height 419
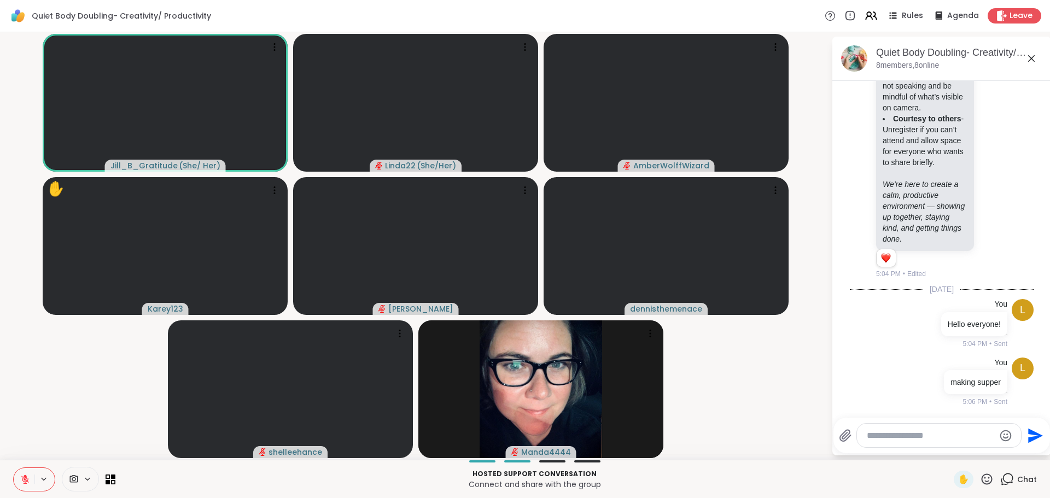
click at [980, 472] on icon at bounding box center [987, 479] width 14 height 14
click at [949, 447] on span "❤️" at bounding box center [954, 450] width 11 height 13
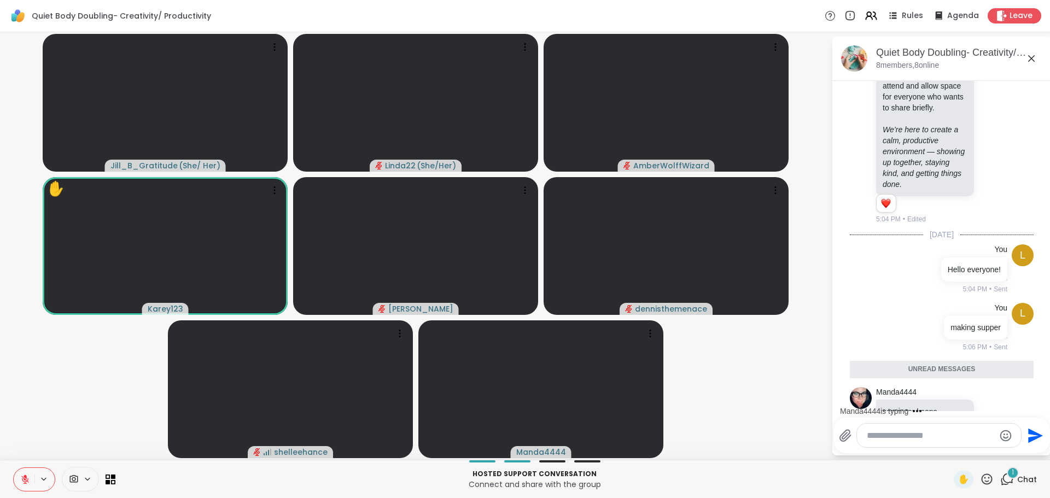
scroll to position [476, 0]
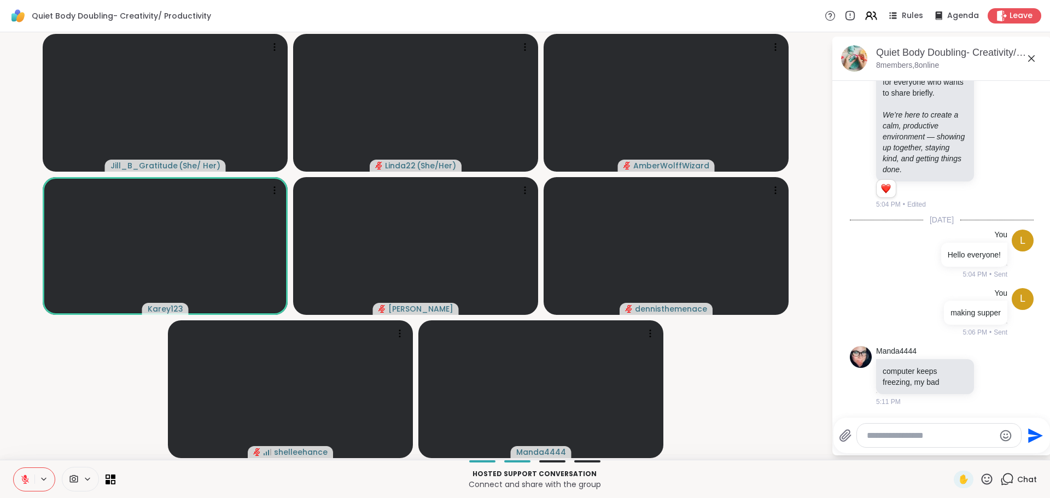
click at [980, 480] on icon at bounding box center [987, 479] width 14 height 14
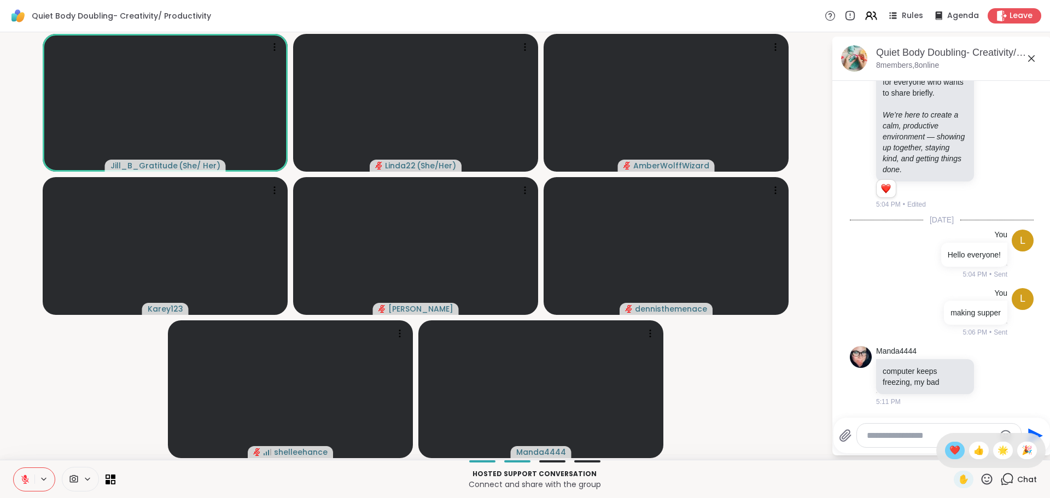
click at [949, 455] on span "❤️" at bounding box center [954, 450] width 11 height 13
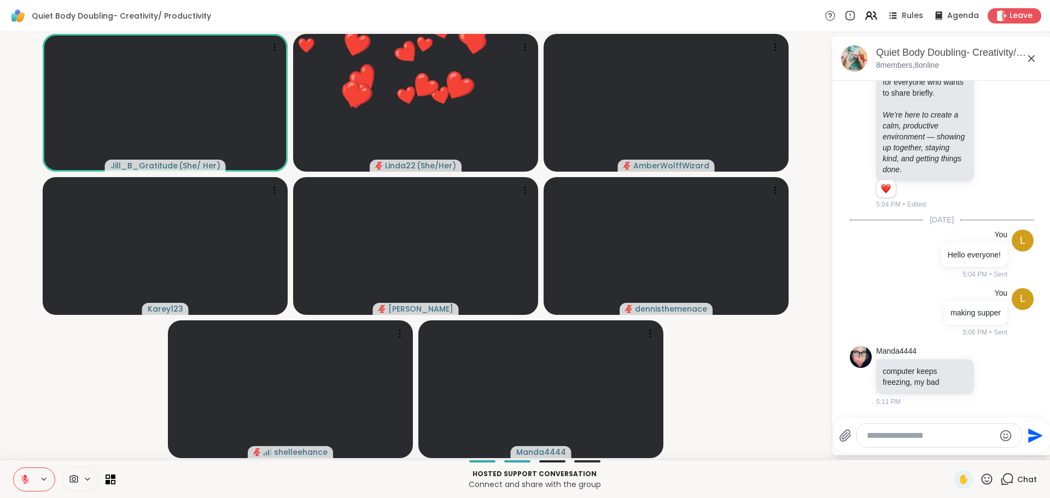
click at [751, 413] on video-player-container "Jill_B_Gratitude ( She/ Her ) ❤️ Linda22 ( She/Her ) ❤️ ❤️ ❤️ ❤️ ❤️ ❤️ ❤️ ❤️ ❤️…" at bounding box center [416, 246] width 818 height 419
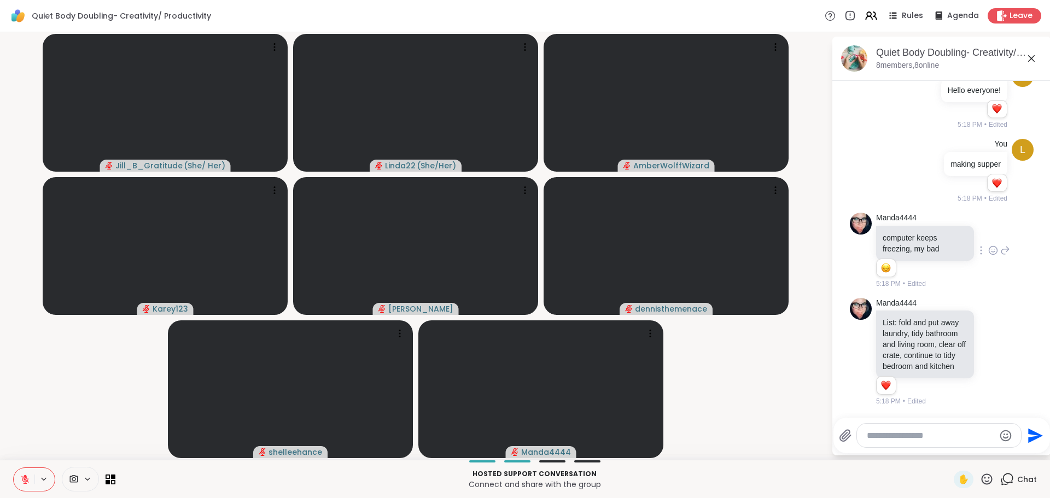
scroll to position [652, 0]
click at [988, 348] on icon at bounding box center [993, 351] width 10 height 11
click at [984, 336] on button "Select Reaction: Heart" at bounding box center [993, 334] width 22 height 22
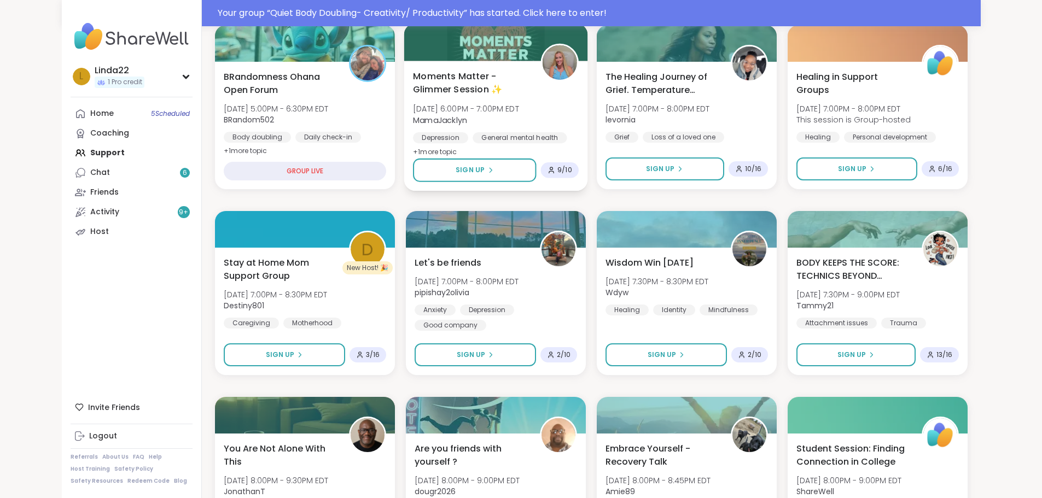
scroll to position [394, 0]
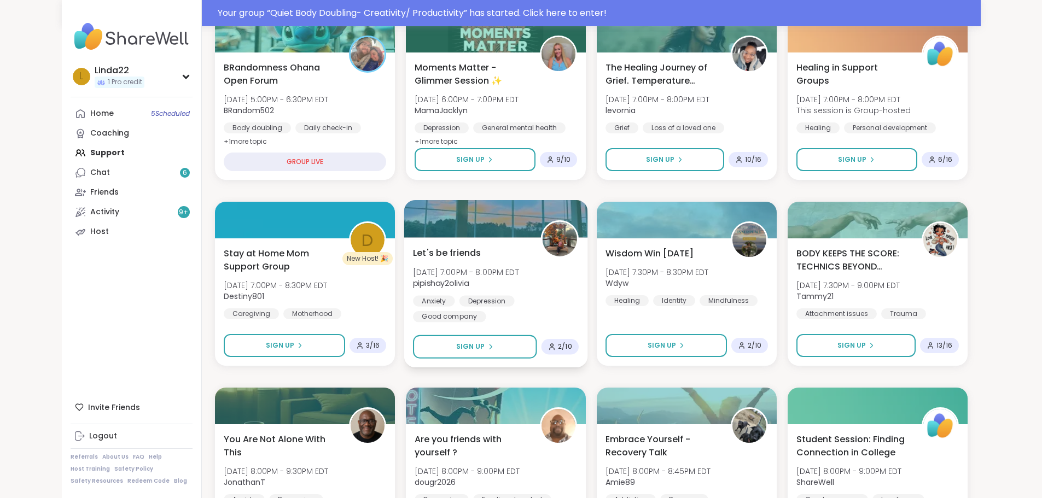
click at [470, 222] on div at bounding box center [496, 218] width 184 height 37
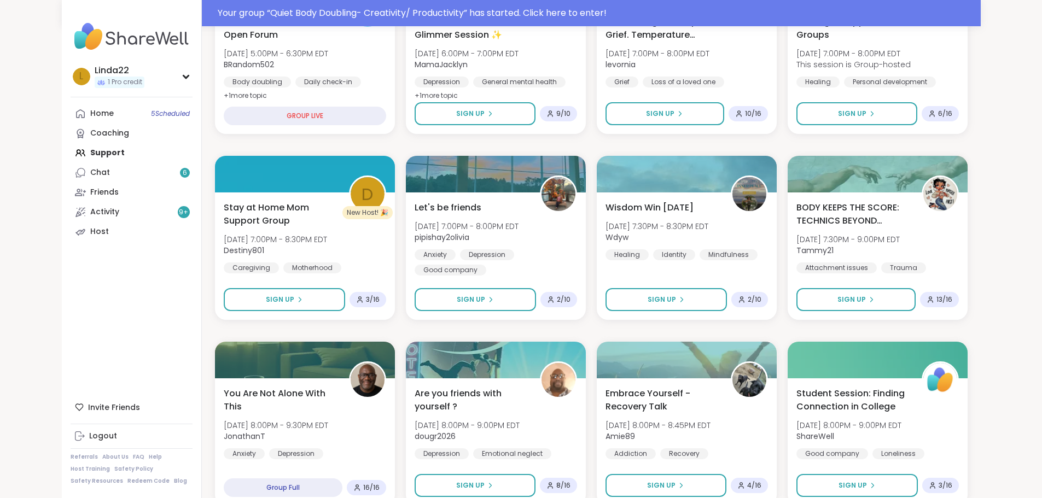
scroll to position [230, 0]
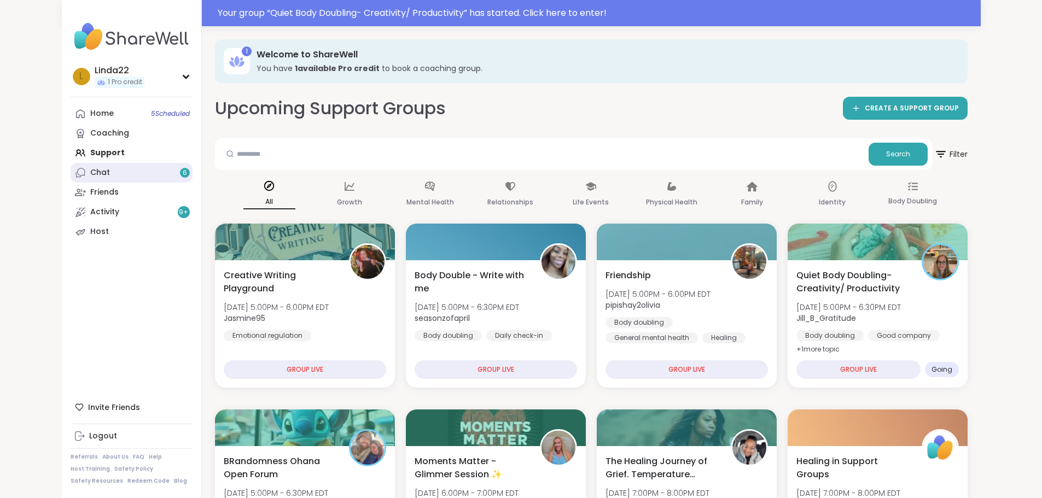
click at [107, 164] on link "Chat 6" at bounding box center [132, 173] width 122 height 20
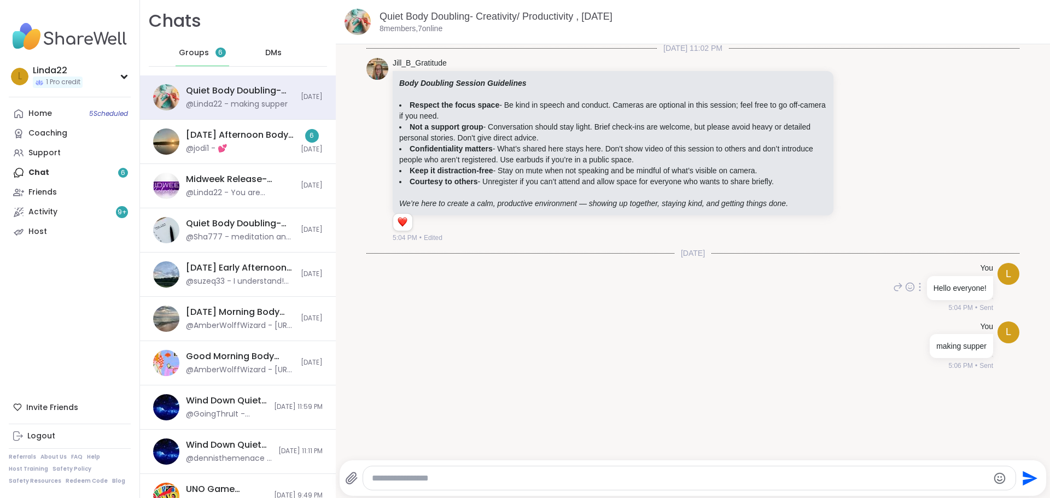
scroll to position [2, 0]
click at [256, 147] on div "Wednesday Afternoon Body Double Buddies, Oct 08 @jodi1 - 💕" at bounding box center [240, 141] width 108 height 25
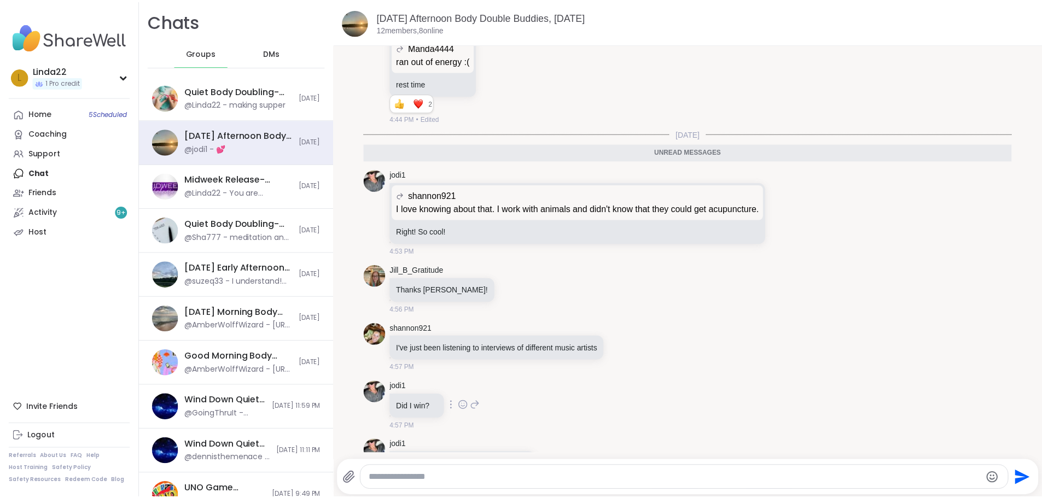
scroll to position [2075, 0]
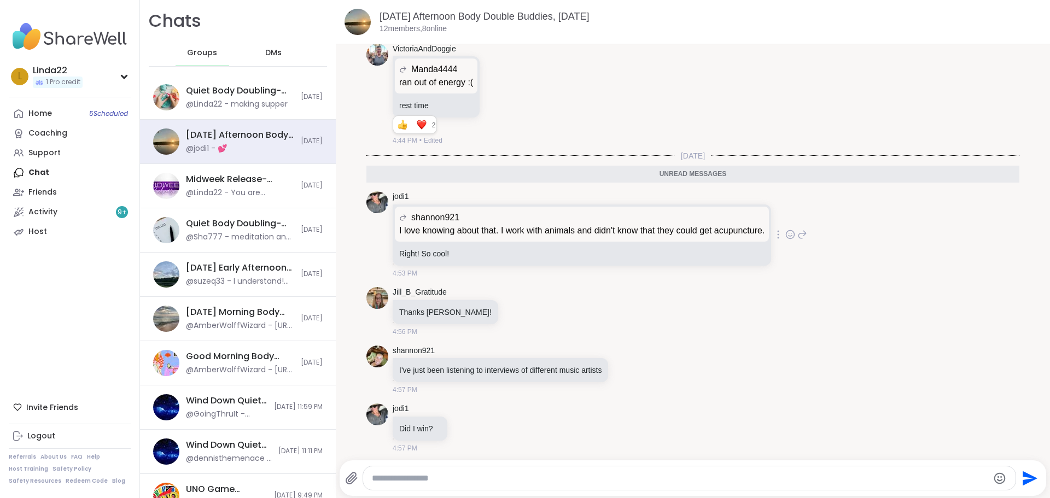
click at [792, 235] on icon at bounding box center [790, 235] width 3 height 1
click at [707, 212] on div "Select Reaction: Heart" at bounding box center [703, 217] width 10 height 10
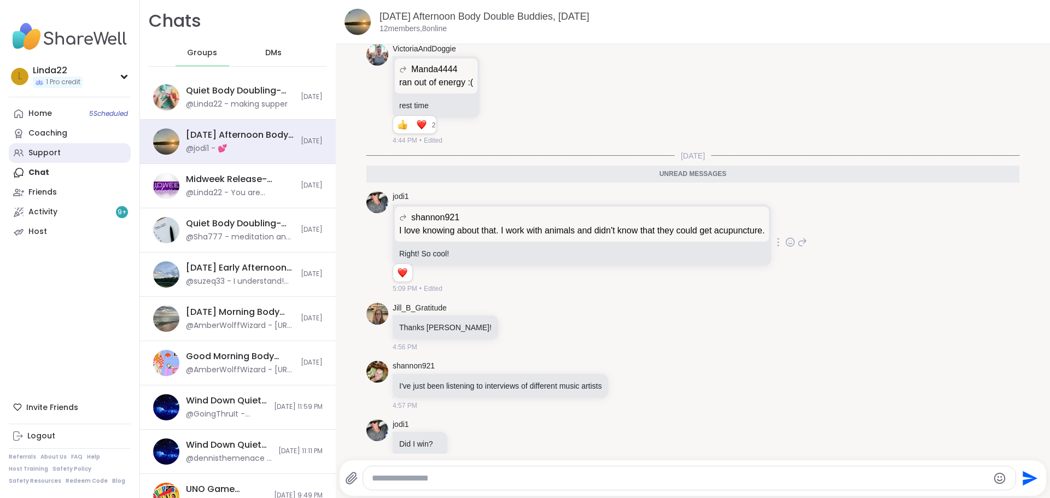
click at [83, 159] on link "Support" at bounding box center [70, 153] width 122 height 20
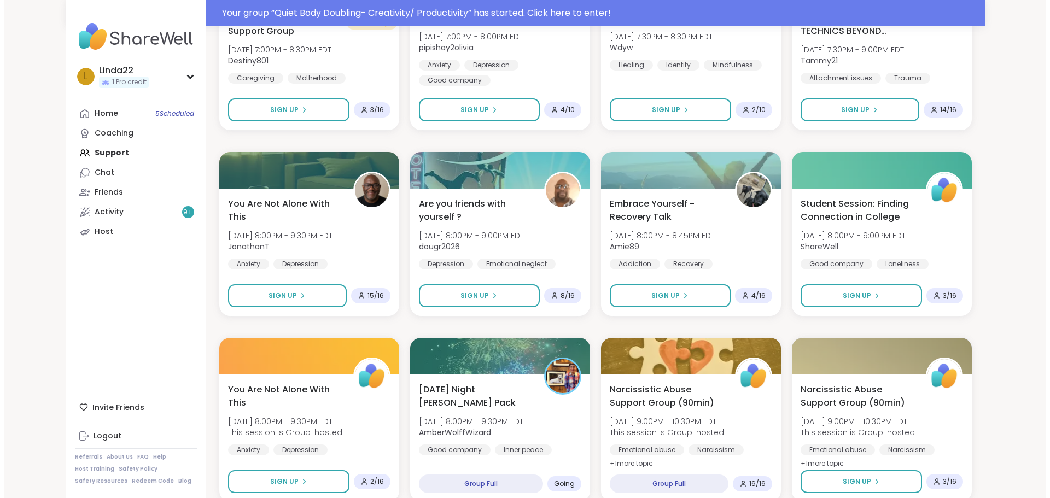
scroll to position [656, 0]
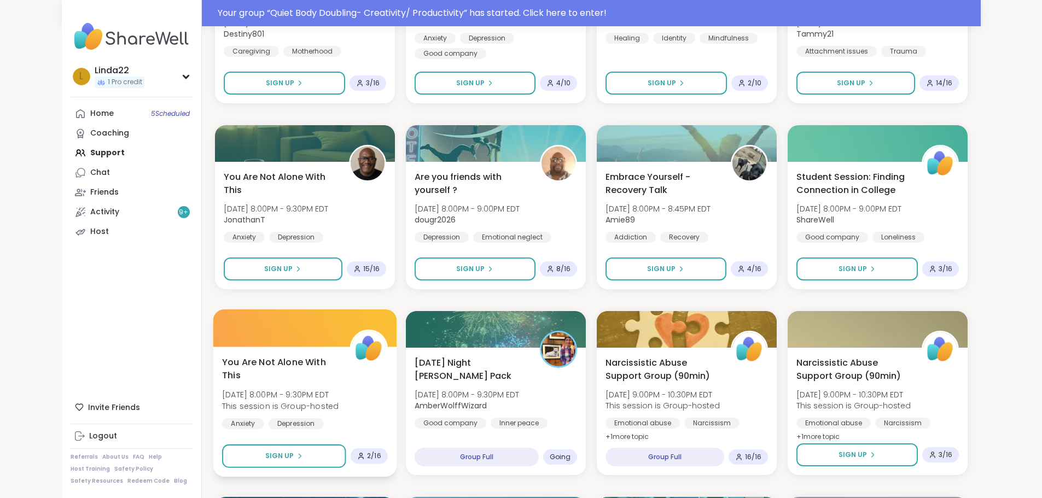
click at [232, 336] on div at bounding box center [305, 327] width 184 height 37
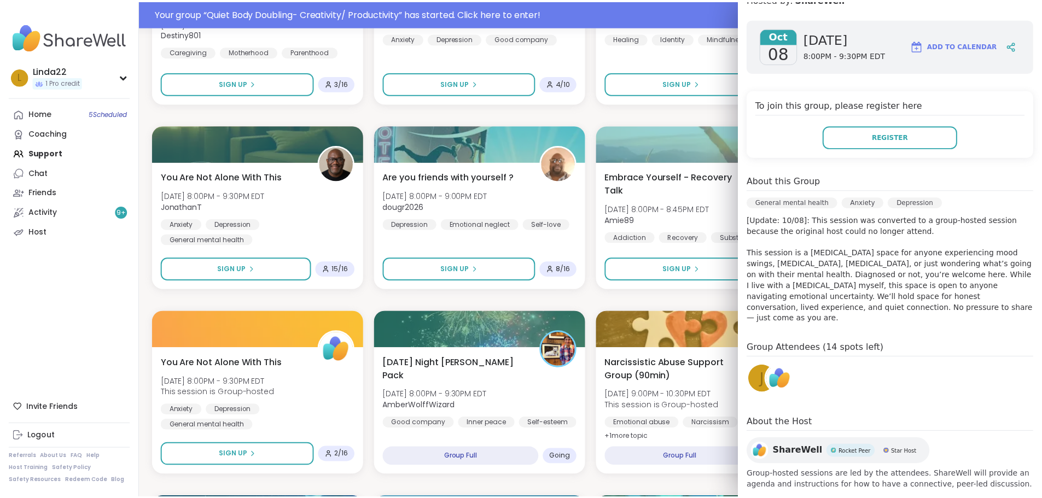
scroll to position [149, 0]
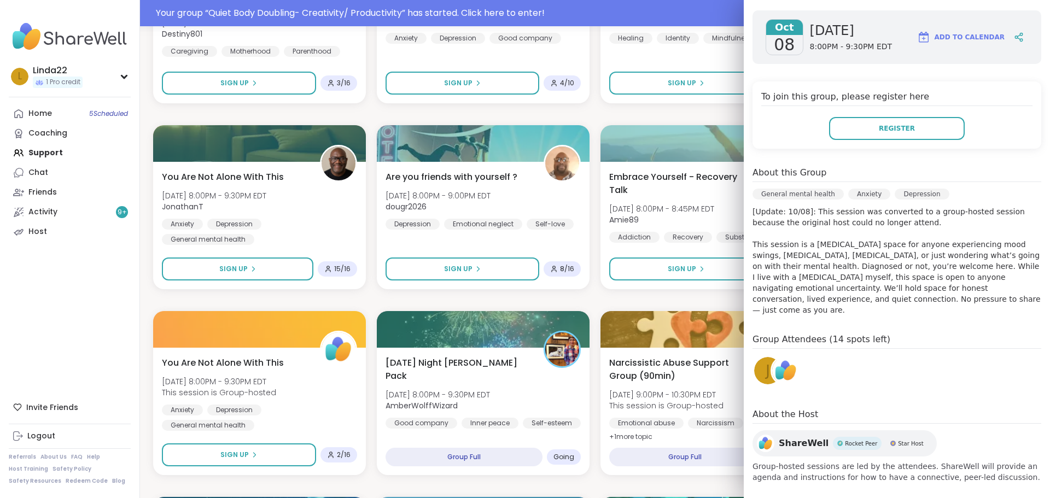
click at [757, 371] on div "j" at bounding box center [767, 370] width 27 height 27
click at [369, 120] on div "Creative Writing Playground Wed, Oct 08 | 5:00PM - 6:00PM EDT Jasmine95 Emotion…" at bounding box center [595, 392] width 884 height 1651
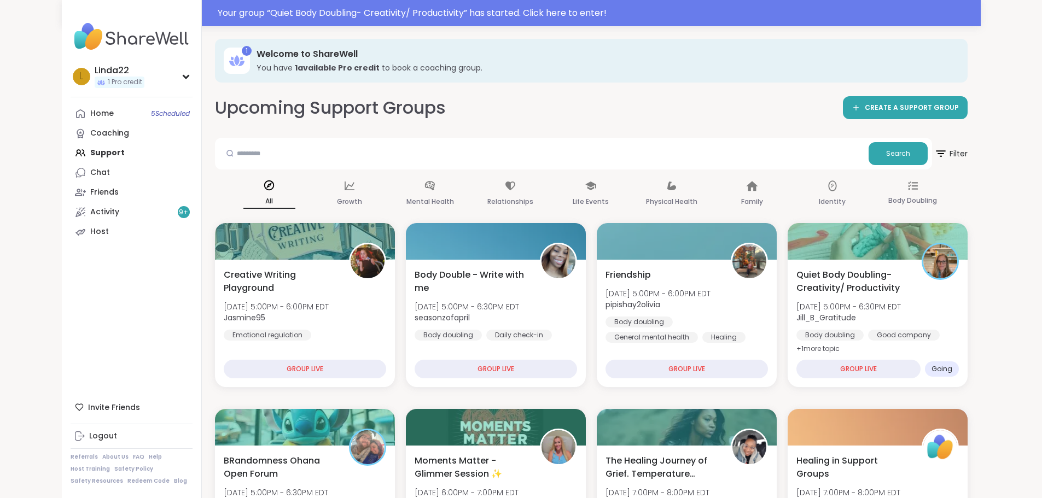
scroll to position [0, 0]
click at [454, 110] on div "Upcoming Support Groups CREATE A SUPPORT GROUP" at bounding box center [591, 108] width 752 height 25
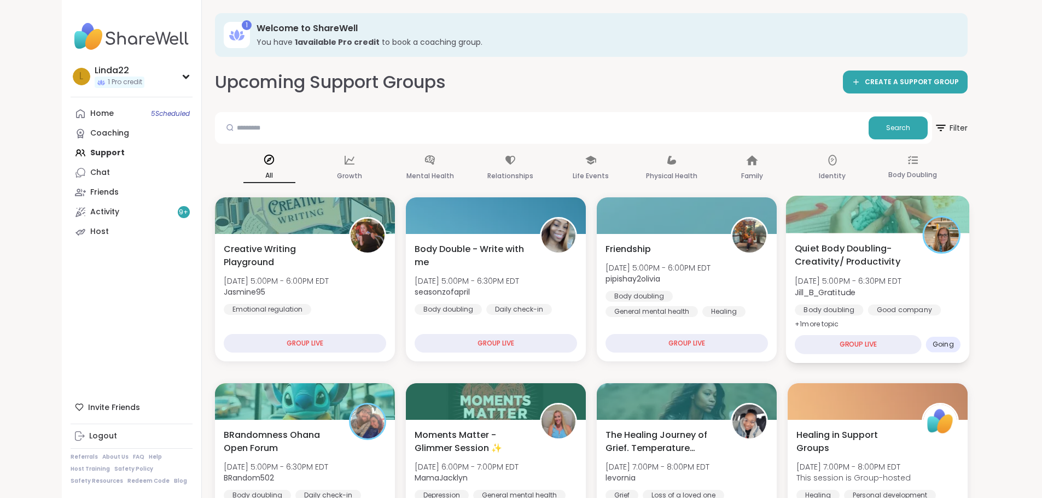
click at [851, 226] on div at bounding box center [877, 214] width 184 height 37
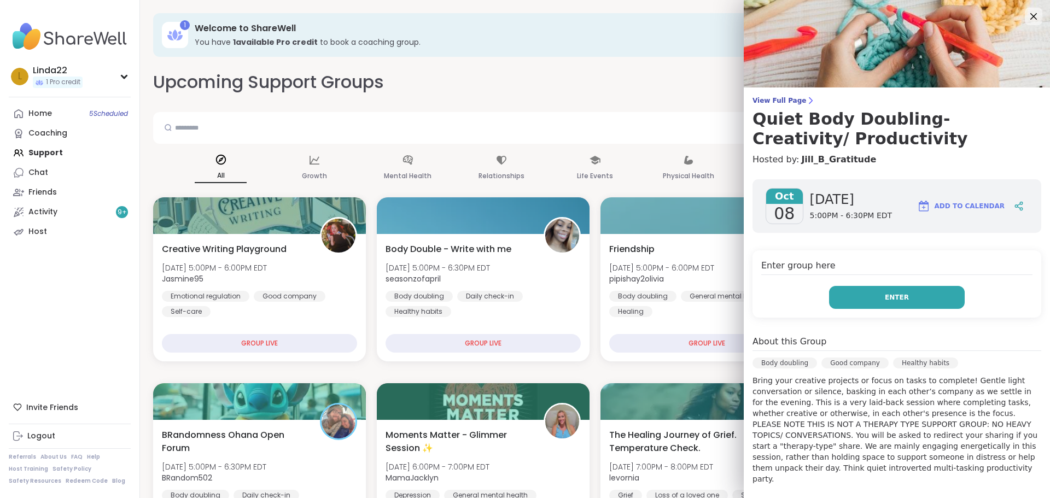
click at [844, 295] on button "Enter" at bounding box center [897, 297] width 136 height 23
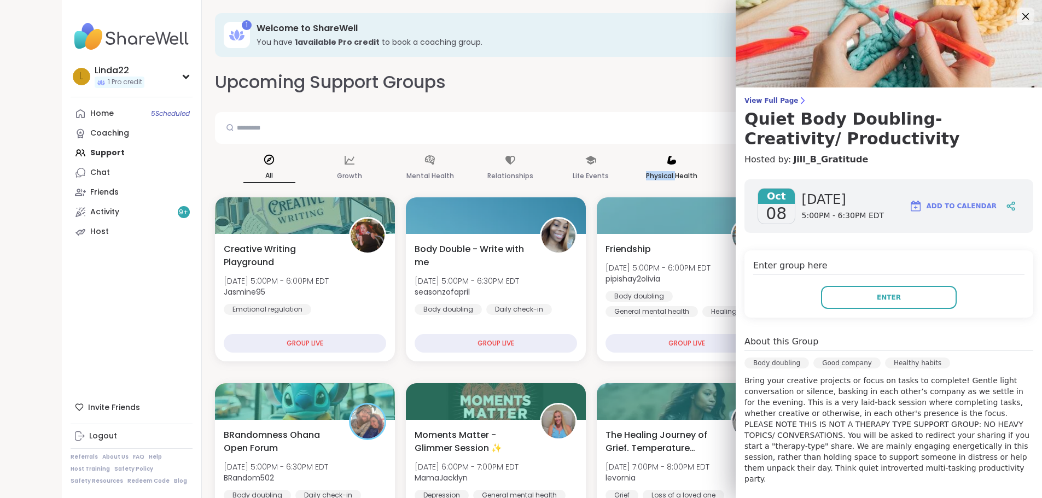
click at [671, 161] on div "Physical Health" at bounding box center [671, 168] width 52 height 40
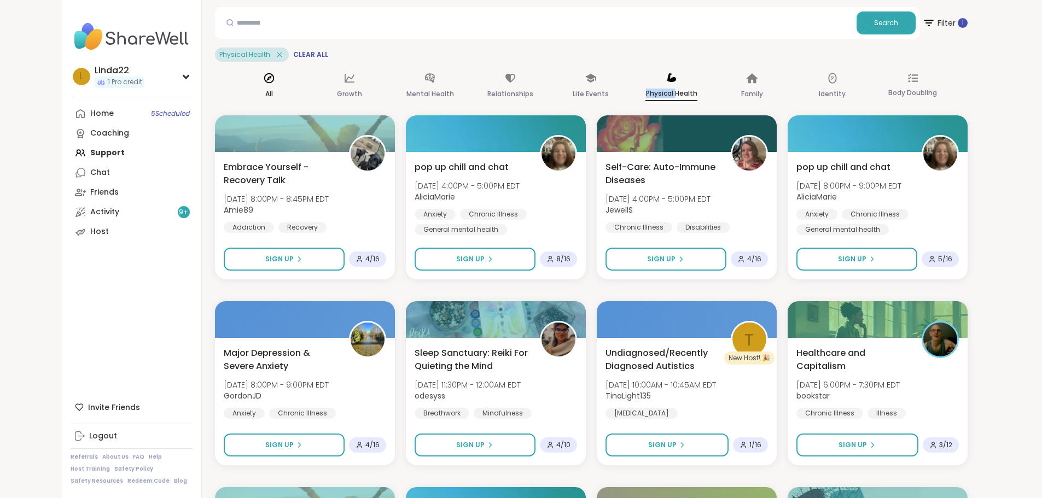
scroll to position [109, 0]
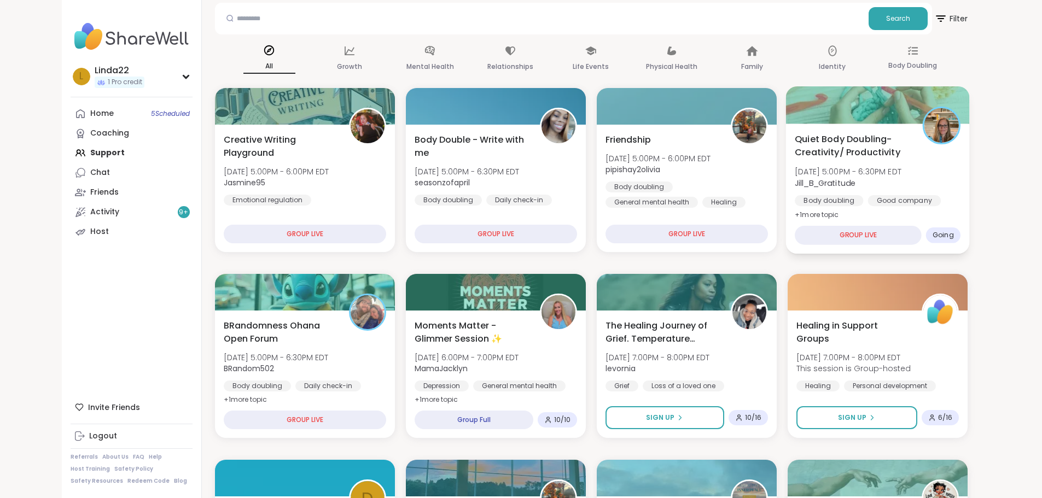
click at [843, 113] on div at bounding box center [877, 104] width 184 height 37
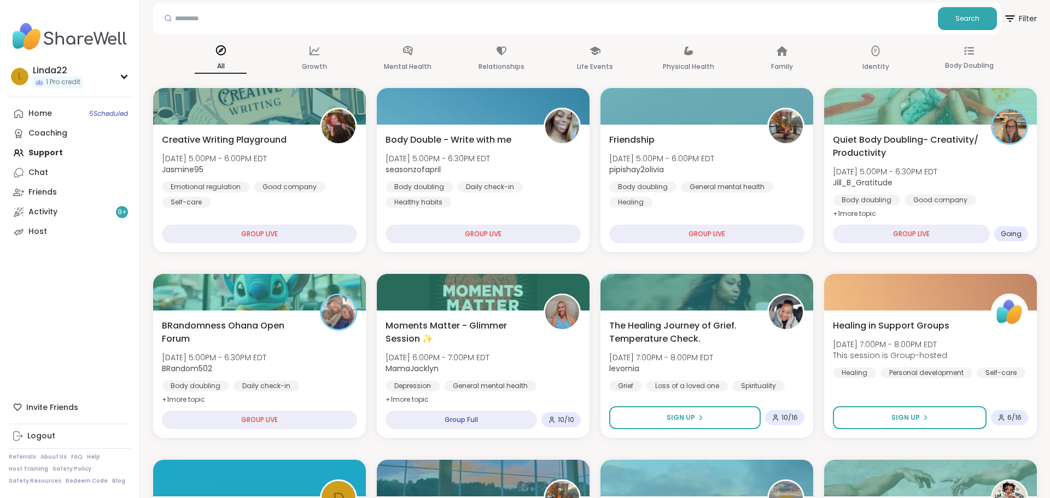
click at [843, 113] on h3 "Quiet Body Doubling- Creativity/ Productivity" at bounding box center [902, 128] width 278 height 39
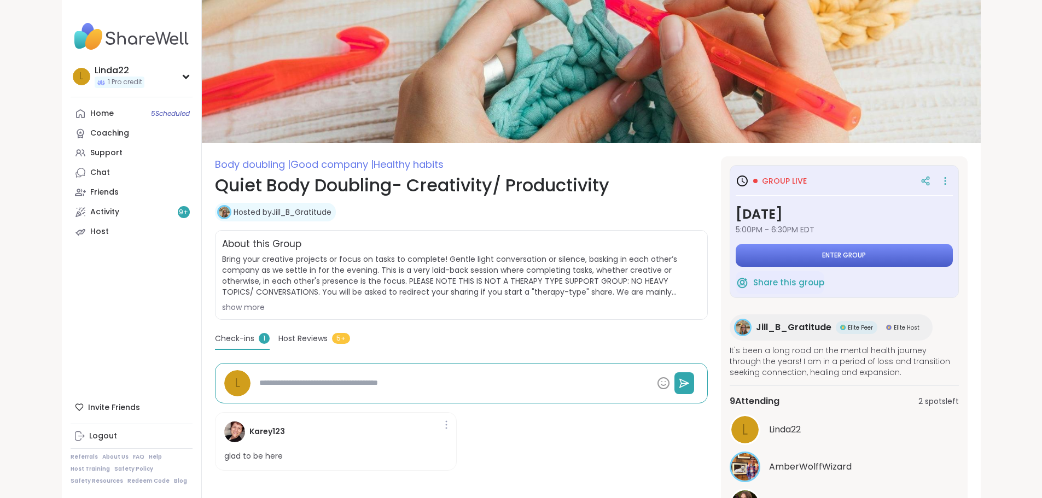
click at [828, 260] on button "Enter group" at bounding box center [843, 255] width 217 height 23
click at [827, 260] on button "Enter group" at bounding box center [843, 255] width 217 height 23
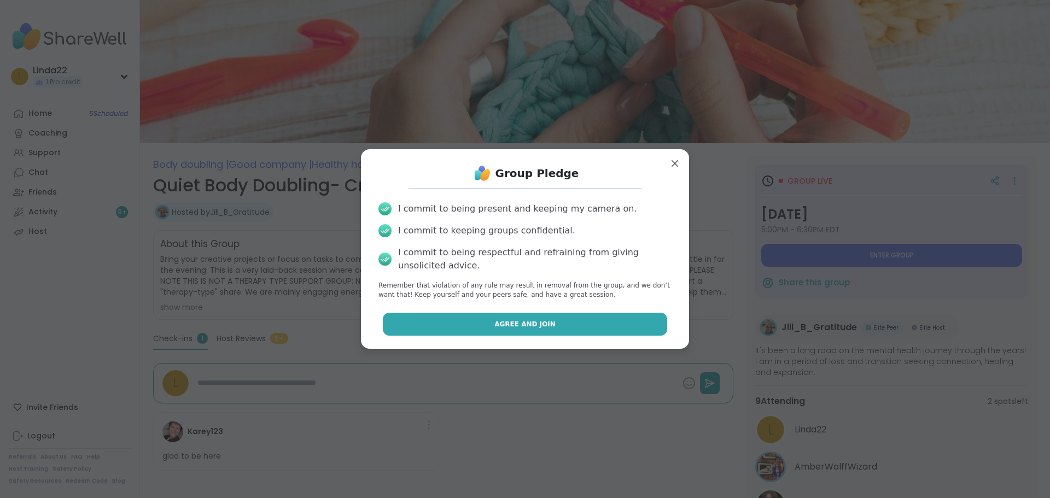
click at [609, 316] on button "Agree and Join" at bounding box center [525, 324] width 285 height 23
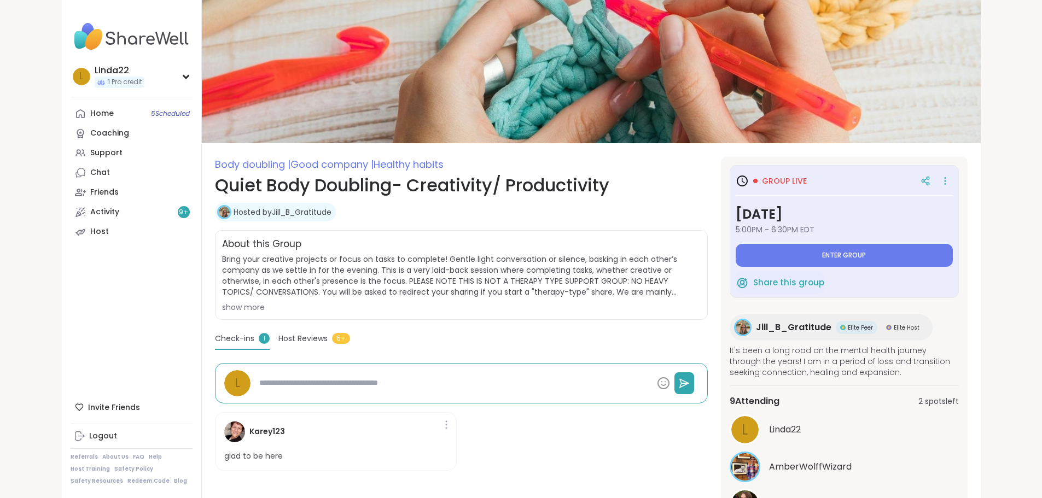
type textarea "*"
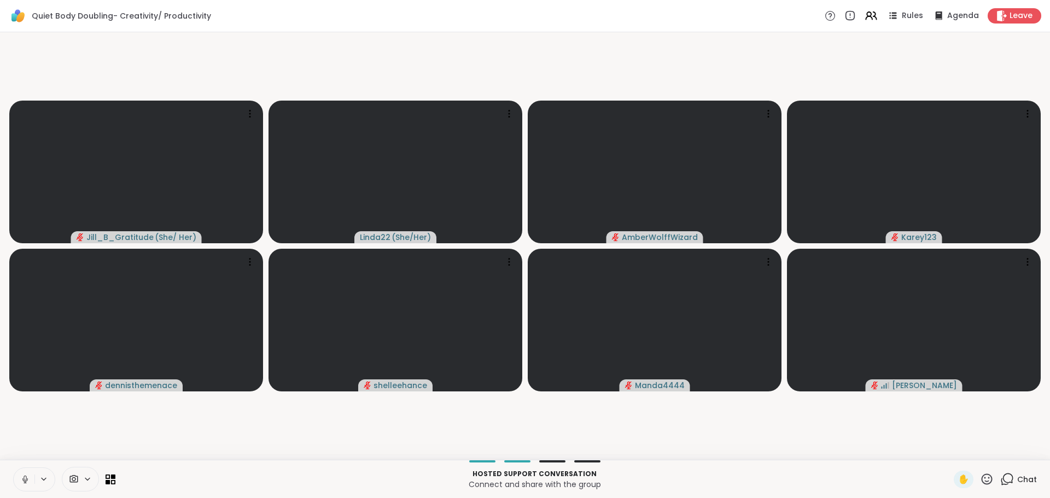
click at [21, 479] on icon at bounding box center [25, 480] width 10 height 10
click at [21, 481] on icon at bounding box center [25, 480] width 10 height 10
click at [1005, 476] on icon at bounding box center [1008, 479] width 10 height 10
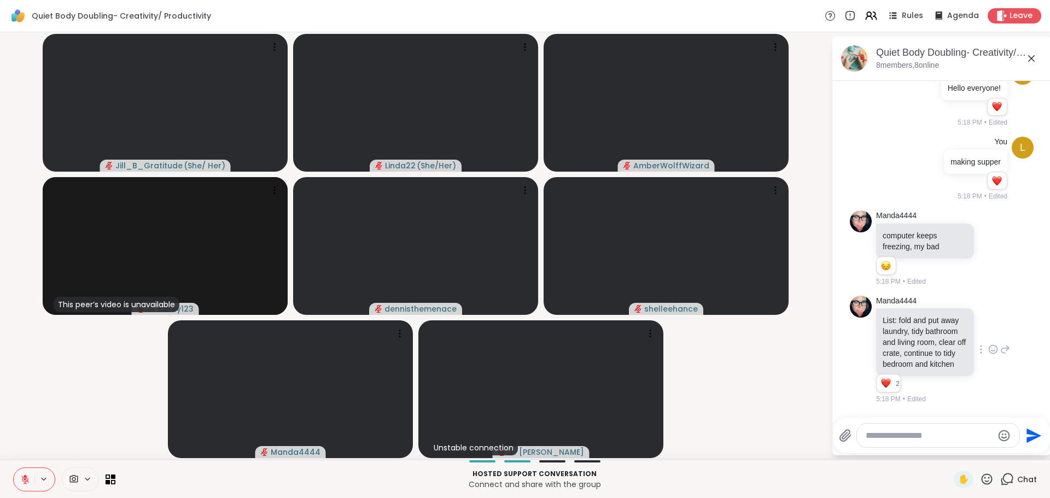
scroll to position [863, 0]
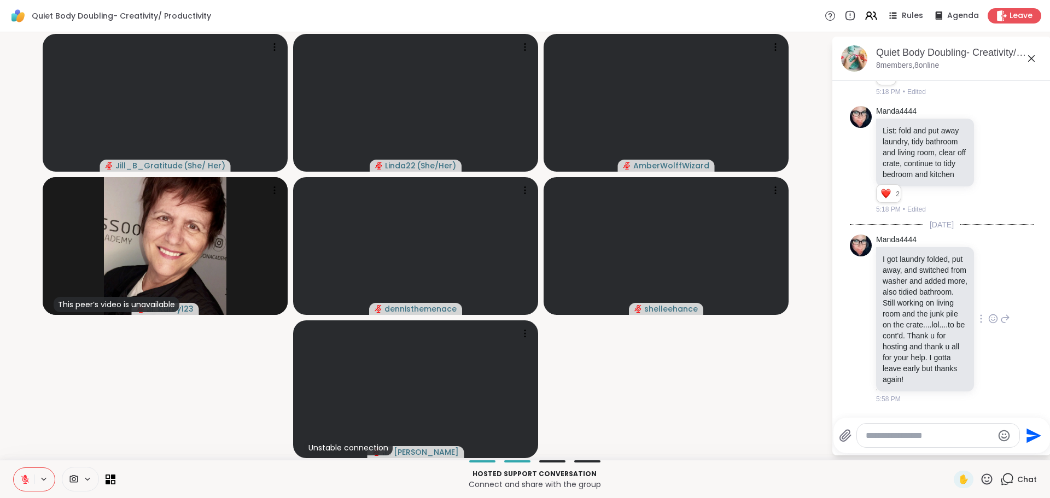
click at [1000, 312] on icon at bounding box center [1005, 318] width 10 height 13
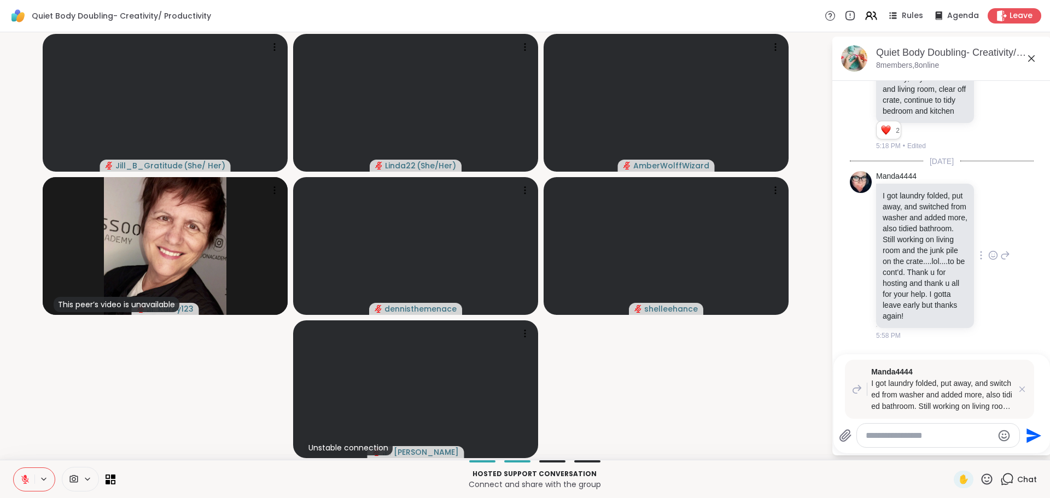
click at [976, 277] on div "Manda4444 I got laundry folded, put away, and switched from washer and added mo…" at bounding box center [943, 256] width 134 height 170
click at [988, 261] on icon at bounding box center [993, 255] width 10 height 11
click at [988, 243] on div "Select Reaction: Heart" at bounding box center [993, 238] width 10 height 10
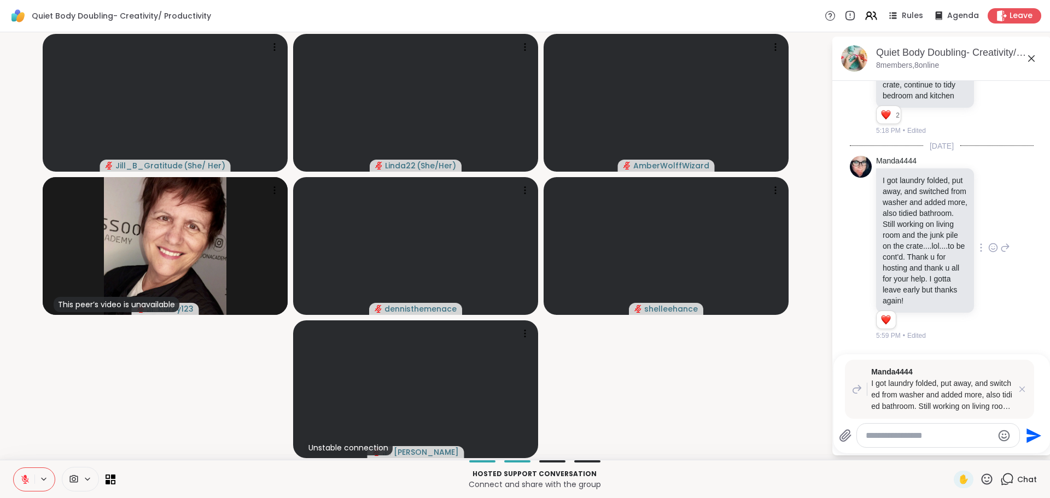
scroll to position [942, 0]
click at [1023, 392] on icon at bounding box center [1022, 389] width 11 height 11
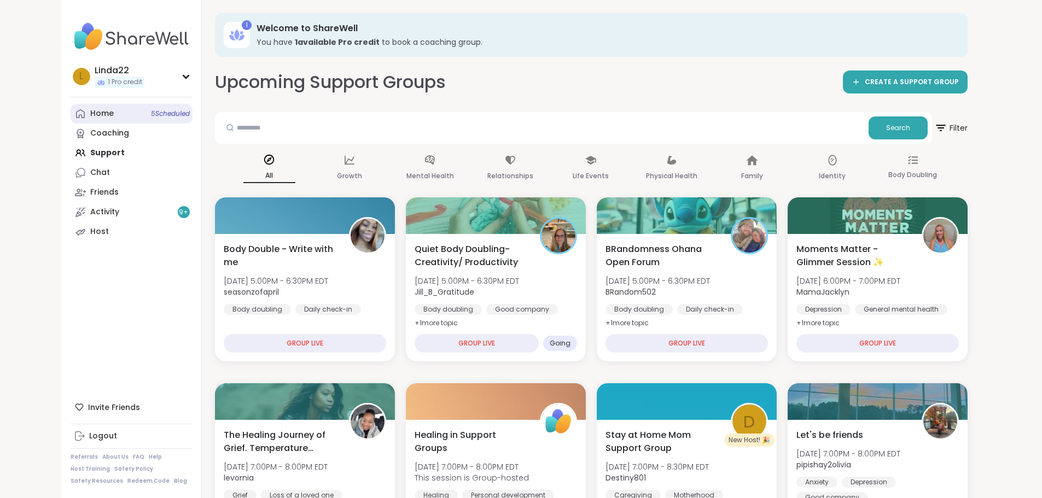
click at [84, 113] on link "Home 5 Scheduled" at bounding box center [132, 114] width 122 height 20
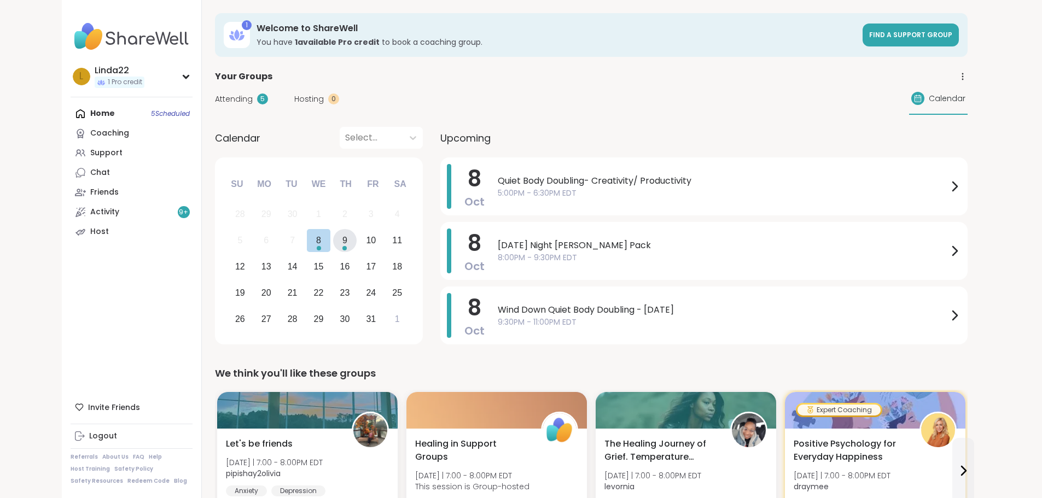
click at [342, 248] on div "Choose Thursday, October 9th, 2025" at bounding box center [344, 248] width 4 height 4
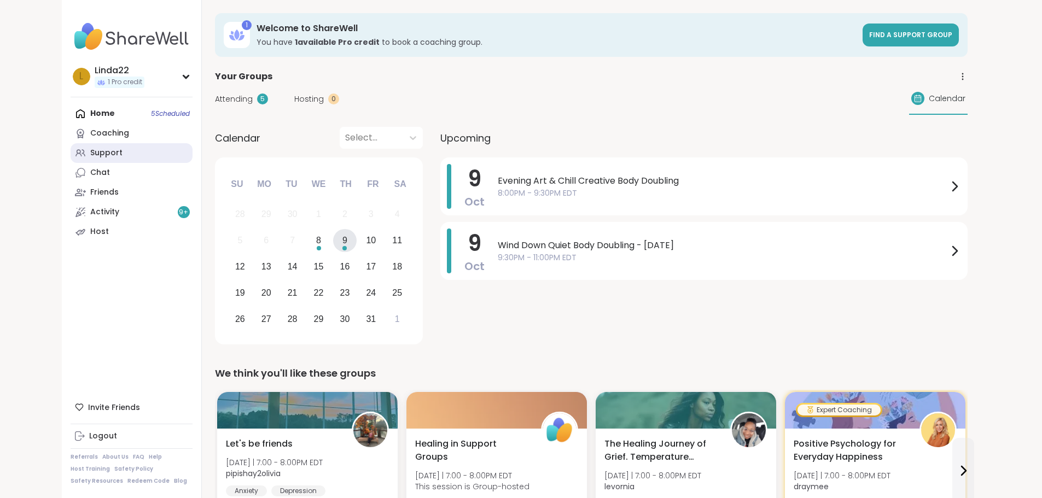
click at [94, 156] on link "Support" at bounding box center [132, 153] width 122 height 20
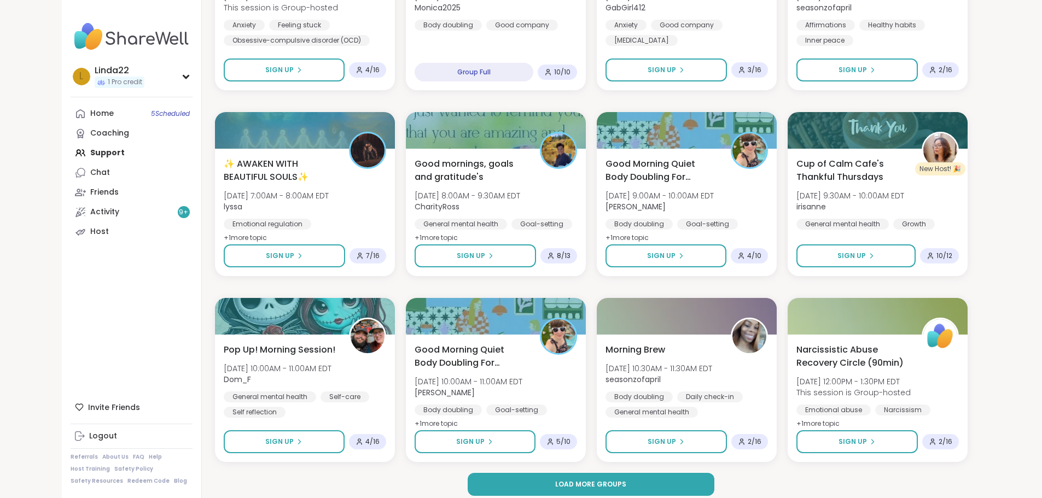
scroll to position [1395, 0]
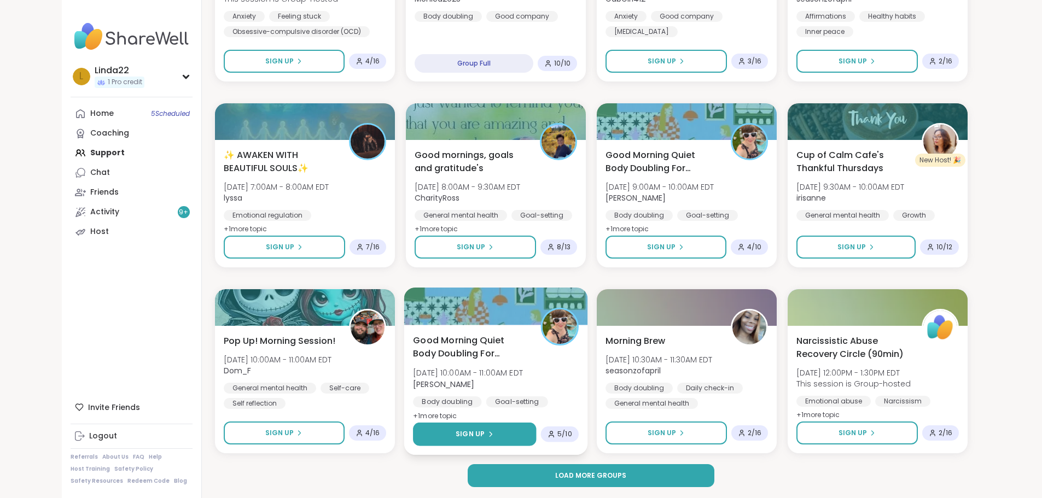
click at [487, 431] on icon at bounding box center [490, 434] width 7 height 7
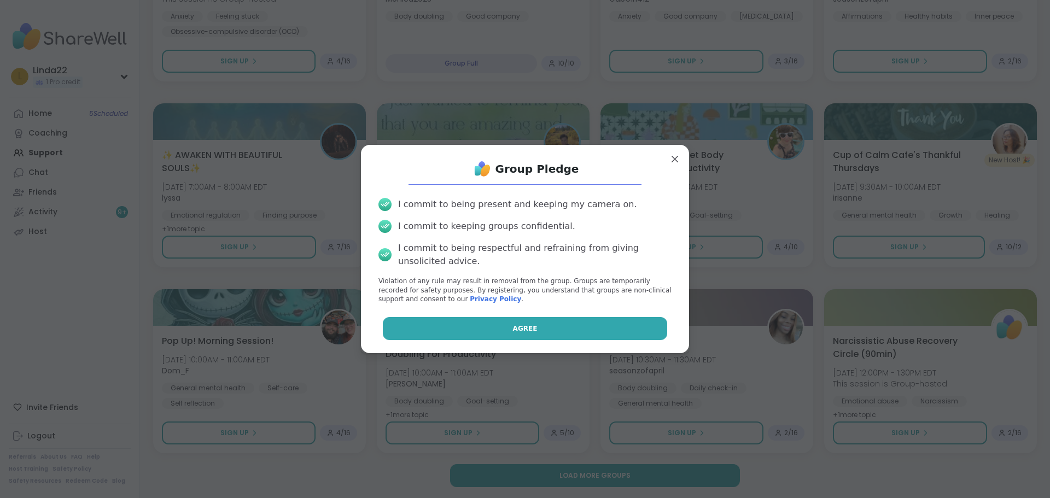
click at [530, 334] on button "Agree" at bounding box center [525, 328] width 285 height 23
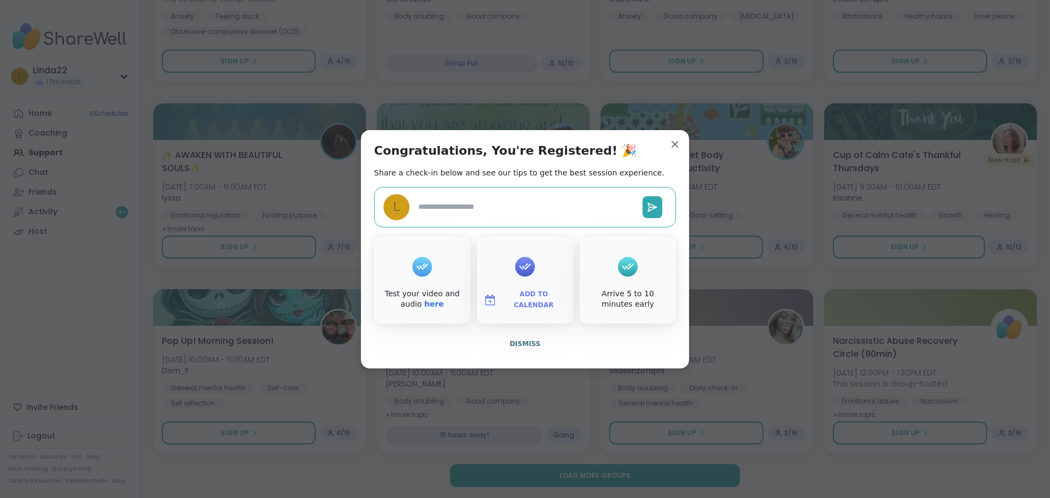
type textarea "*"
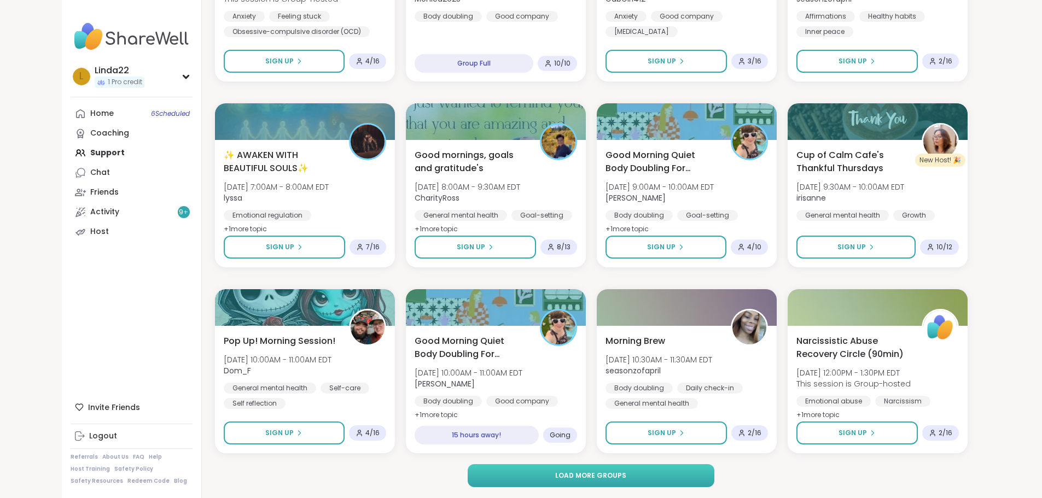
click at [531, 474] on button "Load more groups" at bounding box center [591, 475] width 247 height 23
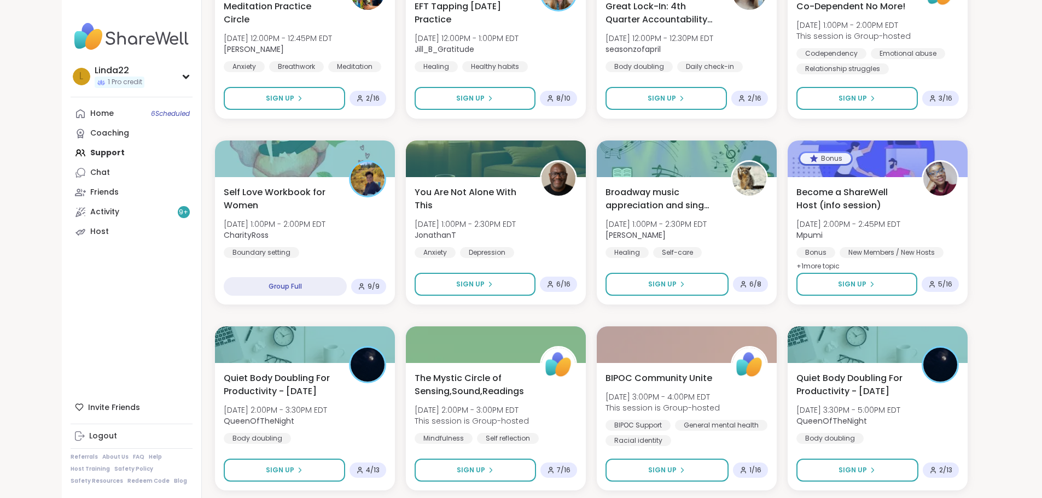
scroll to position [1997, 0]
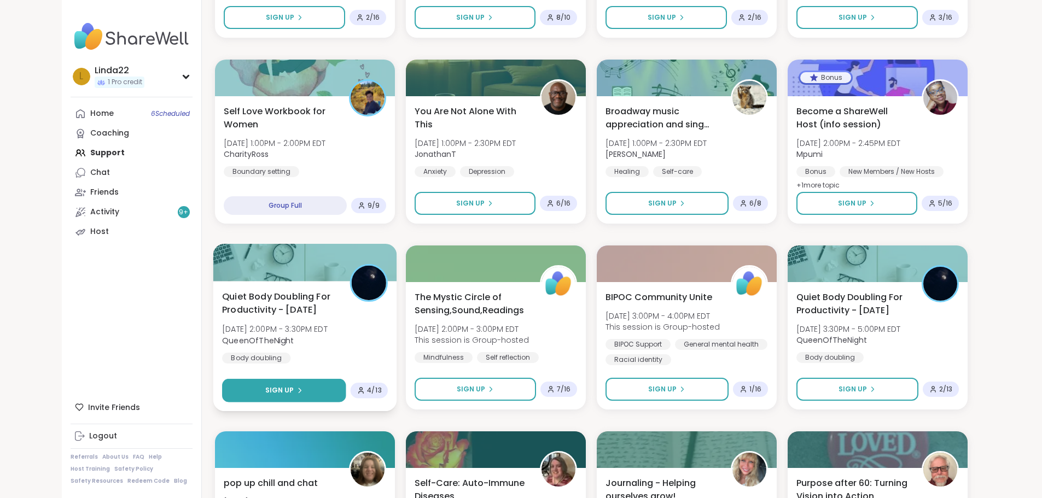
click at [222, 388] on button "Sign Up" at bounding box center [284, 391] width 124 height 24
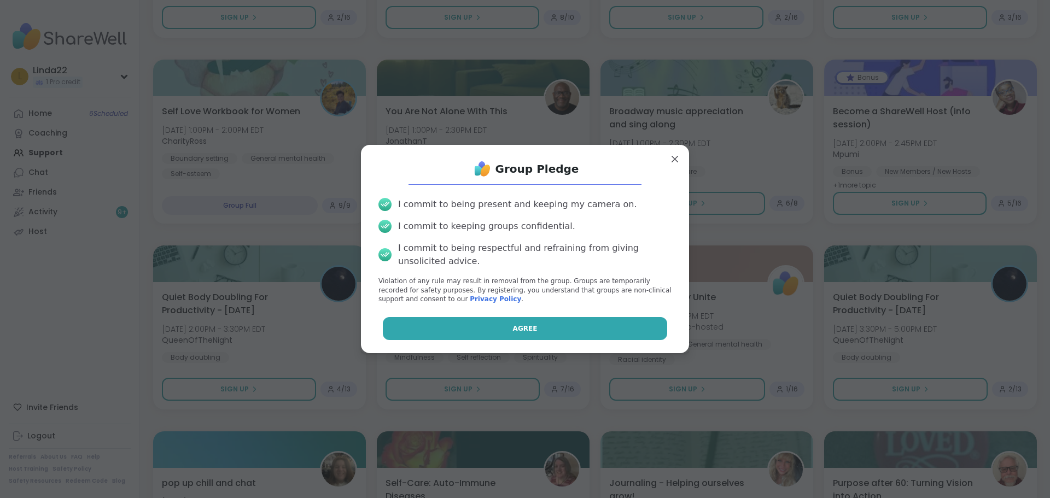
click at [410, 332] on button "Agree" at bounding box center [525, 328] width 285 height 23
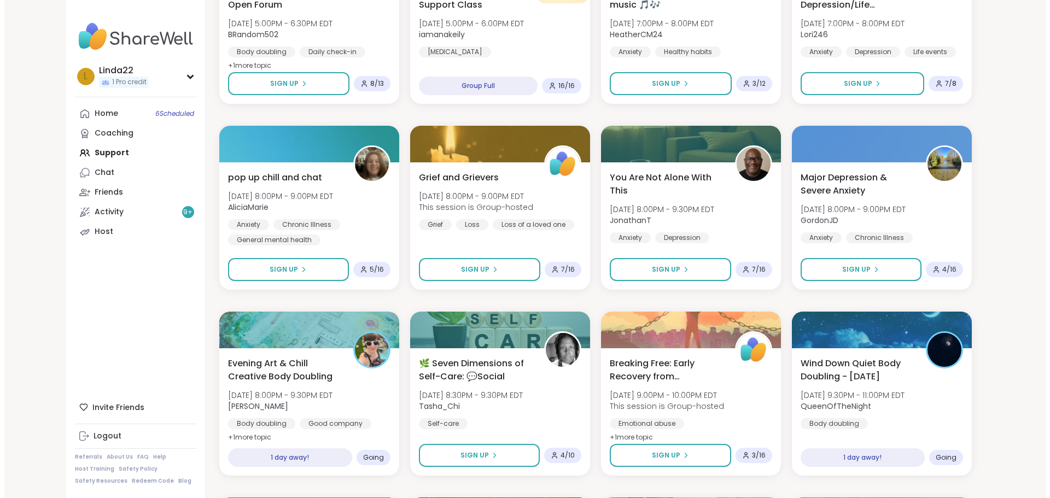
scroll to position [2763, 0]
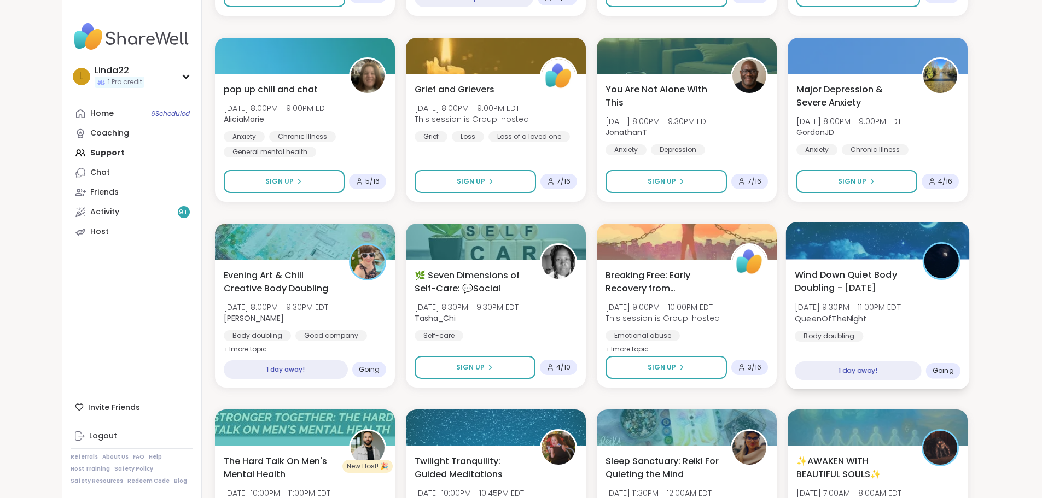
click at [860, 247] on div at bounding box center [877, 240] width 184 height 37
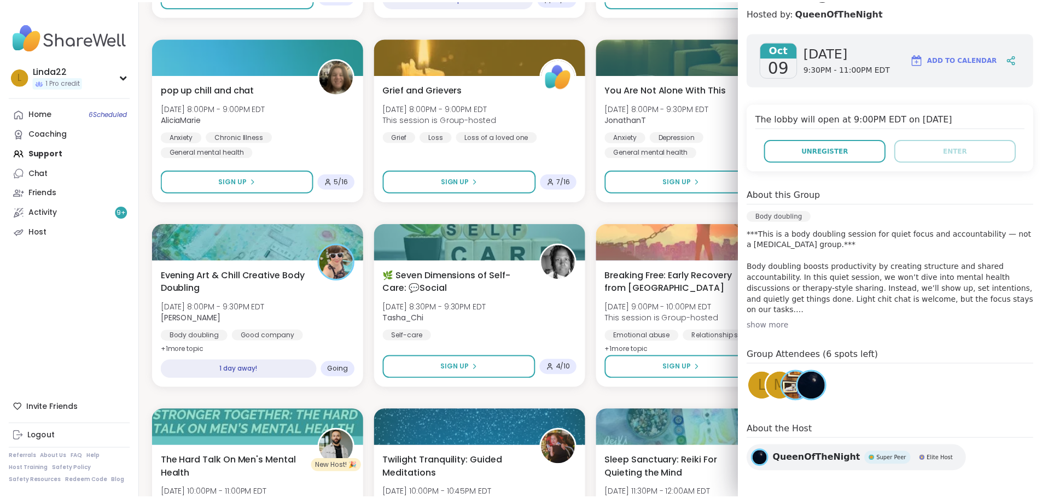
scroll to position [151, 0]
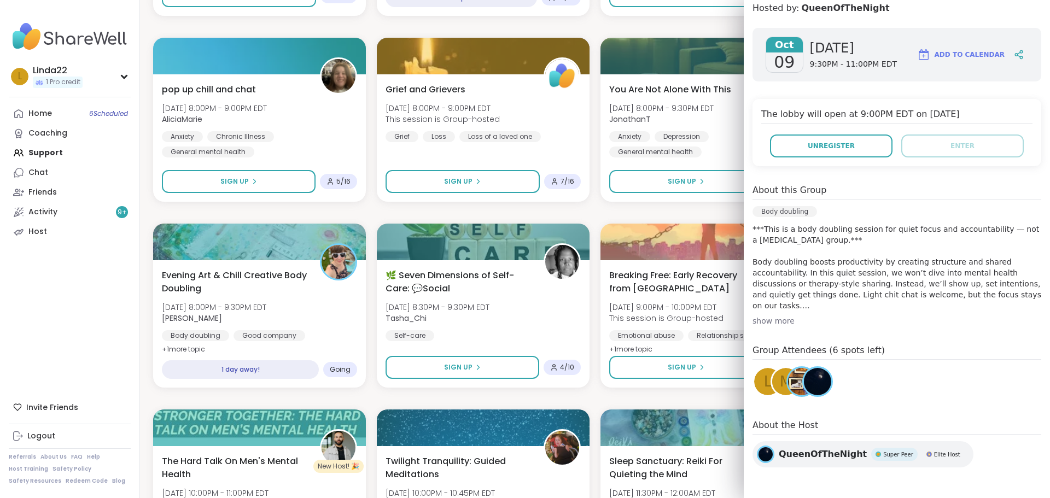
click at [804, 378] on img at bounding box center [817, 381] width 27 height 27
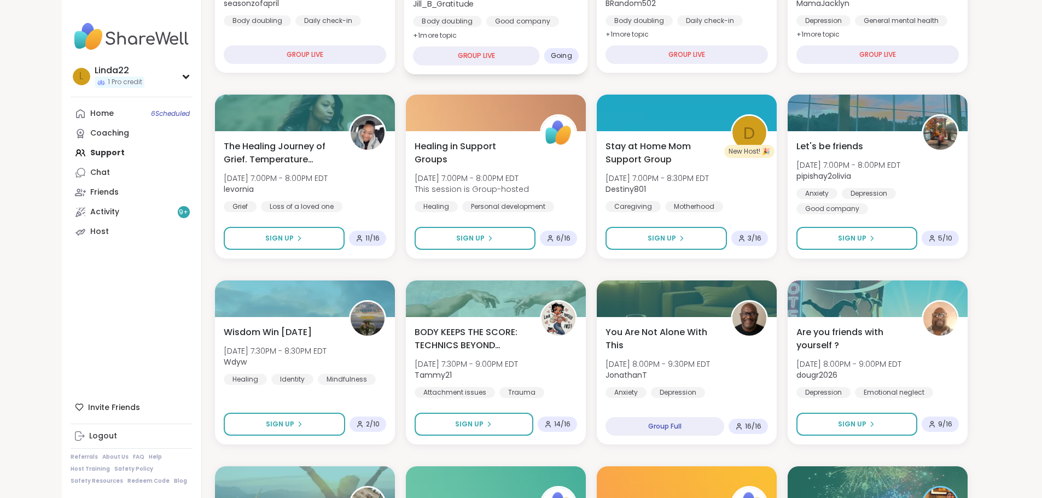
scroll to position [284, 0]
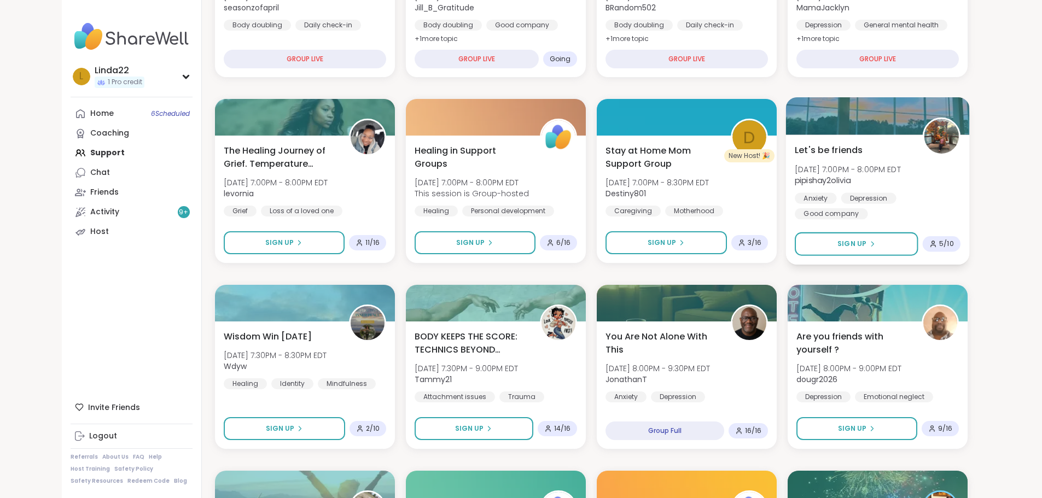
click at [884, 128] on div at bounding box center [877, 115] width 184 height 37
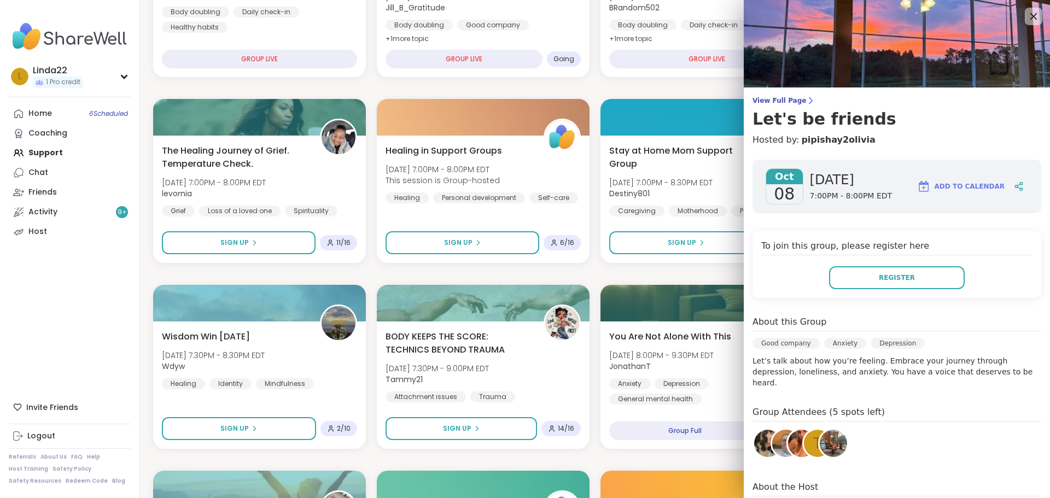
click at [805, 441] on div "t" at bounding box center [817, 443] width 27 height 27
click at [824, 433] on img at bounding box center [833, 443] width 27 height 27
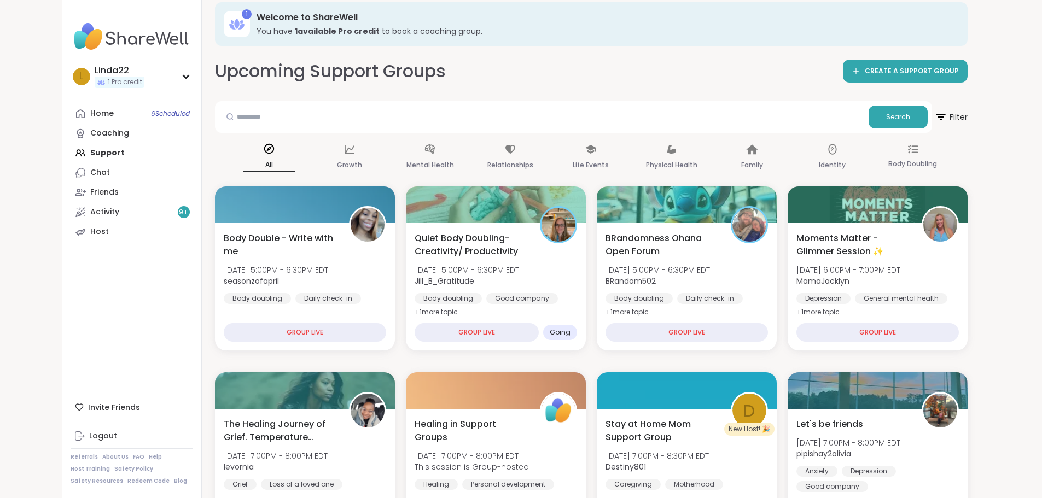
scroll to position [0, 0]
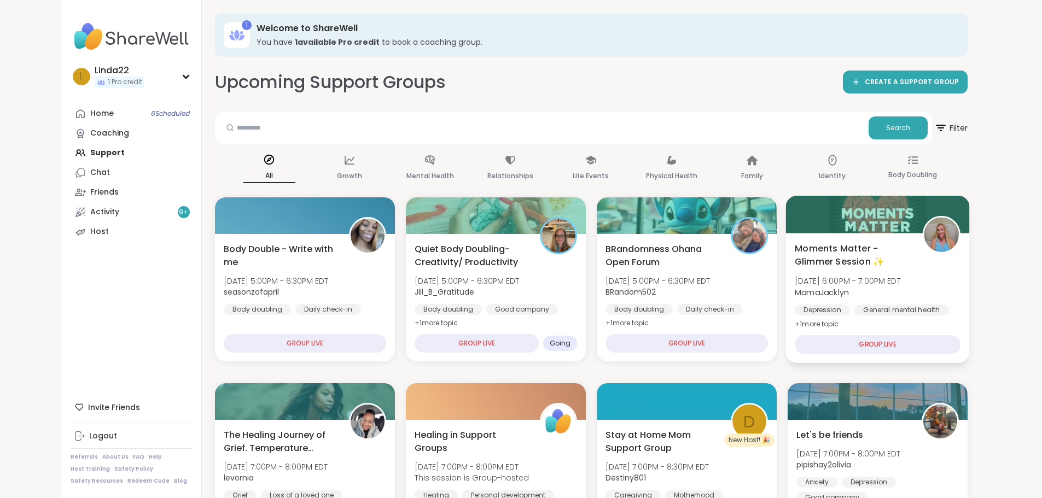
click at [850, 230] on div at bounding box center [877, 214] width 184 height 37
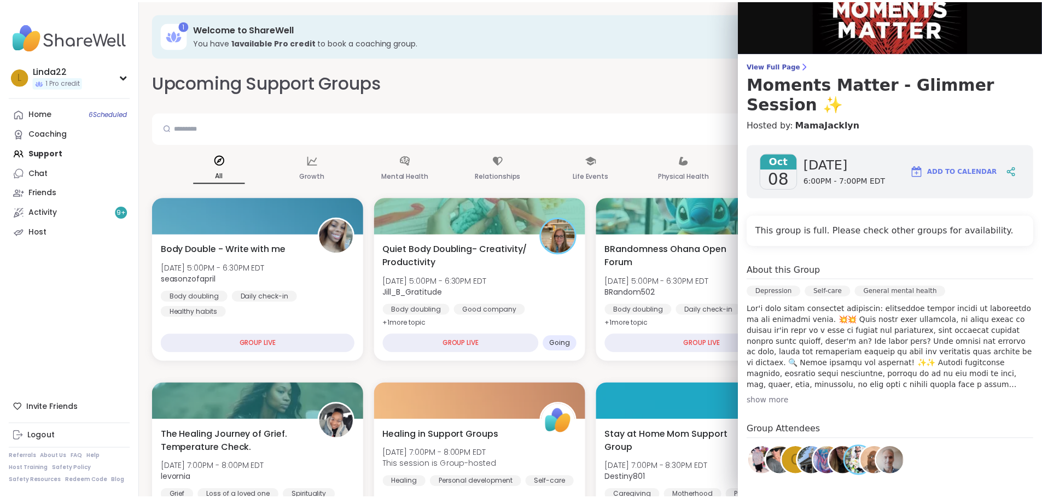
scroll to position [55, 0]
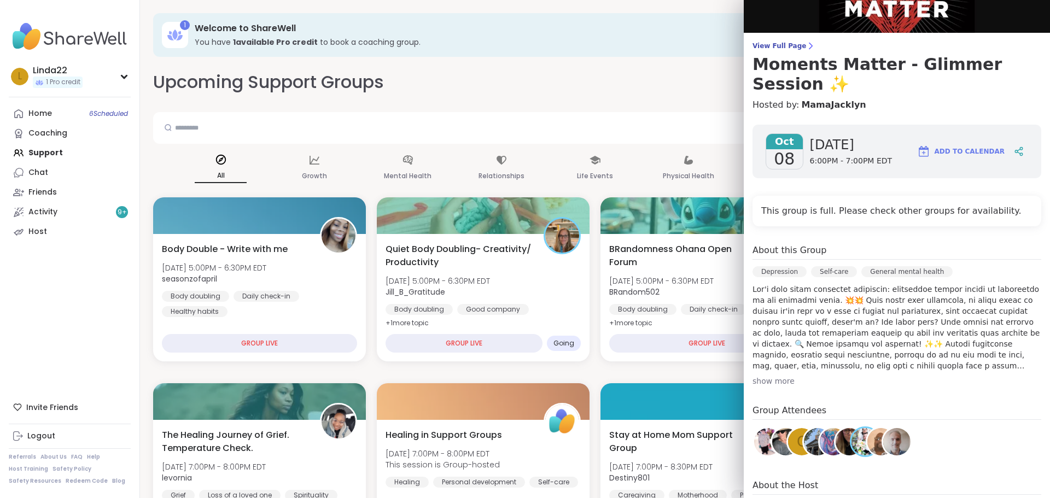
click at [635, 94] on div "Upcoming Support Groups CREATE A SUPPORT GROUP" at bounding box center [595, 82] width 884 height 25
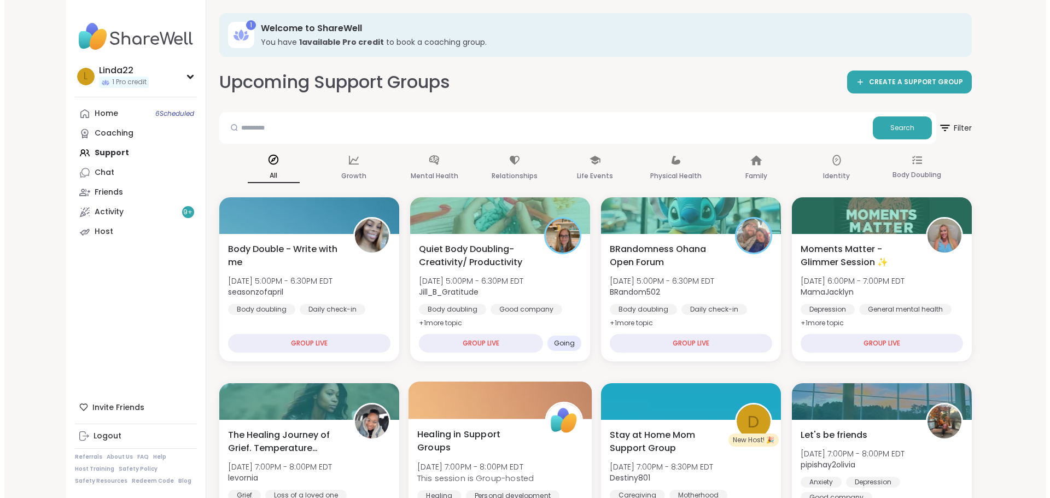
scroll to position [109, 0]
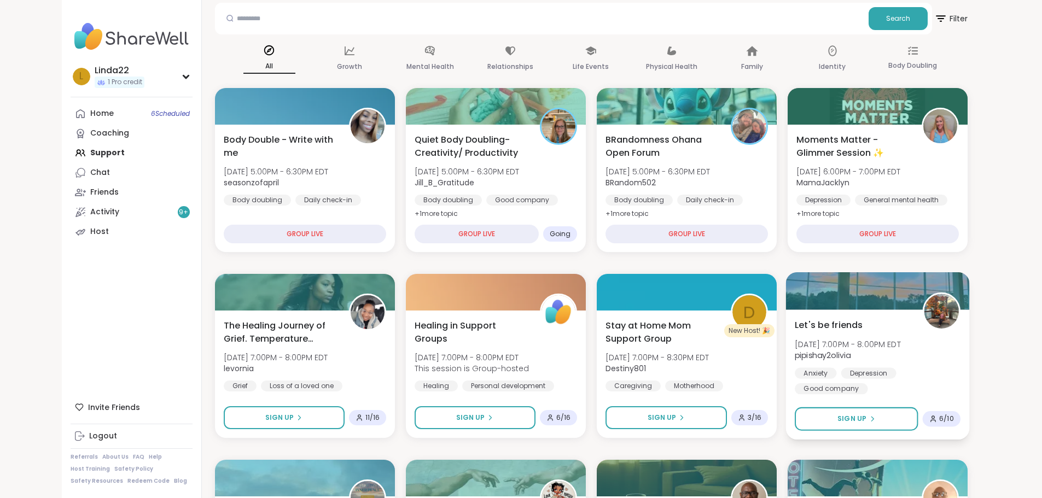
click at [888, 307] on div at bounding box center [877, 290] width 184 height 37
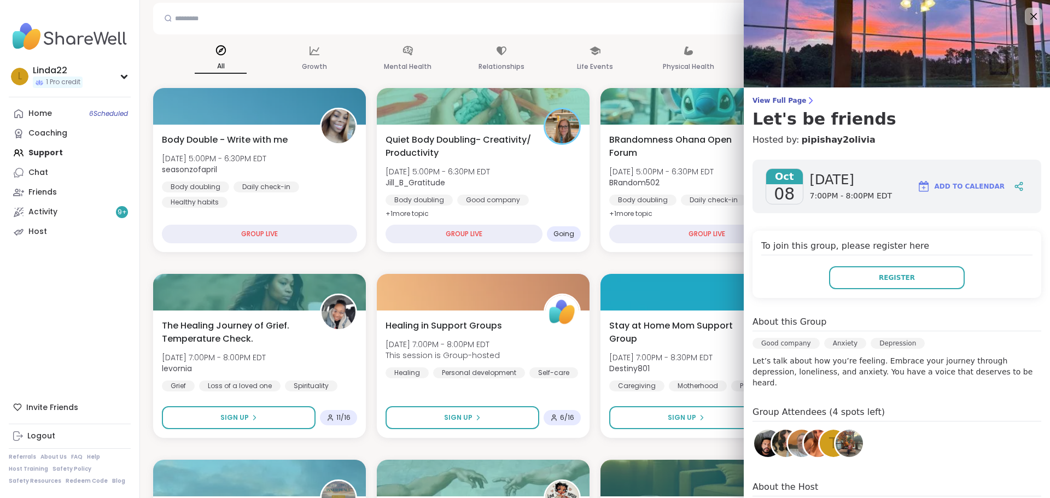
click at [755, 435] on img at bounding box center [767, 443] width 27 height 27
click at [772, 430] on img at bounding box center [785, 443] width 27 height 27
click at [756, 435] on img at bounding box center [767, 443] width 27 height 27
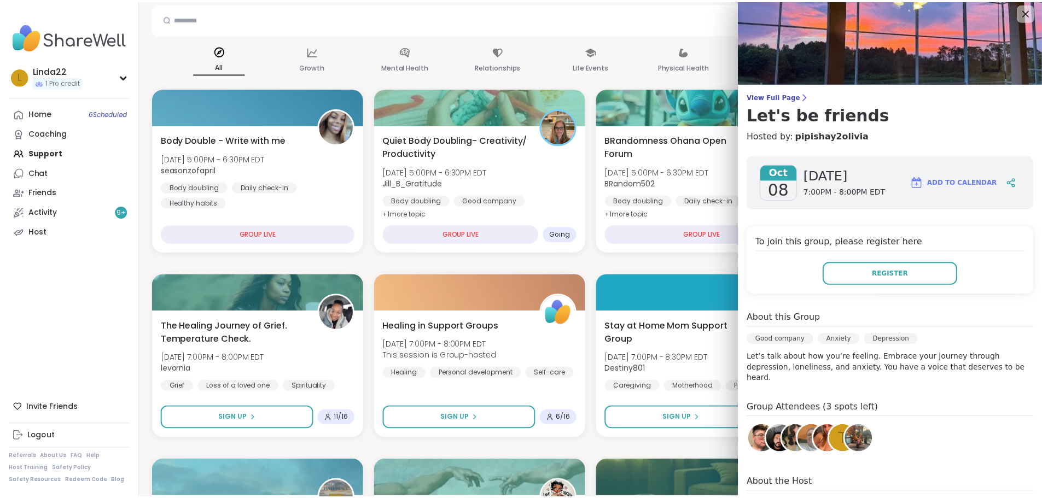
scroll to position [0, 0]
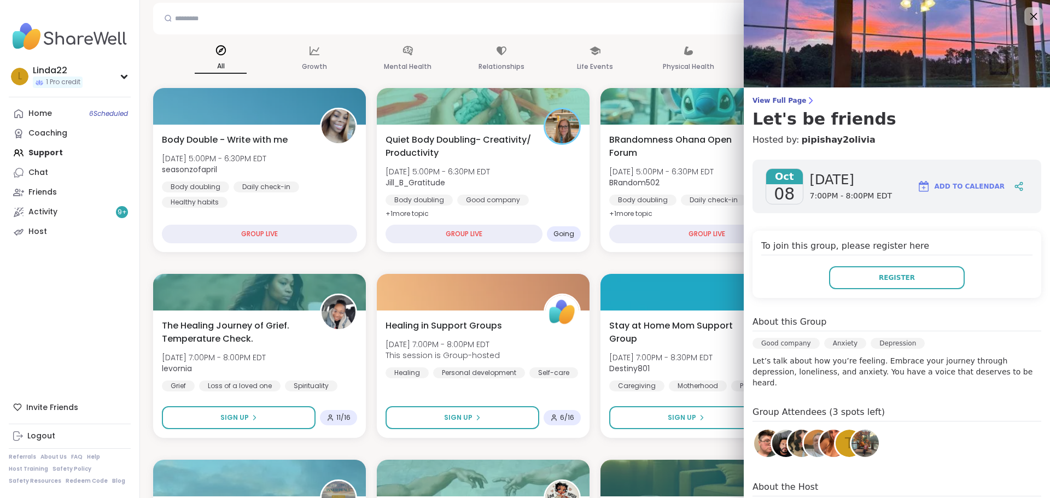
click at [1026, 15] on icon at bounding box center [1033, 16] width 14 height 14
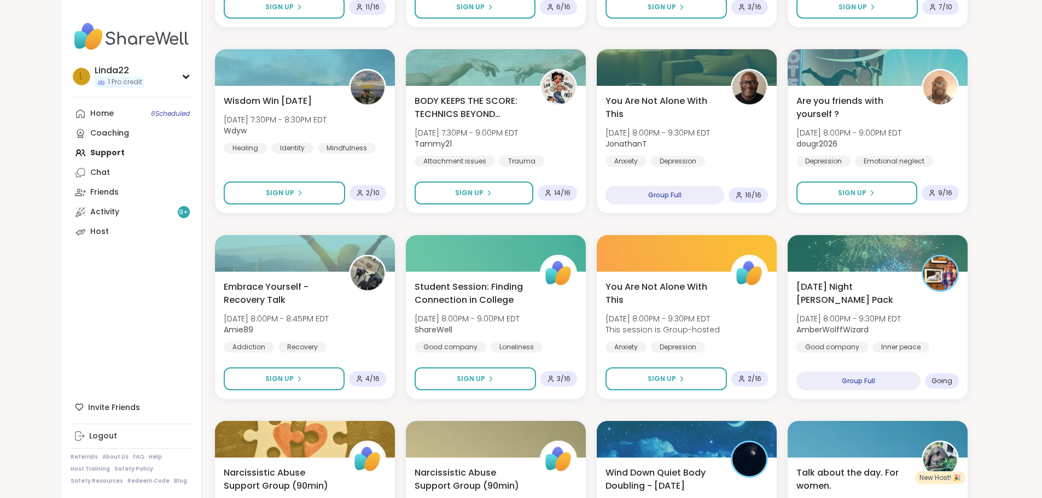
scroll to position [558, 0]
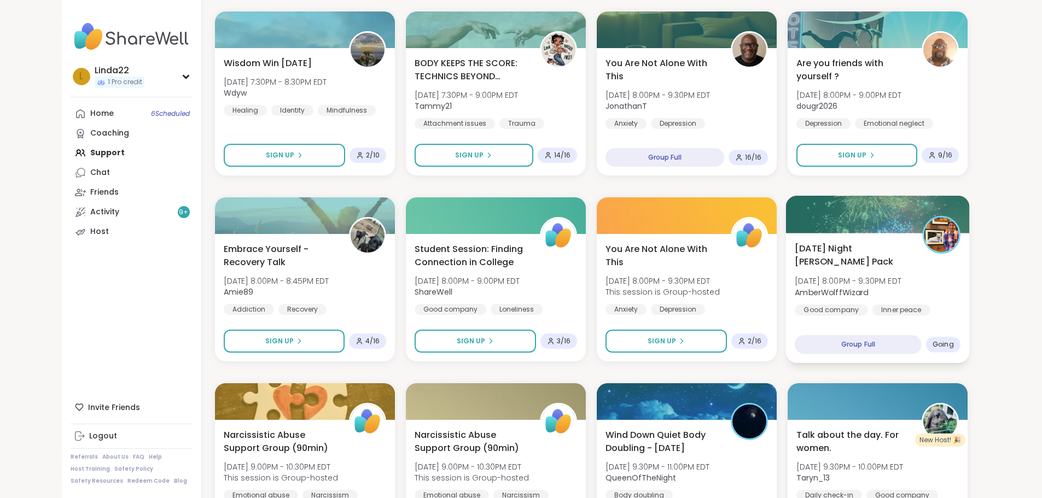
click at [879, 227] on div at bounding box center [877, 214] width 184 height 37
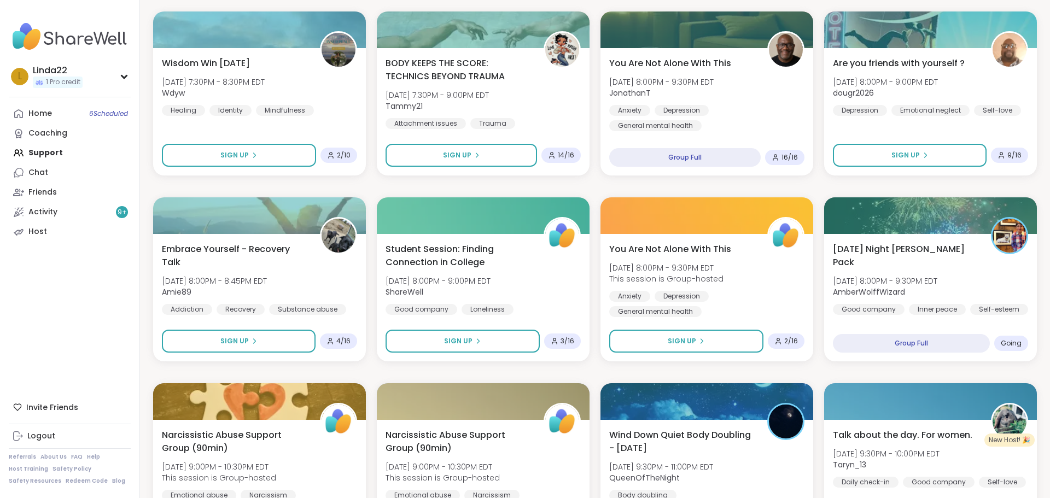
click at [688, 373] on div "Body Double - Write with me [DATE] 5:00PM - 6:30PM EDT seasonzofapril Body doub…" at bounding box center [595, 465] width 884 height 1651
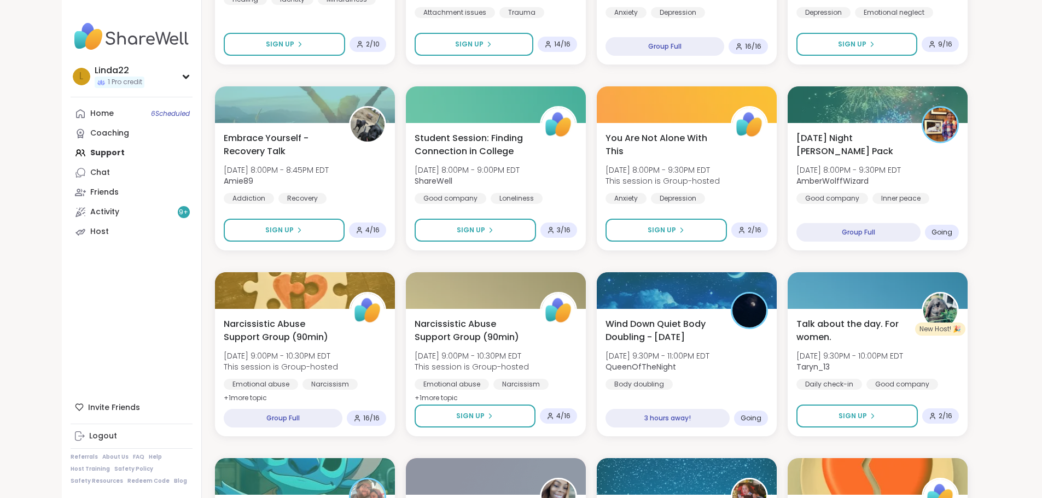
scroll to position [776, 0]
